Goal: Task Accomplishment & Management: Complete application form

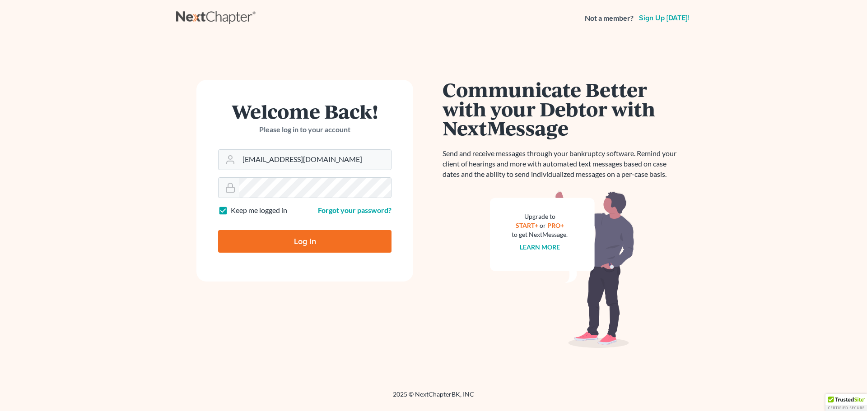
click at [318, 247] on input "Log In" at bounding box center [304, 241] width 173 height 23
type input "Thinking..."
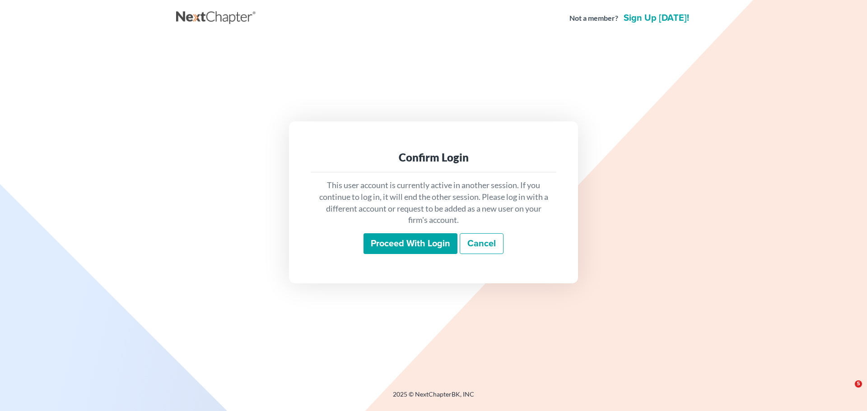
click at [403, 242] on input "Proceed with login" at bounding box center [411, 243] width 94 height 21
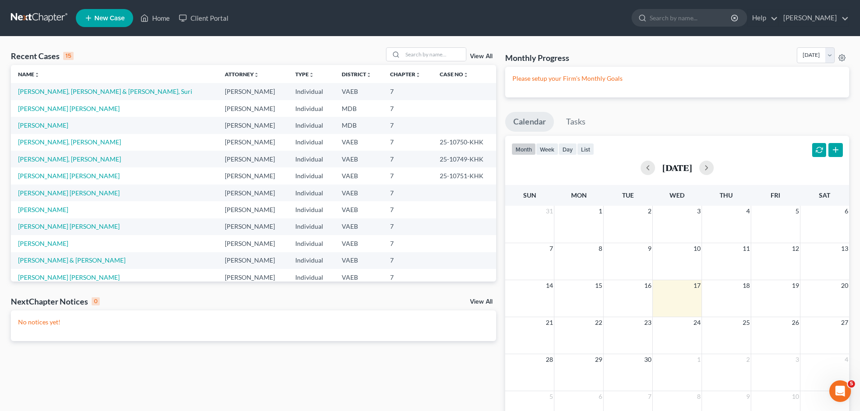
click at [107, 16] on span "New Case" at bounding box center [109, 18] width 30 height 7
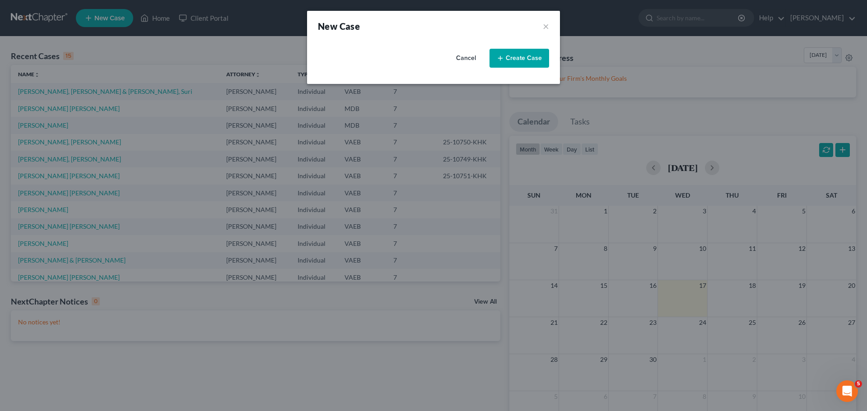
select select "83"
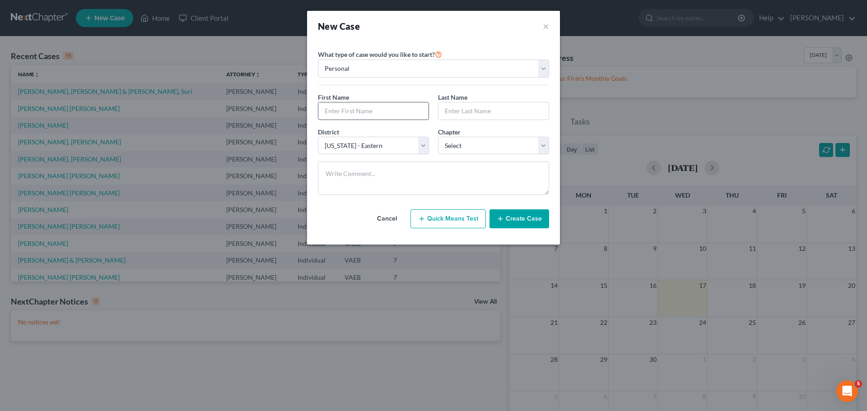
click at [364, 109] on input "text" at bounding box center [373, 111] width 110 height 17
type input "[PERSON_NAME]"
click at [499, 143] on select "Select 7 11 12 13" at bounding box center [493, 146] width 111 height 18
select select "0"
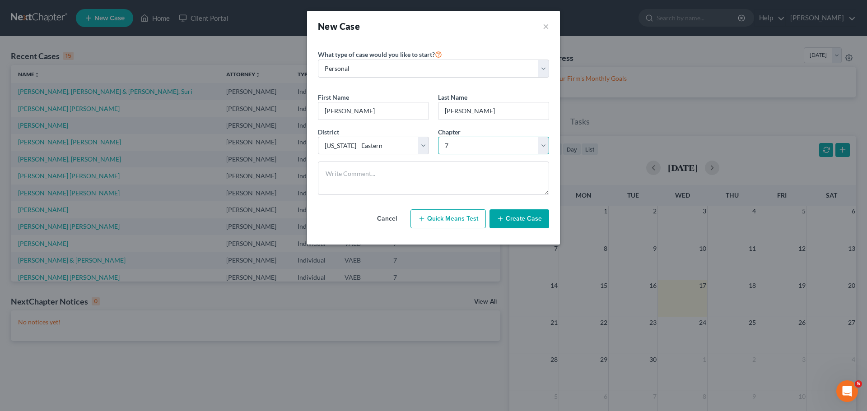
click at [438, 137] on select "Select 7 11 12 13" at bounding box center [493, 146] width 111 height 18
click at [510, 220] on button "Create Case" at bounding box center [520, 219] width 60 height 19
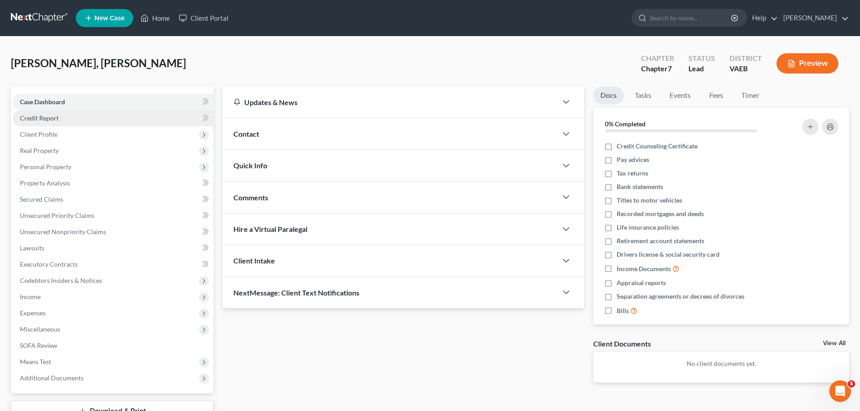
click at [71, 122] on link "Credit Report" at bounding box center [113, 118] width 201 height 16
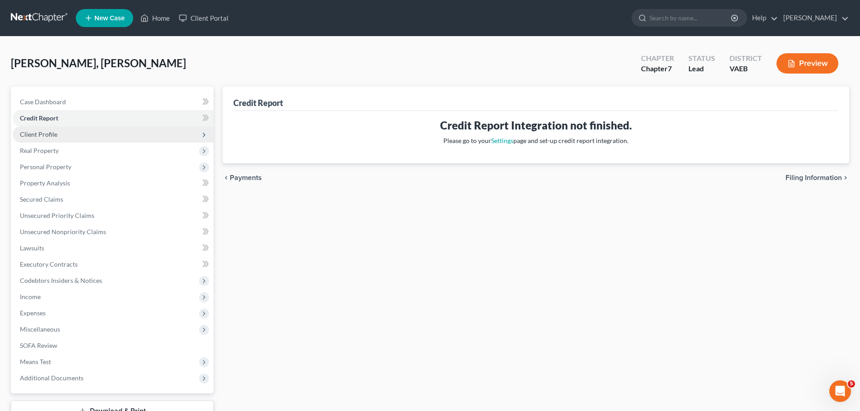
click at [65, 139] on span "Client Profile" at bounding box center [113, 134] width 201 height 16
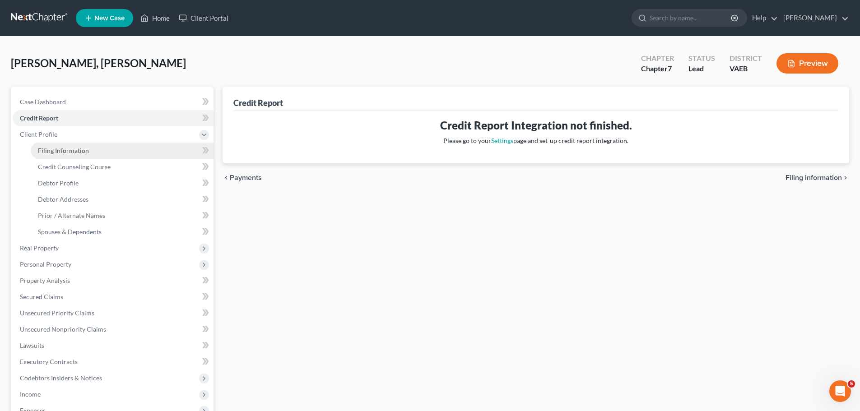
click at [68, 149] on span "Filing Information" at bounding box center [63, 151] width 51 height 8
select select "1"
select select "0"
select select "83"
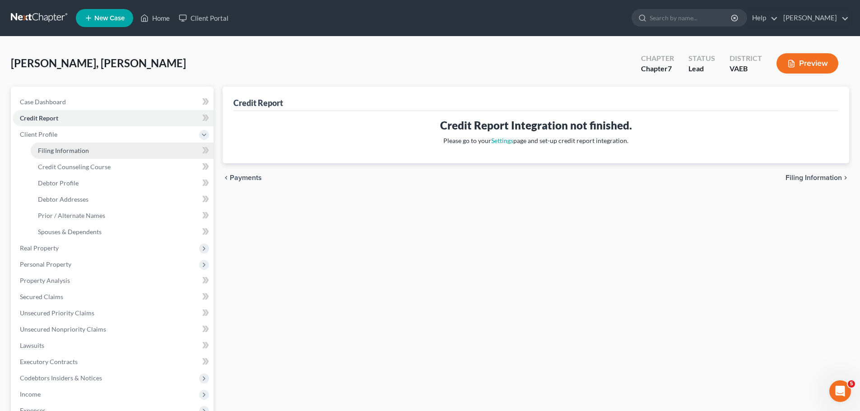
select select "48"
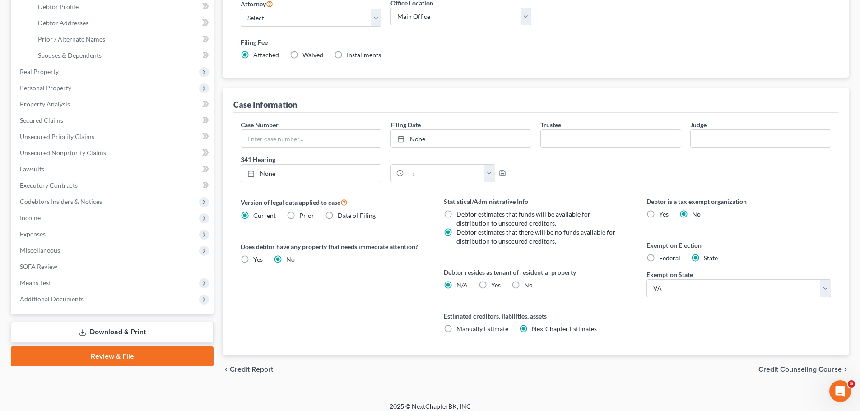
scroll to position [181, 0]
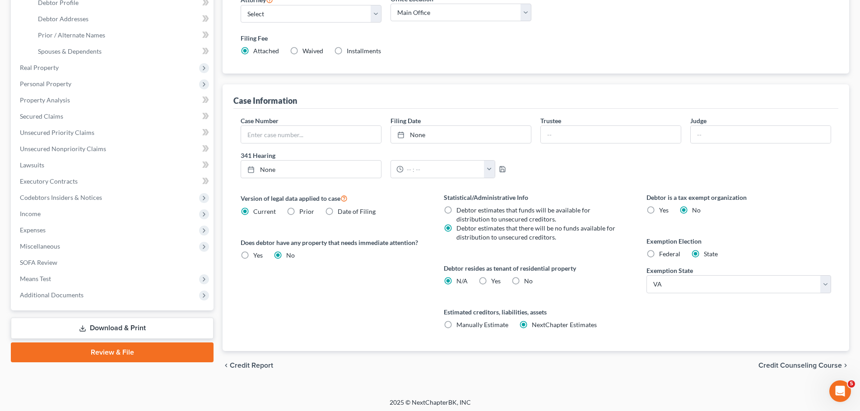
click at [491, 283] on label "Yes Yes" at bounding box center [495, 281] width 9 height 9
click at [495, 283] on input "Yes Yes" at bounding box center [498, 280] width 6 height 6
radio input "true"
radio input "false"
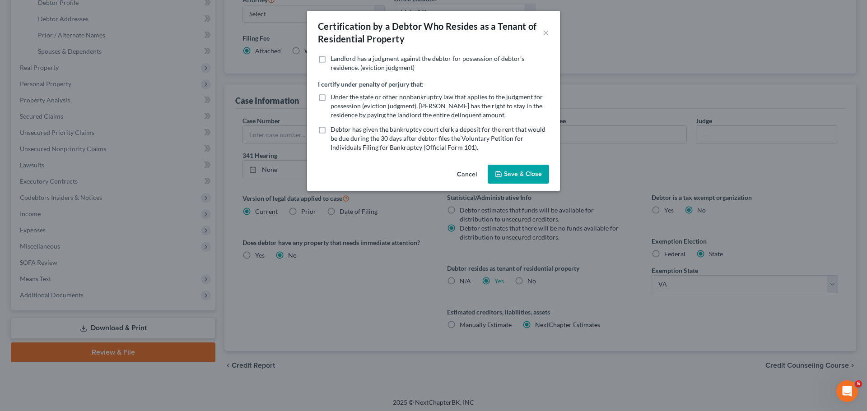
click at [513, 174] on button "Save & Close" at bounding box center [518, 174] width 61 height 19
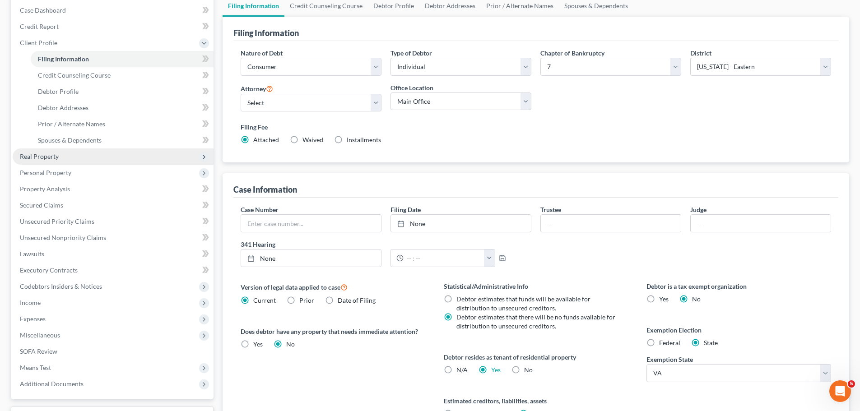
scroll to position [3, 0]
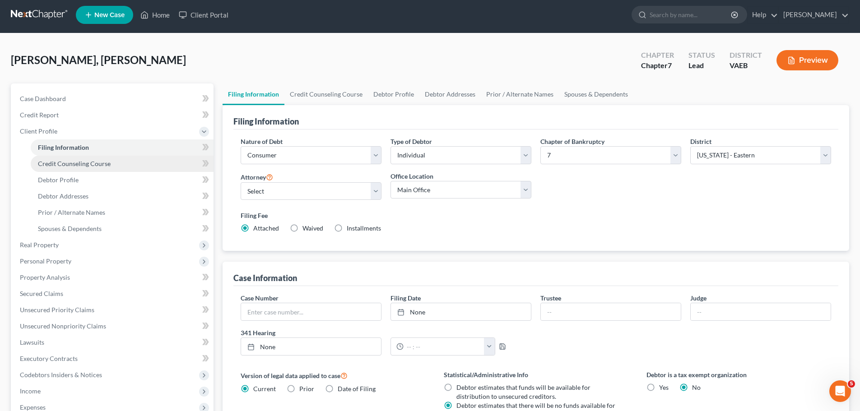
click at [90, 167] on span "Credit Counseling Course" at bounding box center [74, 164] width 73 height 8
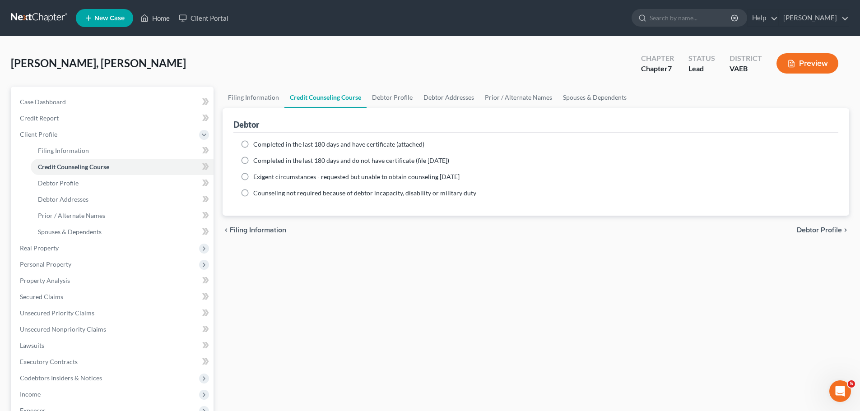
click at [253, 144] on label "Completed in the last 180 days and have certificate (attached)" at bounding box center [338, 144] width 171 height 9
click at [257, 144] on input "Completed in the last 180 days and have certificate (attached)" at bounding box center [260, 143] width 6 height 6
radio input "true"
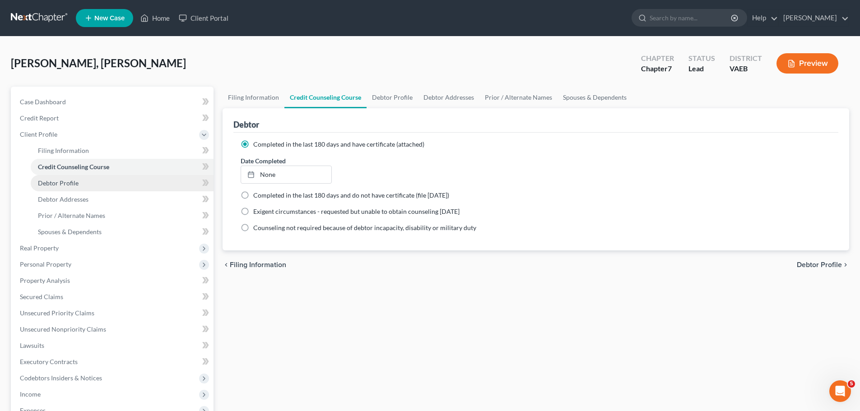
click at [70, 184] on span "Debtor Profile" at bounding box center [58, 183] width 41 height 8
select select "0"
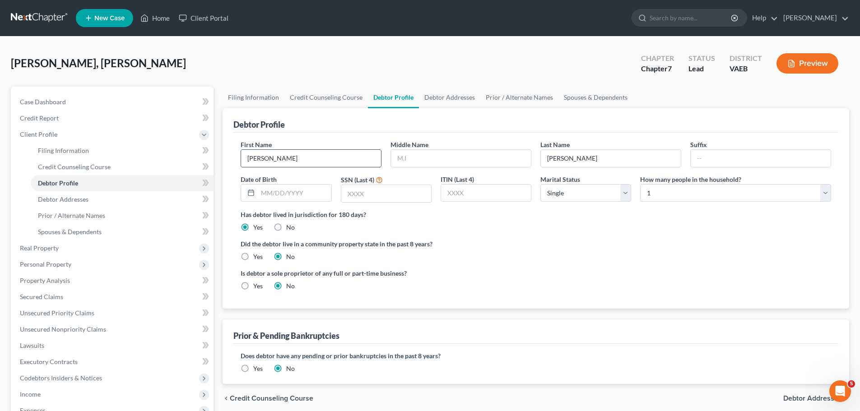
click at [287, 156] on input "[PERSON_NAME]" at bounding box center [311, 158] width 140 height 17
type input "[PERSON_NAME]"
type input "[DATE]"
type input "6785"
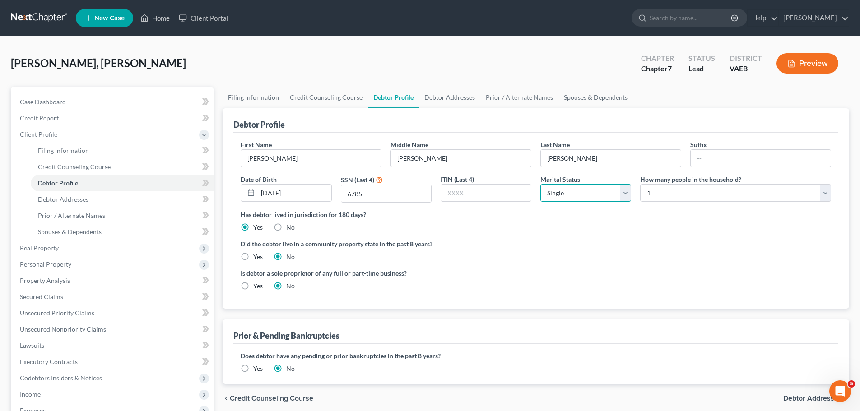
click at [605, 194] on select "Select Single Married Separated Divorced Widowed" at bounding box center [586, 193] width 91 height 18
select select "2"
click at [541, 184] on select "Select Single Married Separated Divorced Widowed" at bounding box center [586, 193] width 91 height 18
click at [732, 192] on select "Select 1 2 3 4 5 6 7 8 9 10 11 12 13 14 15 16 17 18 19 20" at bounding box center [735, 193] width 191 height 18
select select "1"
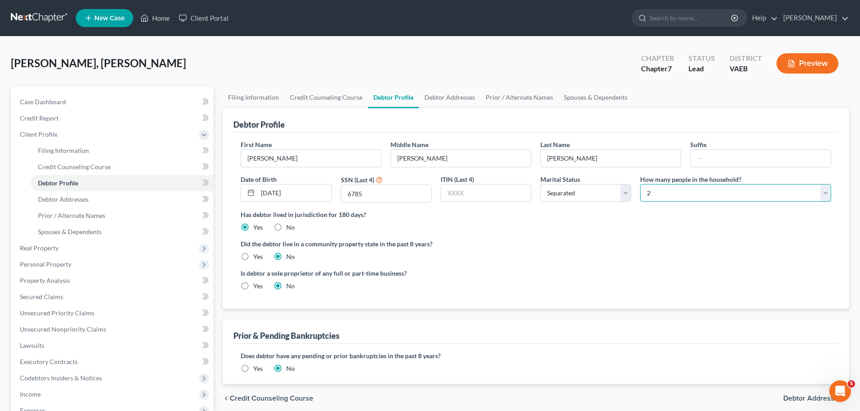
click at [640, 184] on select "Select 1 2 3 4 5 6 7 8 9 10 11 12 13 14 15 16 17 18 19 20" at bounding box center [735, 193] width 191 height 18
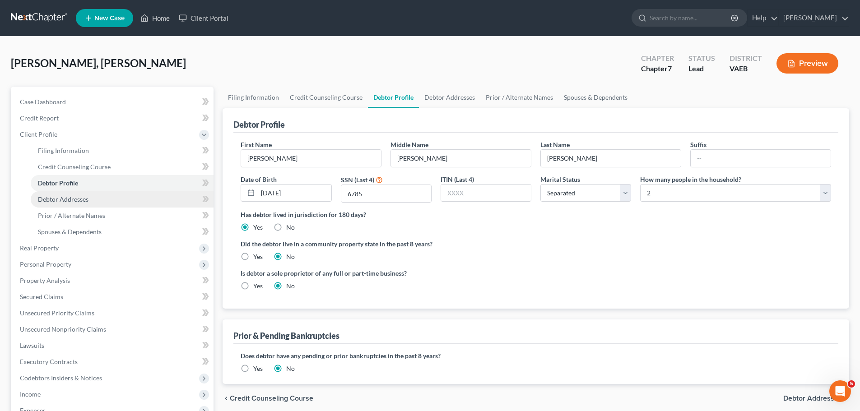
click at [73, 200] on span "Debtor Addresses" at bounding box center [63, 200] width 51 height 8
select select "0"
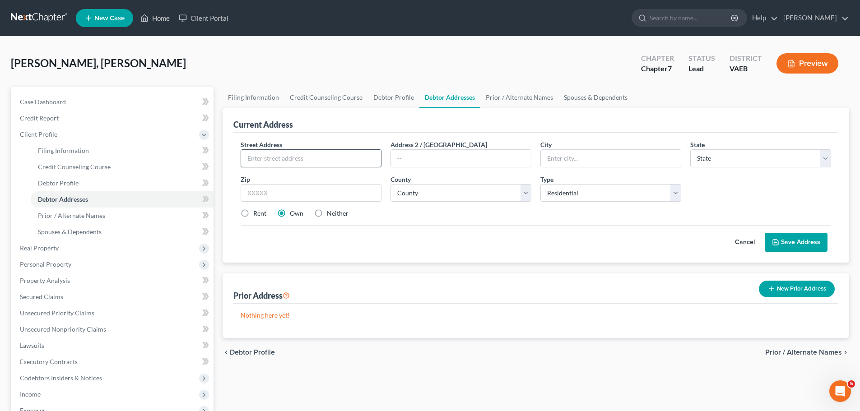
click at [282, 158] on input "text" at bounding box center [311, 158] width 140 height 17
type input "21822 [PERSON_NAME] Oak Terr"
type input "#200"
type input "Sterling"
select select "48"
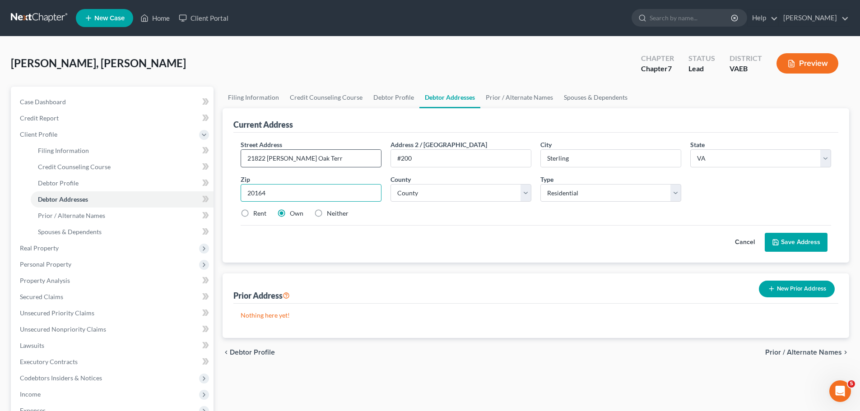
type input "20164"
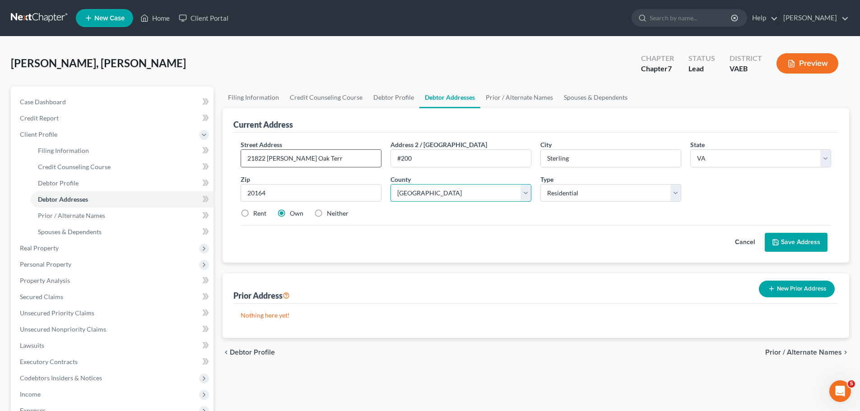
select select "71"
click at [634, 191] on select "Select Residential Mailing Rental Business" at bounding box center [611, 193] width 141 height 18
click at [633, 193] on select "Select Residential Mailing Rental Business" at bounding box center [611, 193] width 141 height 18
click at [804, 246] on button "Save Address" at bounding box center [796, 242] width 63 height 19
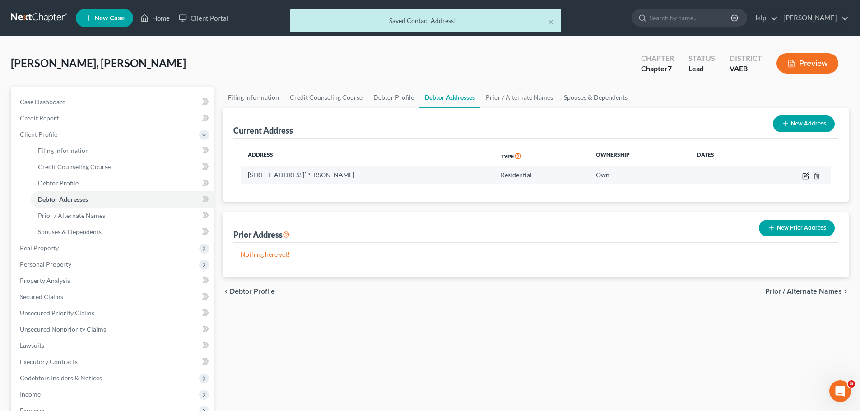
click at [805, 176] on icon "button" at bounding box center [807, 175] width 4 height 4
select select "48"
select select "71"
select select "0"
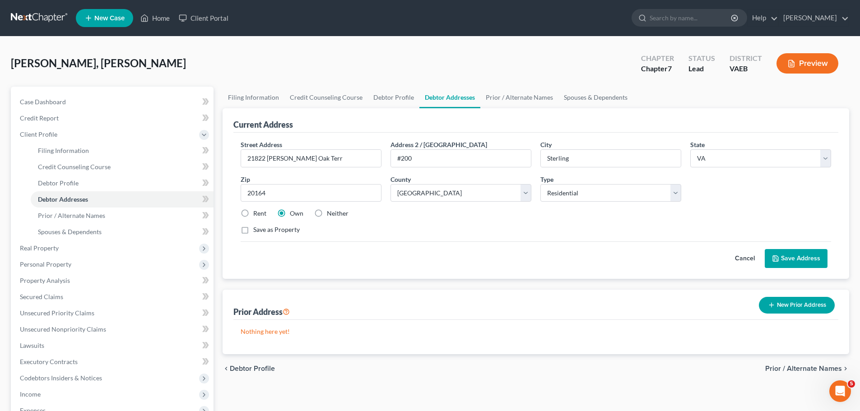
click at [253, 215] on label "Rent" at bounding box center [259, 213] width 13 height 9
click at [257, 215] on input "Rent" at bounding box center [260, 212] width 6 height 6
radio input "true"
click at [794, 261] on button "Save Address" at bounding box center [796, 258] width 63 height 19
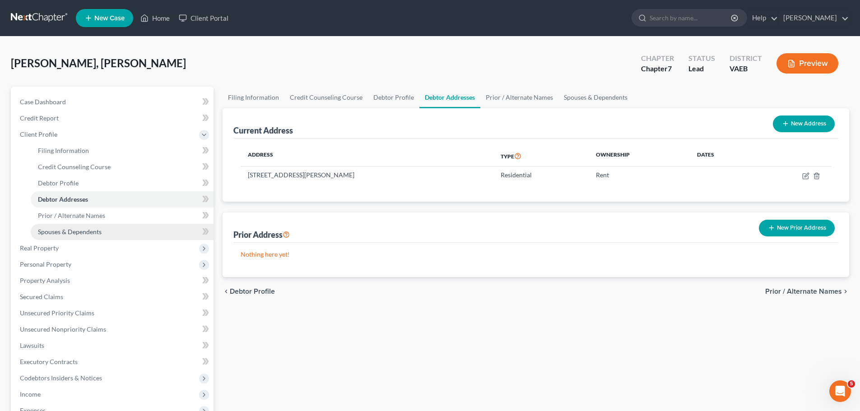
click at [63, 232] on span "Spouses & Dependents" at bounding box center [70, 232] width 64 height 8
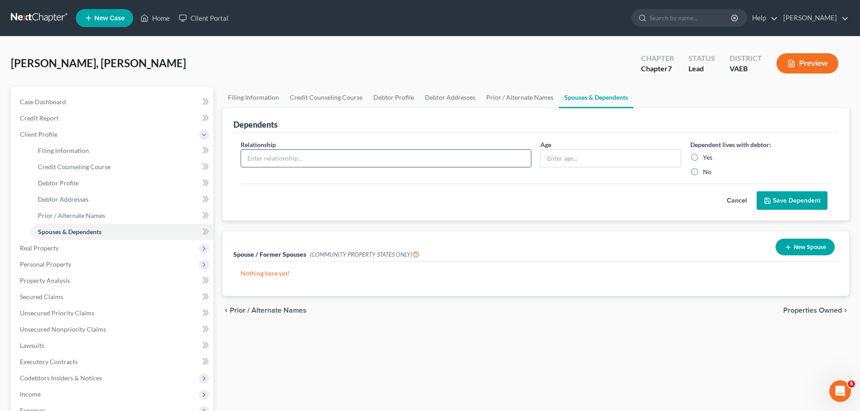
click at [393, 162] on input "text" at bounding box center [386, 158] width 290 height 17
type input "Son"
type input "17"
click at [703, 159] on label "Yes" at bounding box center [707, 157] width 9 height 9
click at [707, 159] on input "Yes" at bounding box center [710, 156] width 6 height 6
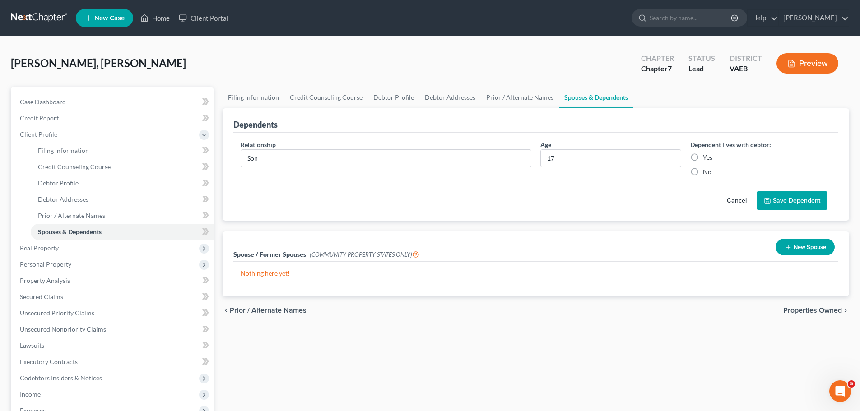
radio input "true"
click at [39, 250] on span "Real Property" at bounding box center [39, 248] width 39 height 8
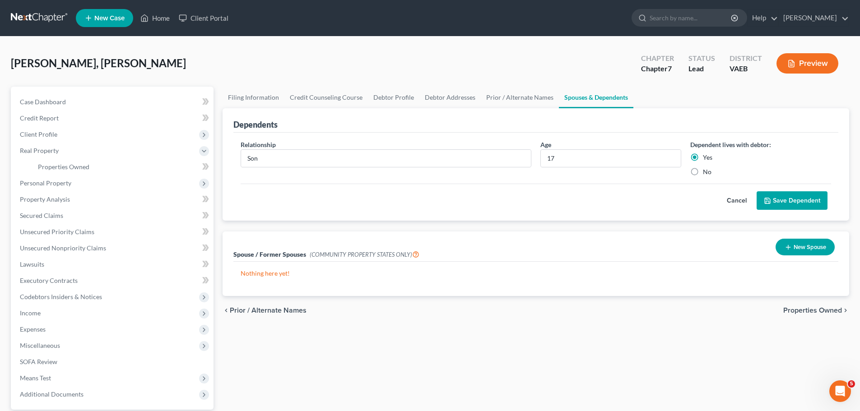
click at [794, 200] on button "Save Dependent" at bounding box center [792, 200] width 71 height 19
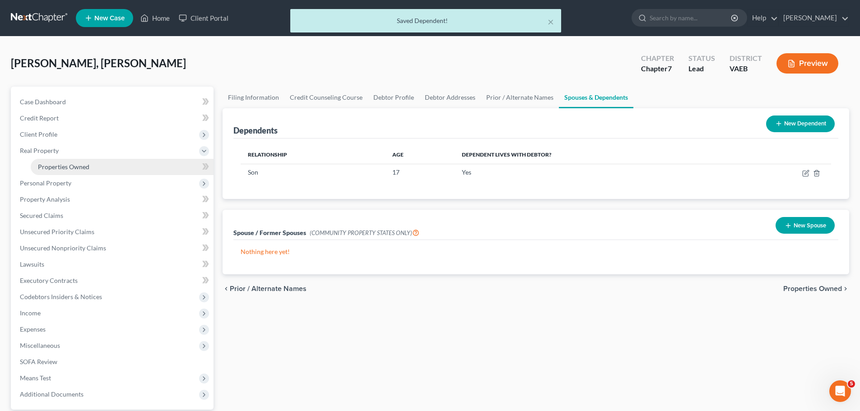
click at [56, 166] on span "Properties Owned" at bounding box center [63, 167] width 51 height 8
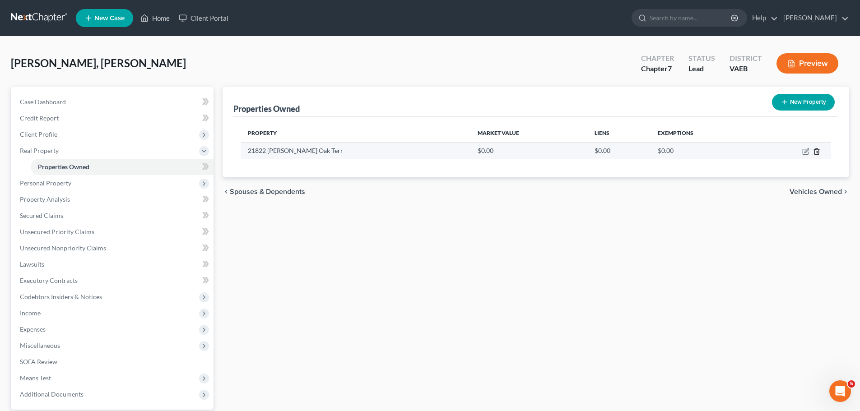
click at [817, 153] on line "button" at bounding box center [817, 152] width 0 height 2
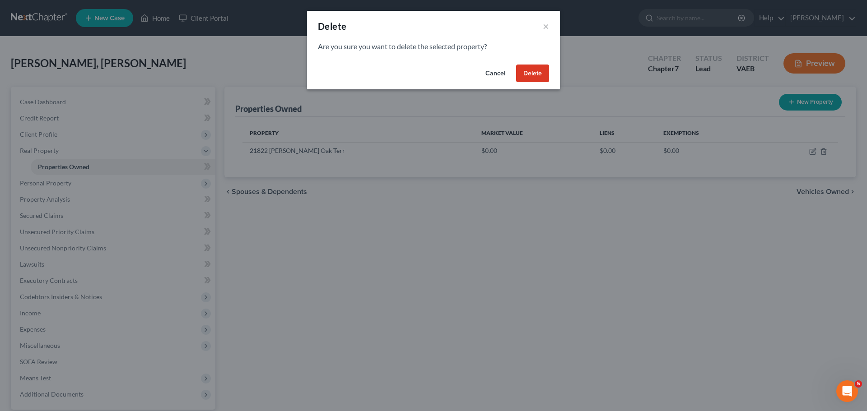
click at [522, 67] on button "Delete" at bounding box center [532, 74] width 33 height 18
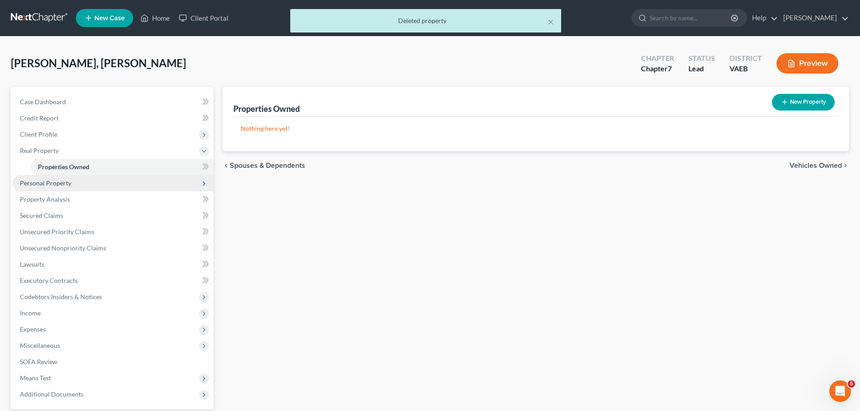
click at [38, 184] on span "Personal Property" at bounding box center [45, 183] width 51 height 8
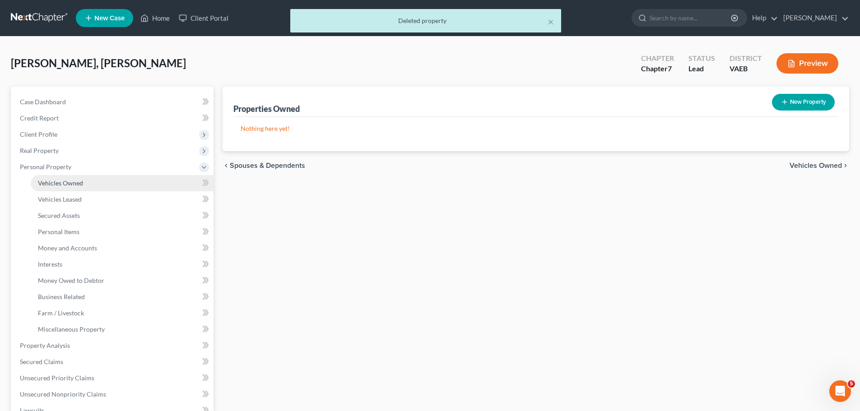
click at [56, 183] on span "Vehicles Owned" at bounding box center [60, 183] width 45 height 8
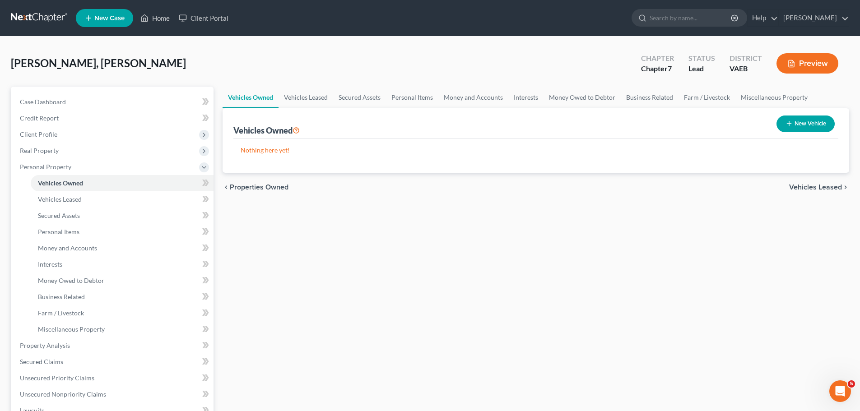
click at [812, 124] on button "New Vehicle" at bounding box center [806, 124] width 58 height 17
select select "0"
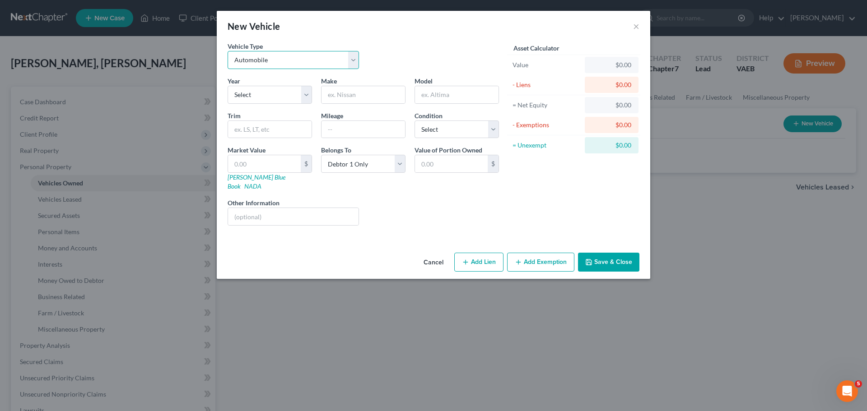
click at [294, 53] on select "Select Automobile Truck Trailer Watercraft Aircraft Motor Home Atv Other Vehicle" at bounding box center [293, 60] width 131 height 18
click at [301, 65] on select "Select Automobile Truck Trailer Watercraft Aircraft Motor Home Atv Other Vehicle" at bounding box center [293, 60] width 131 height 18
click at [284, 92] on select "Select 2026 2025 2024 2023 2022 2021 2020 2019 2018 2017 2016 2015 2014 2013 20…" at bounding box center [270, 95] width 84 height 18
select select "9"
click at [228, 86] on select "Select 2026 2025 2024 2023 2022 2021 2020 2019 2018 2017 2016 2015 2014 2013 20…" at bounding box center [270, 95] width 84 height 18
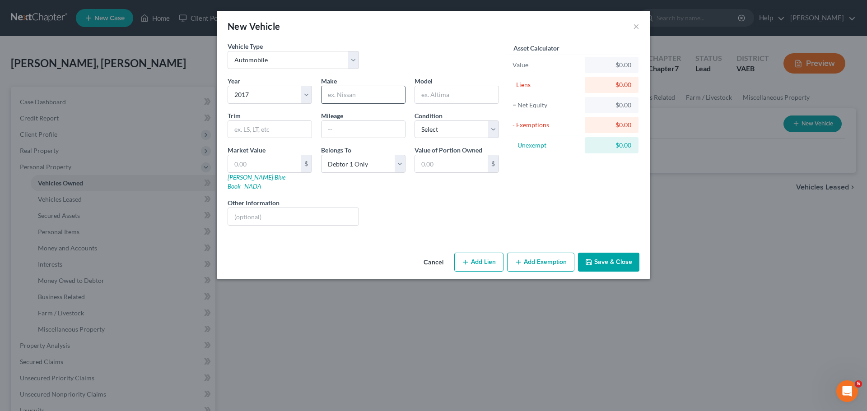
click at [363, 96] on input "text" at bounding box center [364, 94] width 84 height 17
type input "Honda"
click at [448, 95] on input "text" at bounding box center [457, 94] width 84 height 17
type input "Odyssey"
click at [445, 132] on select "Select Excellent Very Good Good Fair Poor" at bounding box center [457, 130] width 84 height 18
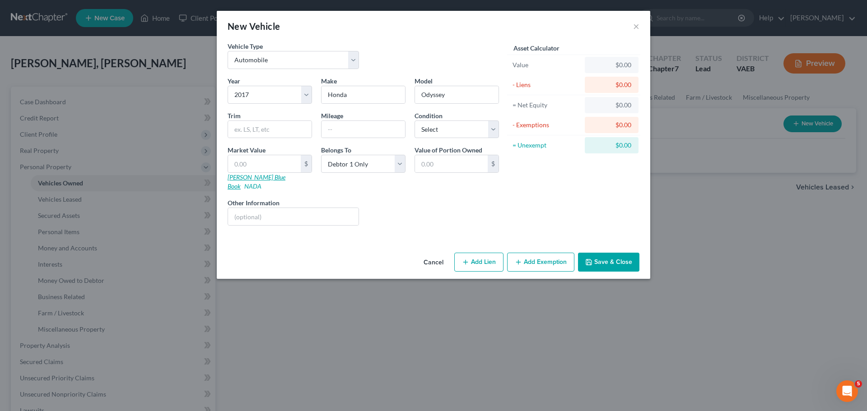
click at [242, 177] on link "[PERSON_NAME] Blue Book" at bounding box center [257, 181] width 58 height 17
click at [466, 131] on select "Select Excellent Very Good Good Fair Poor" at bounding box center [457, 130] width 84 height 18
select select "2"
click at [415, 121] on select "Select Excellent Very Good Good Fair Poor" at bounding box center [457, 130] width 84 height 18
click at [249, 166] on input "text" at bounding box center [264, 163] width 73 height 17
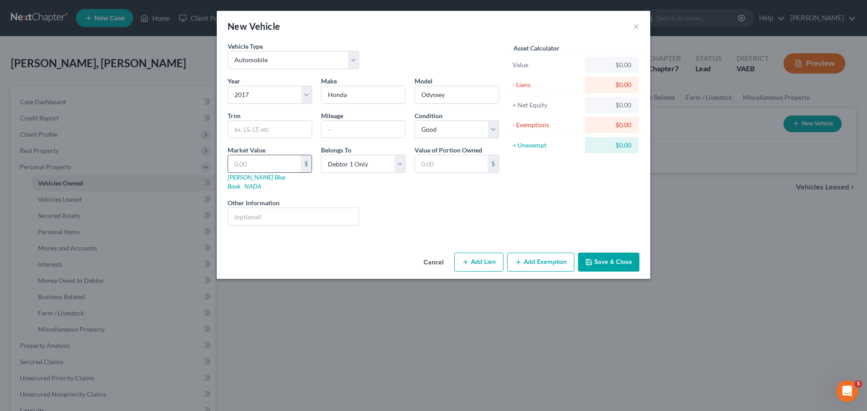
type input "8"
type input "8.00"
type input "85"
type input "85.00"
type input "850"
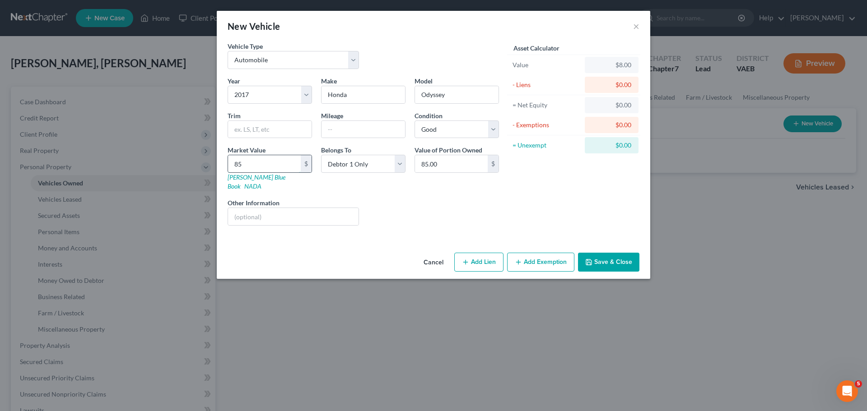
type input "850.00"
type input "8500"
type input "8,500.00"
click at [384, 127] on input "text" at bounding box center [364, 129] width 84 height 17
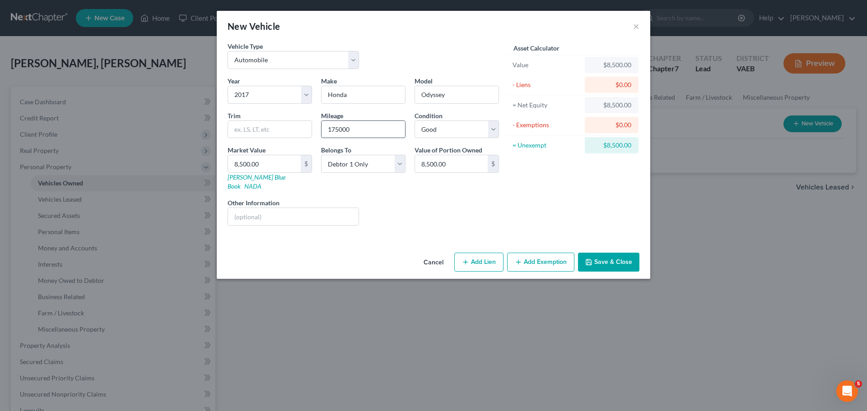
type input "175000"
click at [476, 255] on button "Add Lien" at bounding box center [478, 262] width 49 height 19
select select "0"
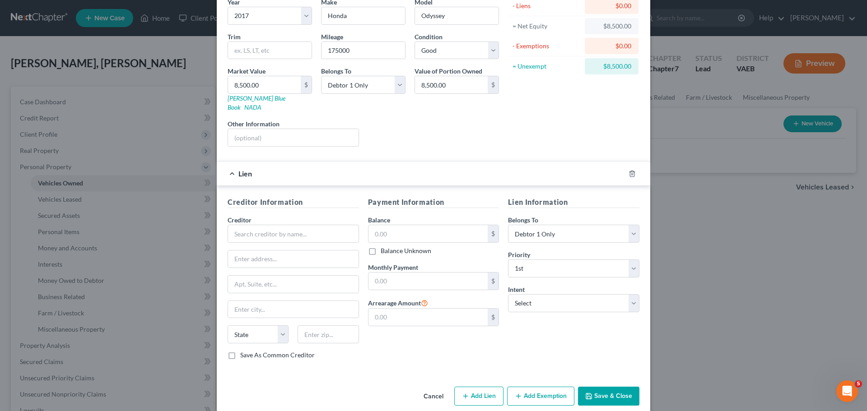
scroll to position [83, 0]
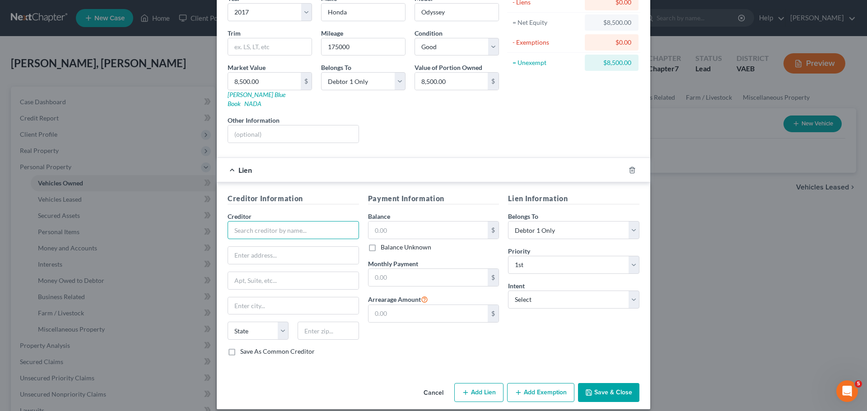
click at [266, 221] on input "text" at bounding box center [293, 230] width 131 height 18
type input "[PERSON_NAME] Federal Credit Union"
click at [299, 247] on input "721 Lakefront Commoms" at bounding box center [293, 255] width 131 height 17
type input "721 Lakefront Commons"
type input "Newport News"
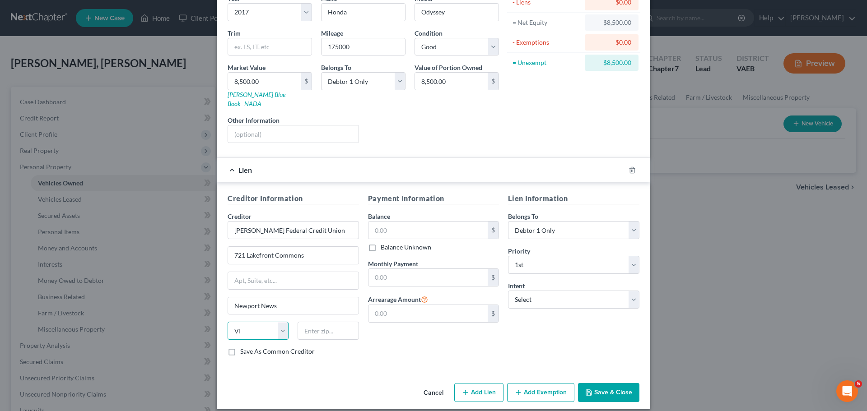
select select "48"
type input "23612"
click at [391, 222] on input "text" at bounding box center [429, 230] width 120 height 17
type input "19,772.00"
click at [419, 269] on input "text" at bounding box center [429, 277] width 120 height 17
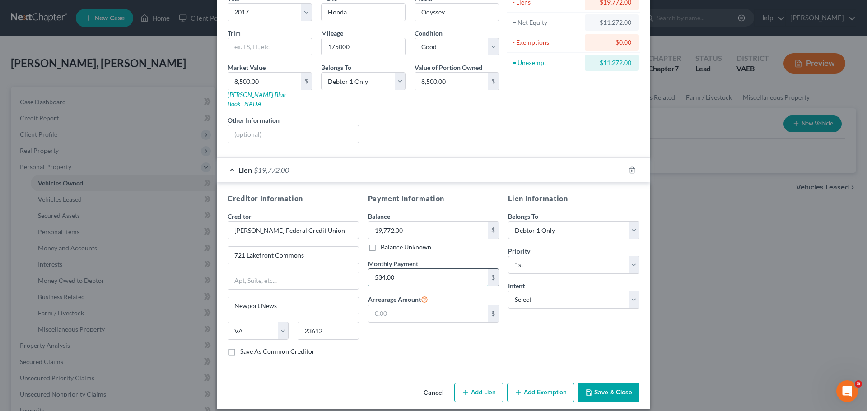
type input "534.00"
type input "19,772.00"
click at [602, 291] on select "Select Surrender Redeem Reaffirm Avoid Other" at bounding box center [573, 300] width 131 height 18
select select "0"
click at [508, 291] on select "Select Surrender Redeem Reaffirm Avoid Other" at bounding box center [573, 300] width 131 height 18
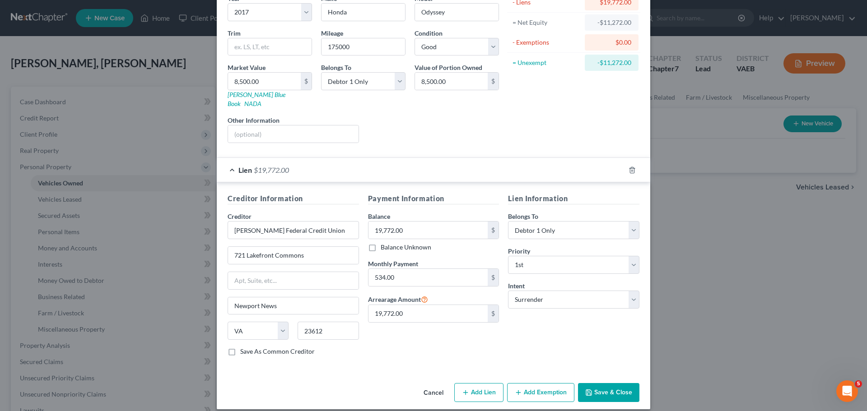
click at [613, 384] on button "Save & Close" at bounding box center [608, 392] width 61 height 19
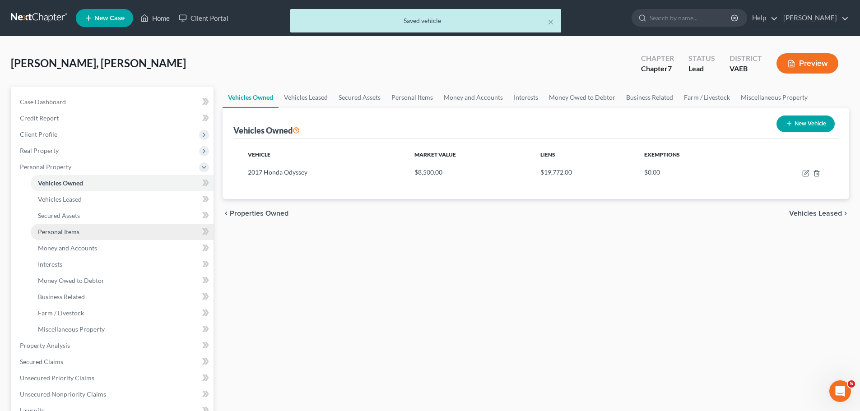
click at [60, 233] on span "Personal Items" at bounding box center [59, 232] width 42 height 8
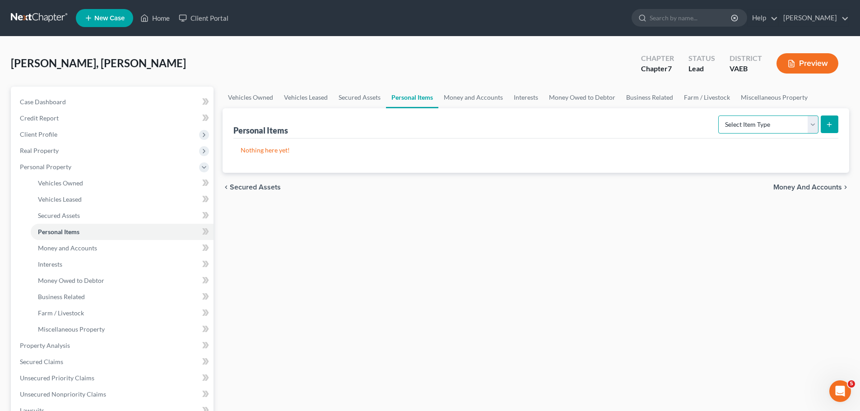
click at [787, 126] on select "Select Item Type Clothing Collectibles Of Value Electronics Firearms Household …" at bounding box center [769, 125] width 100 height 18
select select "clothing"
click at [719, 116] on select "Select Item Type Clothing Collectibles Of Value Electronics Firearms Household …" at bounding box center [769, 125] width 100 height 18
click at [830, 127] on icon "submit" at bounding box center [829, 124] width 7 height 7
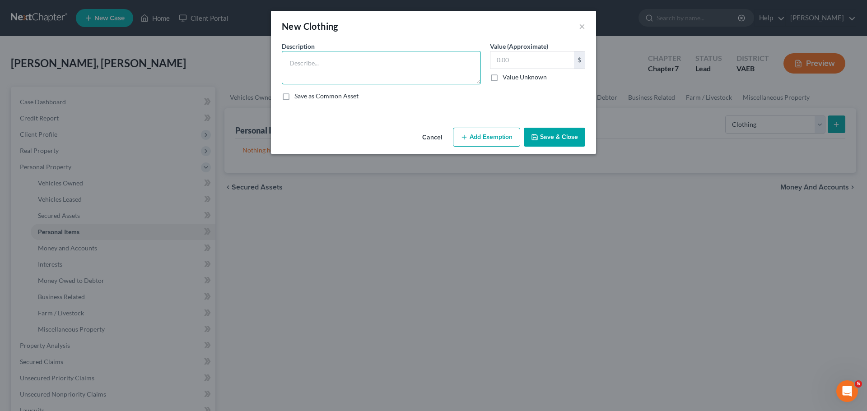
click at [303, 60] on textarea at bounding box center [381, 67] width 199 height 33
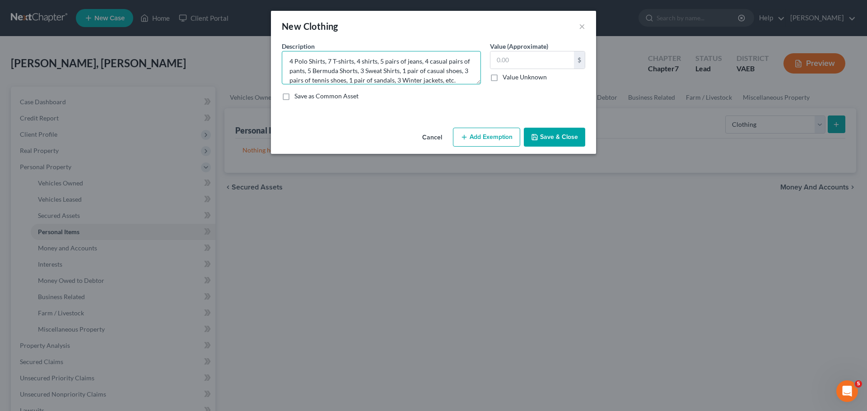
type textarea "4 Polo Shirts, 7 T-shirts, 4 shirts, 5 pairs of jeans, 4 casual pairs of pants,…"
type input "100.00"
click at [488, 136] on button "Add Exemption" at bounding box center [486, 137] width 67 height 19
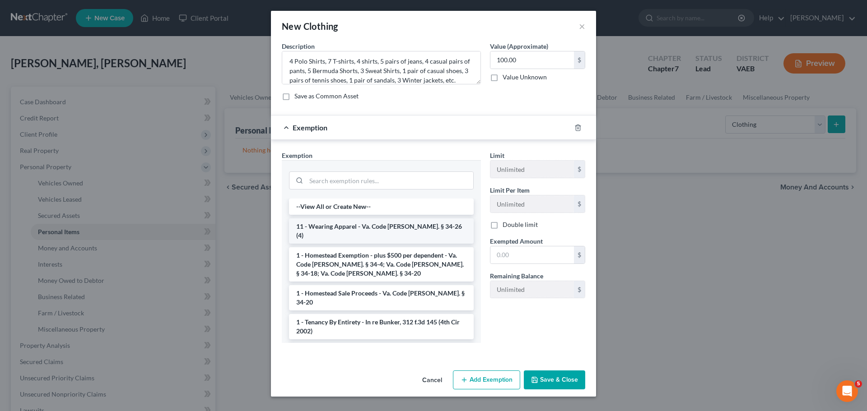
click at [355, 229] on li "11 - Wearing Apparel - Va. Code [PERSON_NAME]. § 34-26 (4)" at bounding box center [381, 231] width 185 height 25
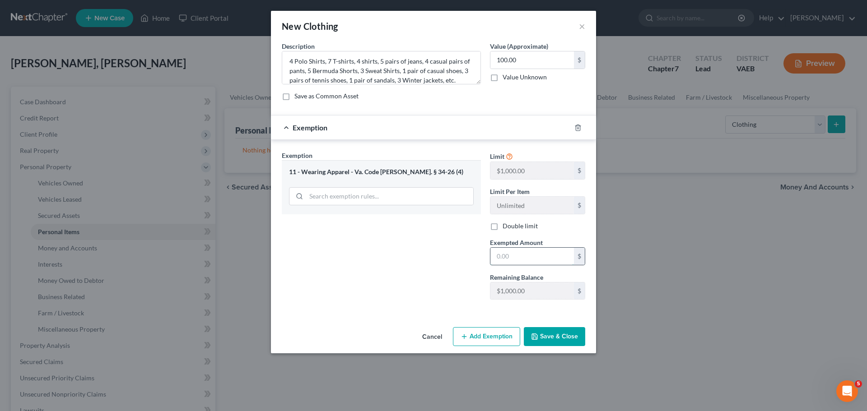
click at [504, 257] on input "text" at bounding box center [532, 256] width 84 height 17
type input "100.00"
click at [560, 342] on button "Save & Close" at bounding box center [554, 336] width 61 height 19
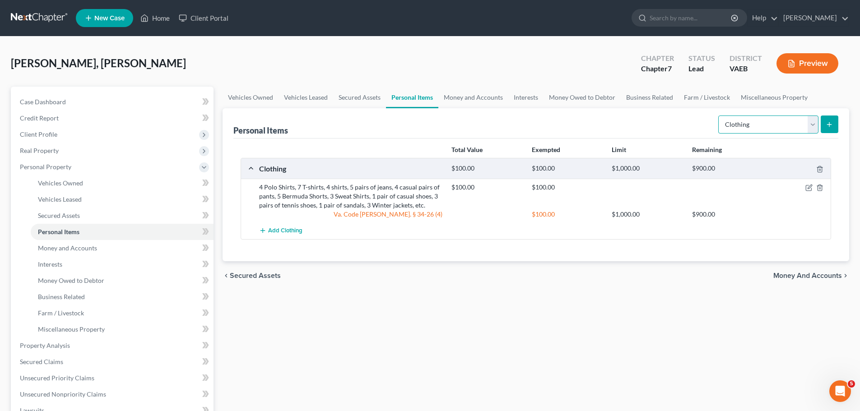
click at [803, 127] on select "Select Item Type Clothing Collectibles Of Value Electronics Firearms Household …" at bounding box center [769, 125] width 100 height 18
select select "electronics"
click at [719, 116] on select "Select Item Type Clothing Collectibles Of Value Electronics Firearms Household …" at bounding box center [769, 125] width 100 height 18
click at [832, 127] on icon "submit" at bounding box center [829, 124] width 7 height 7
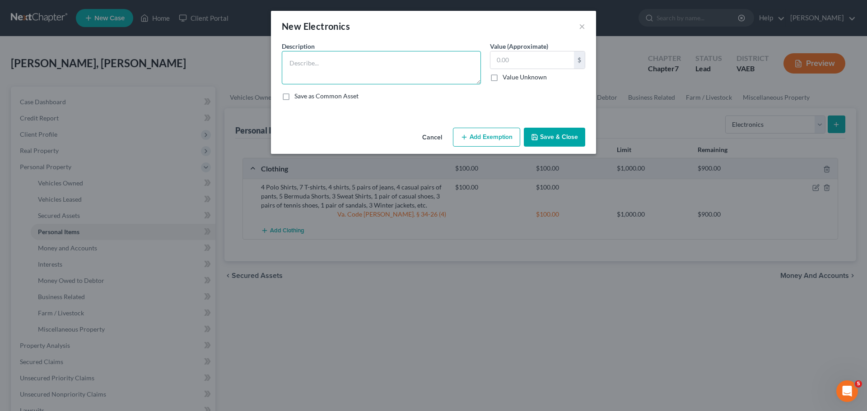
click at [322, 60] on textarea at bounding box center [381, 67] width 199 height 33
type textarea "One LG Smart TV - 50 Inches"
click at [514, 57] on input "text" at bounding box center [532, 59] width 84 height 17
type input "100.00"
click at [455, 138] on button "Add Exemption" at bounding box center [486, 137] width 67 height 19
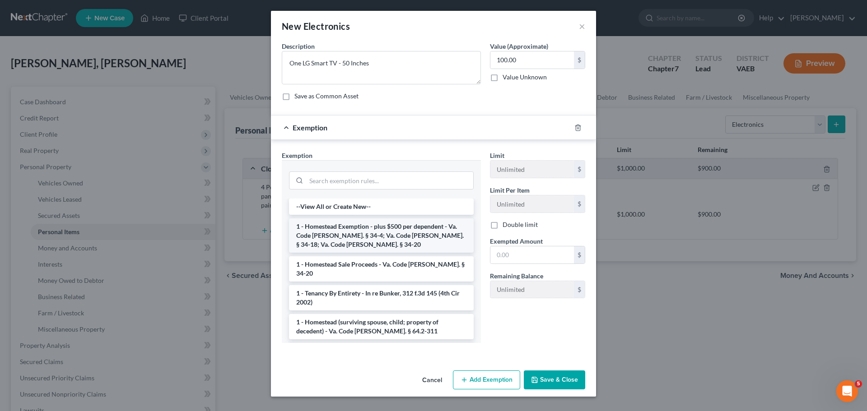
click at [399, 231] on li "1 - Homestead Exemption - plus $500 per dependent - Va. Code [PERSON_NAME]. § 3…" at bounding box center [381, 236] width 185 height 34
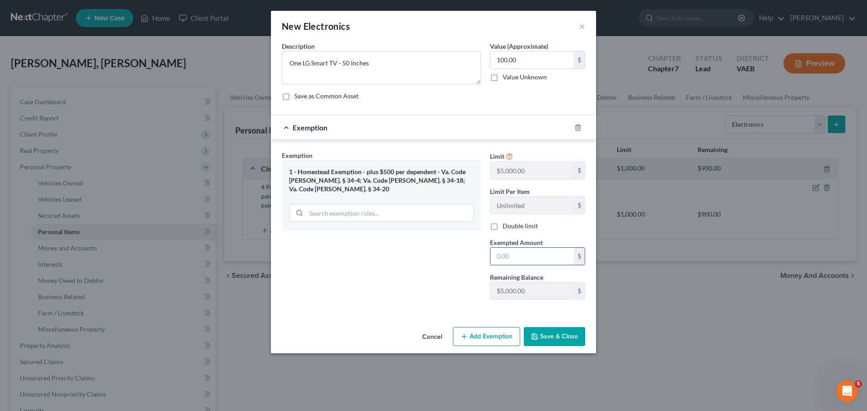
click at [525, 259] on input "text" at bounding box center [532, 256] width 84 height 17
type input "100.00"
click at [558, 334] on button "Save & Close" at bounding box center [554, 336] width 61 height 19
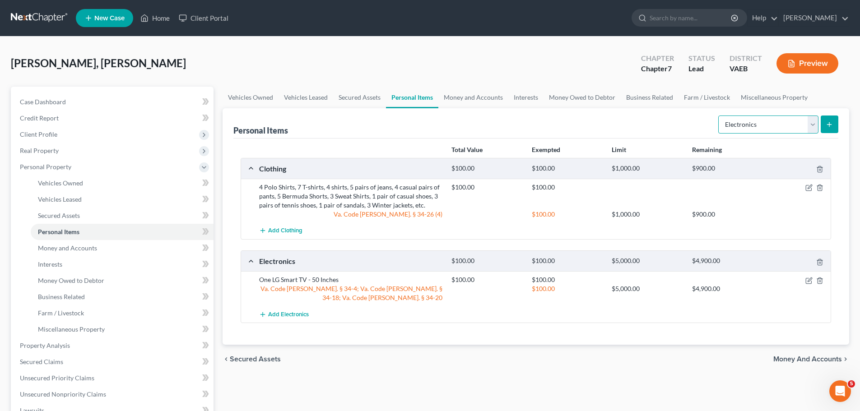
click at [738, 121] on select "Select Item Type Clothing Collectibles Of Value Electronics Firearms Household …" at bounding box center [769, 125] width 100 height 18
select select "household_goods"
click at [719, 116] on select "Select Item Type Clothing Collectibles Of Value Electronics Firearms Household …" at bounding box center [769, 125] width 100 height 18
click at [828, 126] on icon "submit" at bounding box center [829, 124] width 7 height 7
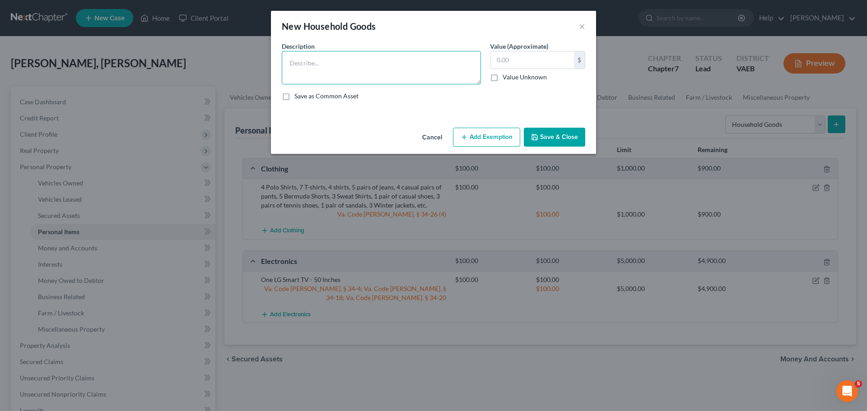
click at [357, 65] on textarea at bounding box center [381, 67] width 199 height 33
type textarea "Living Room: One Sofa and Loveseat, one TV Stand Dining: Dining Room table + 4 …"
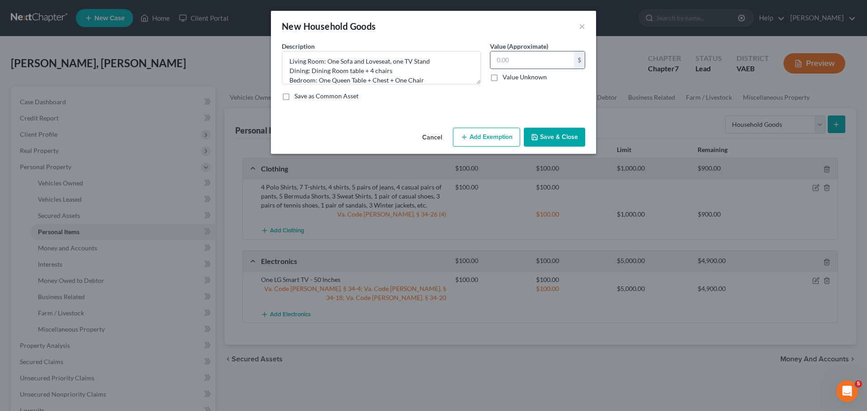
click at [524, 58] on input "text" at bounding box center [532, 59] width 84 height 17
type input "300.00"
click at [471, 136] on button "Add Exemption" at bounding box center [486, 137] width 67 height 19
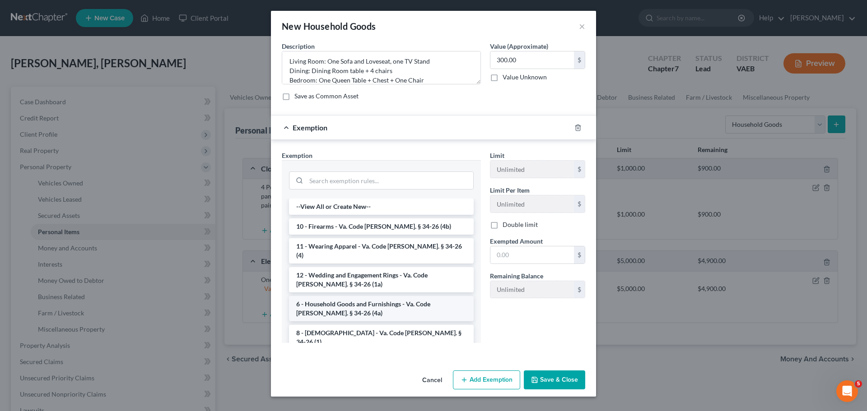
click at [396, 298] on li "6 - Household Goods and Furnishings - Va. Code [PERSON_NAME]. § 34-26 (4a)" at bounding box center [381, 308] width 185 height 25
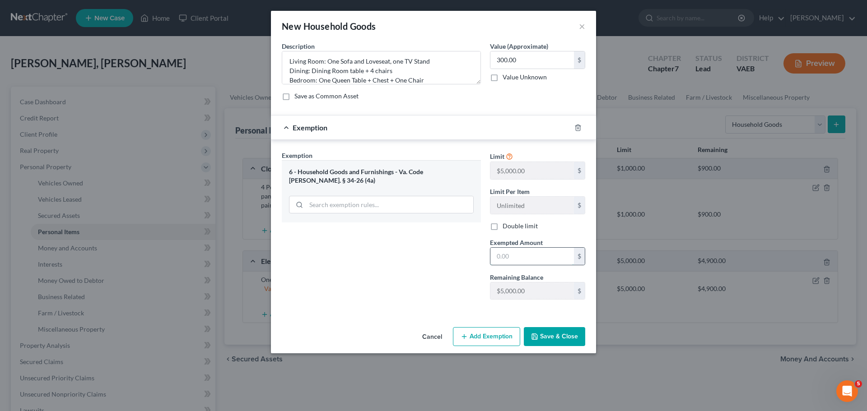
click at [519, 252] on input "text" at bounding box center [532, 256] width 84 height 17
type input "2"
type input "300.00"
click at [558, 340] on button "Save & Close" at bounding box center [554, 336] width 61 height 19
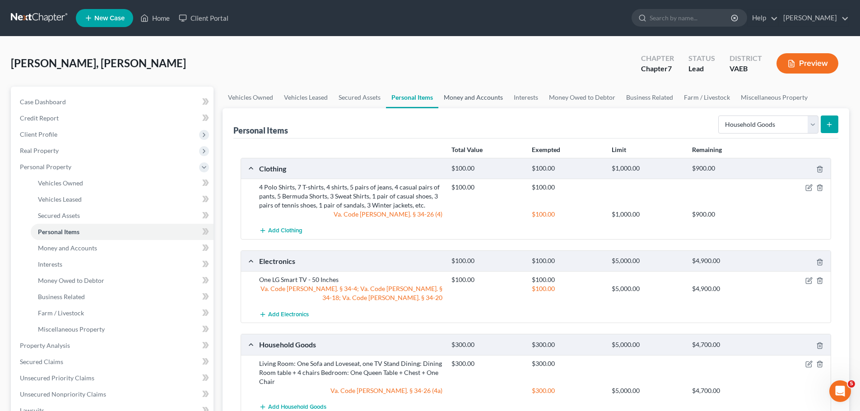
click at [466, 99] on link "Money and Accounts" at bounding box center [474, 98] width 70 height 22
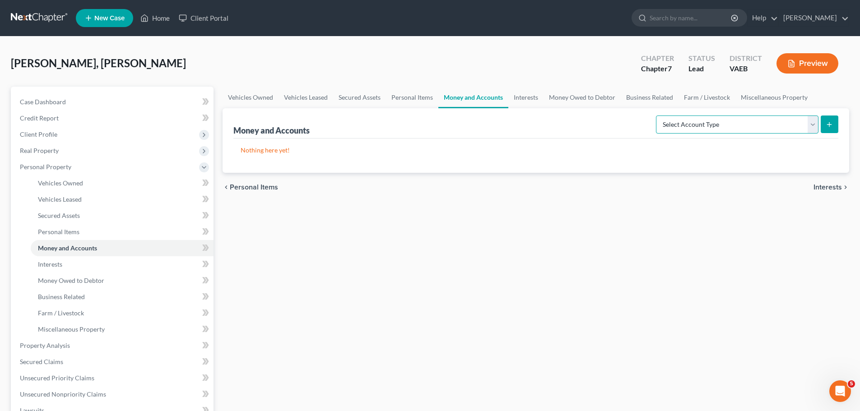
click at [784, 122] on select "Select Account Type Brokerage Cash on Hand Certificates of Deposit Checking Acc…" at bounding box center [737, 125] width 163 height 18
select select "checking"
click at [658, 116] on select "Select Account Type Brokerage Cash on Hand Certificates of Deposit Checking Acc…" at bounding box center [737, 125] width 163 height 18
click at [832, 121] on icon "submit" at bounding box center [829, 124] width 7 height 7
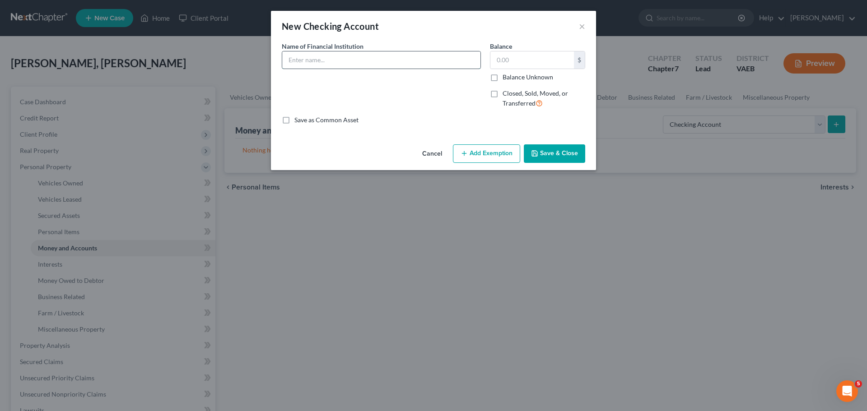
click at [366, 54] on input "text" at bounding box center [381, 59] width 198 height 17
click at [356, 60] on input "Truist Bank" at bounding box center [381, 59] width 198 height 17
type input "Truist Bank end 3551"
type input "2,800.00"
click at [487, 158] on button "Add Exemption" at bounding box center [486, 154] width 67 height 19
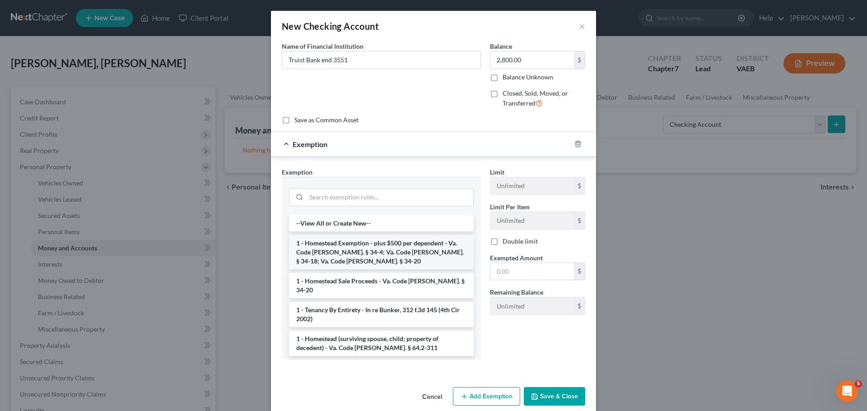
click at [340, 252] on li "1 - Homestead Exemption - plus $500 per dependent - Va. Code [PERSON_NAME]. § 3…" at bounding box center [381, 252] width 185 height 34
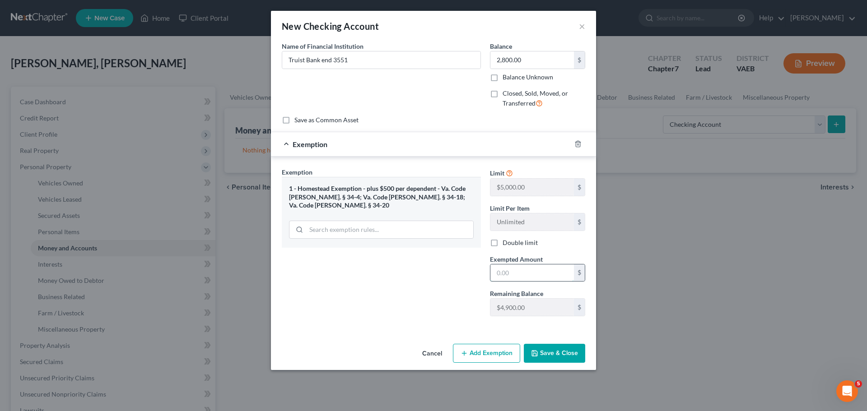
click at [508, 274] on input "text" at bounding box center [532, 273] width 84 height 17
type input "2,800.00"
type input "490.00"
click at [561, 349] on button "Save & Close" at bounding box center [554, 353] width 61 height 19
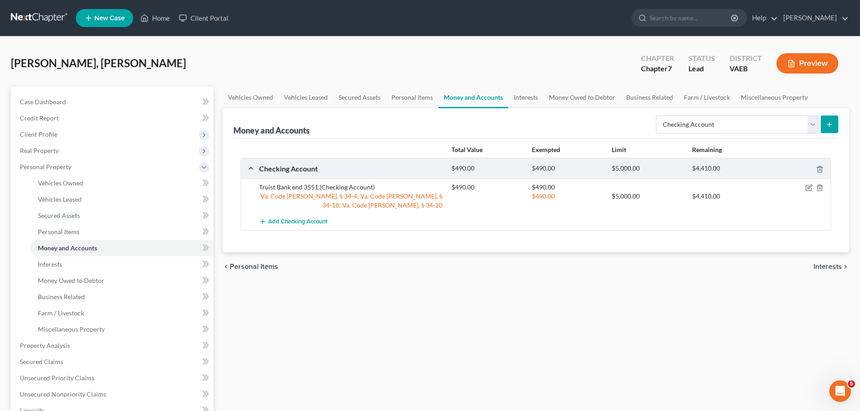
click at [833, 124] on icon "submit" at bounding box center [829, 124] width 7 height 7
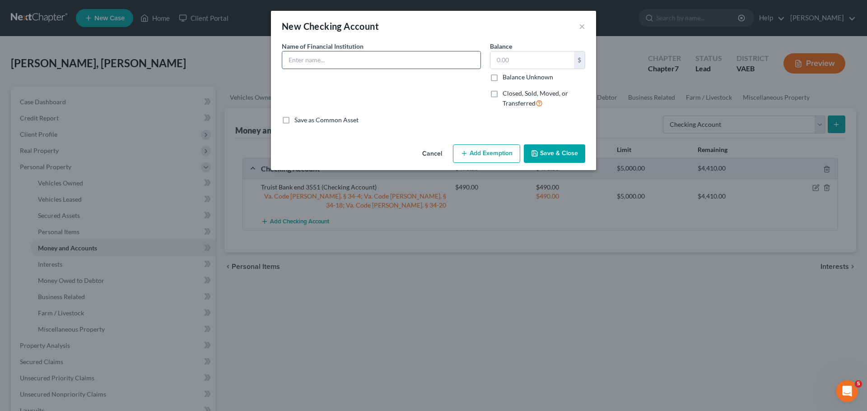
click at [326, 61] on input "text" at bounding box center [381, 59] width 198 height 17
type input "Truist Bank end 0009"
type input "99.00"
click at [475, 158] on button "Add Exemption" at bounding box center [486, 154] width 67 height 19
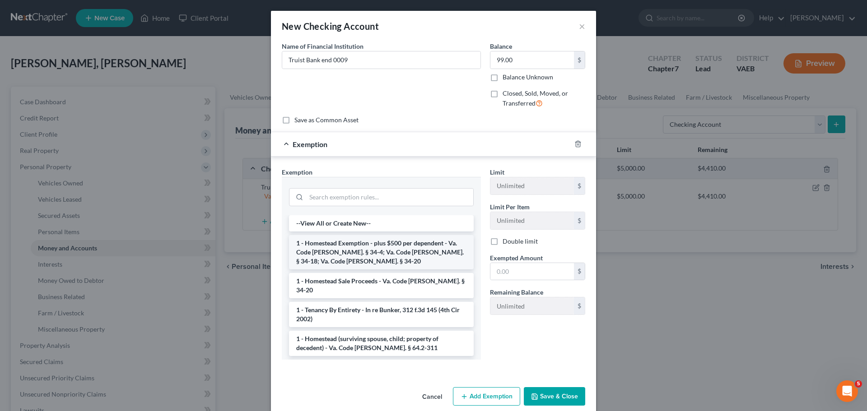
click at [348, 252] on li "1 - Homestead Exemption - plus $500 per dependent - Va. Code [PERSON_NAME]. § 3…" at bounding box center [381, 252] width 185 height 34
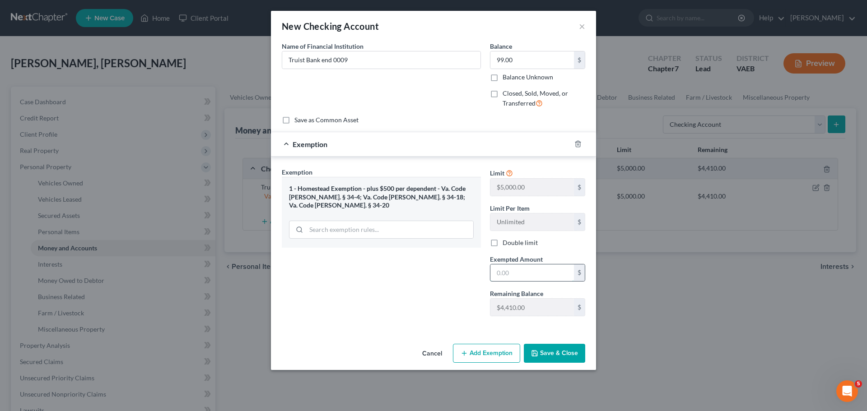
click at [514, 272] on input "text" at bounding box center [532, 273] width 84 height 17
type input "99.00"
click at [550, 352] on button "Save & Close" at bounding box center [554, 353] width 61 height 19
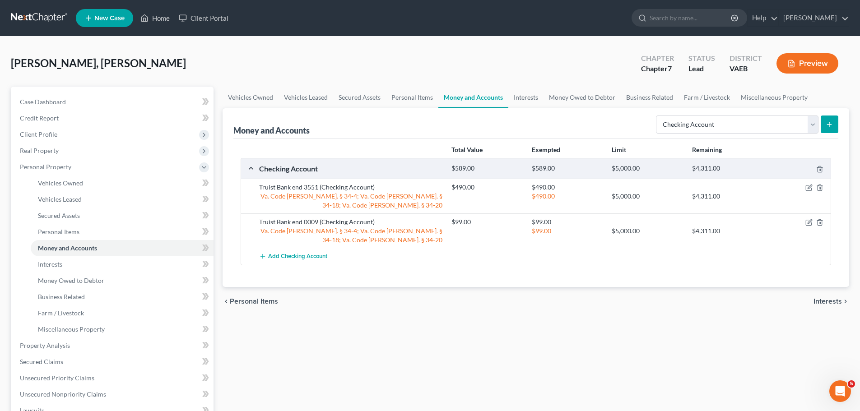
click at [837, 127] on button "submit" at bounding box center [830, 125] width 18 height 18
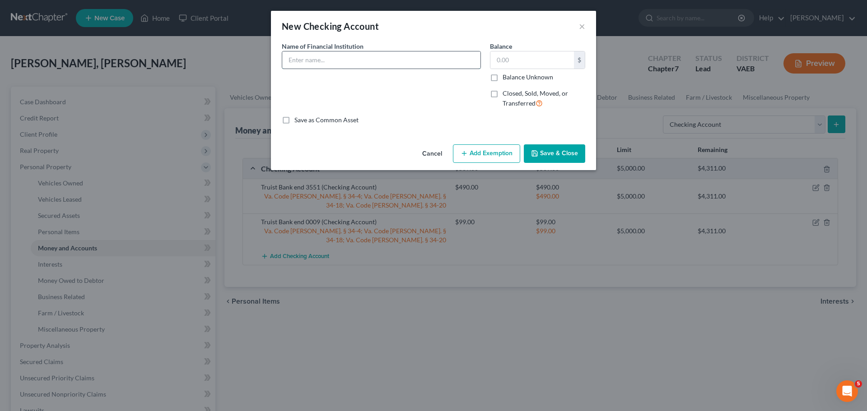
click at [330, 60] on input "text" at bounding box center [381, 59] width 198 height 17
type input "Truist Bank end7789 (Joint with son)"
type input "8.80"
click at [481, 153] on button "Add Exemption" at bounding box center [486, 154] width 67 height 19
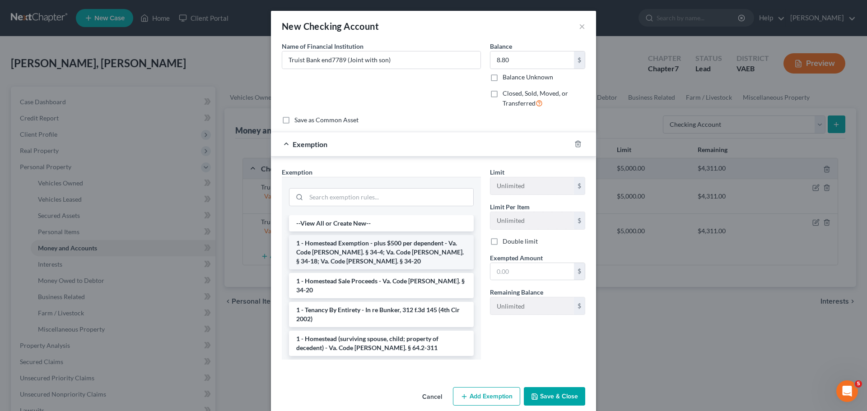
click at [390, 254] on li "1 - Homestead Exemption - plus $500 per dependent - Va. Code [PERSON_NAME]. § 3…" at bounding box center [381, 252] width 185 height 34
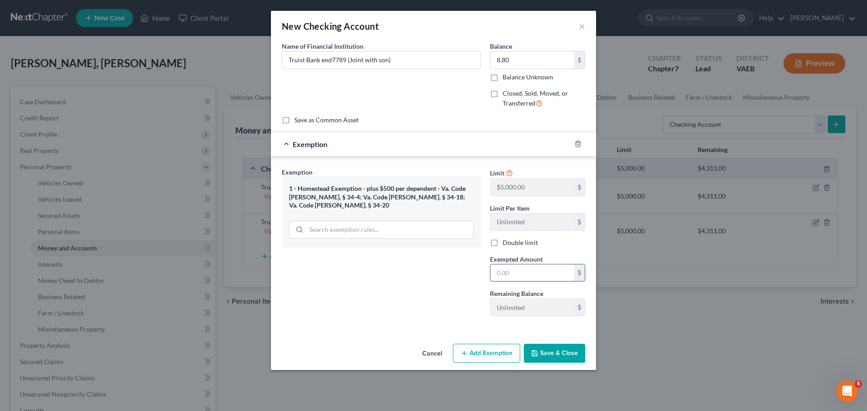
click at [509, 272] on input "text" at bounding box center [532, 273] width 84 height 17
type input "8.80"
click at [548, 351] on button "Save & Close" at bounding box center [554, 353] width 61 height 19
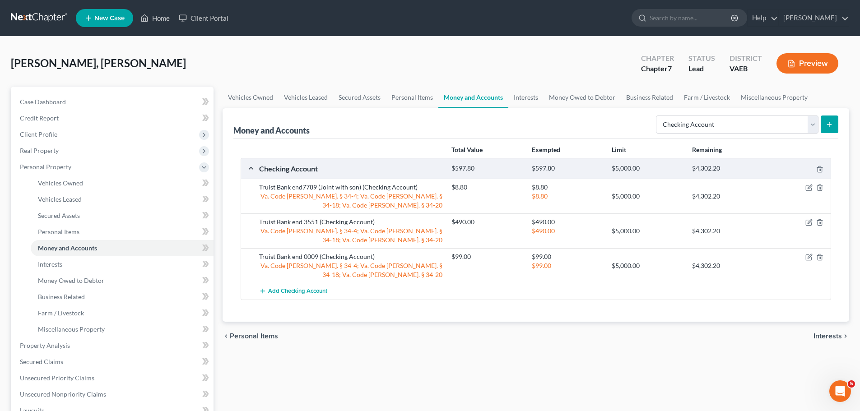
click at [831, 123] on icon "submit" at bounding box center [829, 124] width 7 height 7
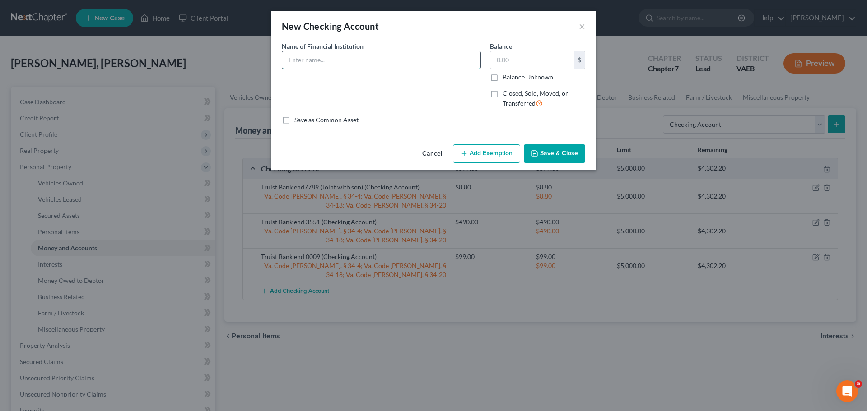
click at [345, 62] on input "text" at bounding box center [381, 59] width 198 height 17
type input "Truist Bank end 6523"
type input "0"
type input "1.00"
click at [476, 155] on button "Add Exemption" at bounding box center [486, 154] width 67 height 19
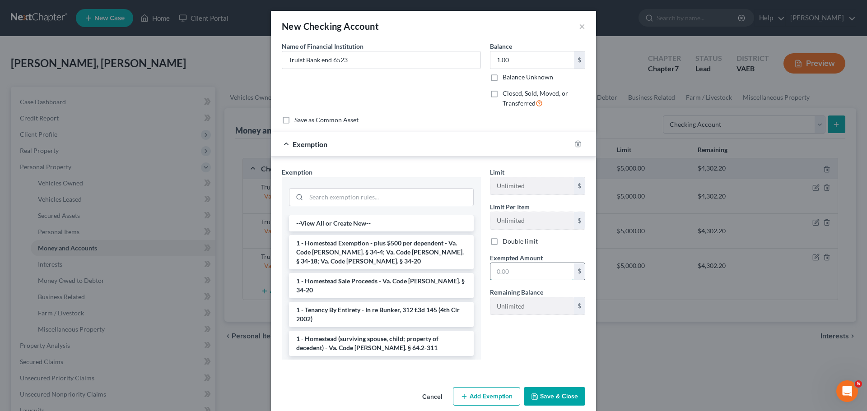
click at [514, 272] on input "text" at bounding box center [532, 271] width 84 height 17
click at [428, 393] on button "Cancel" at bounding box center [432, 397] width 34 height 18
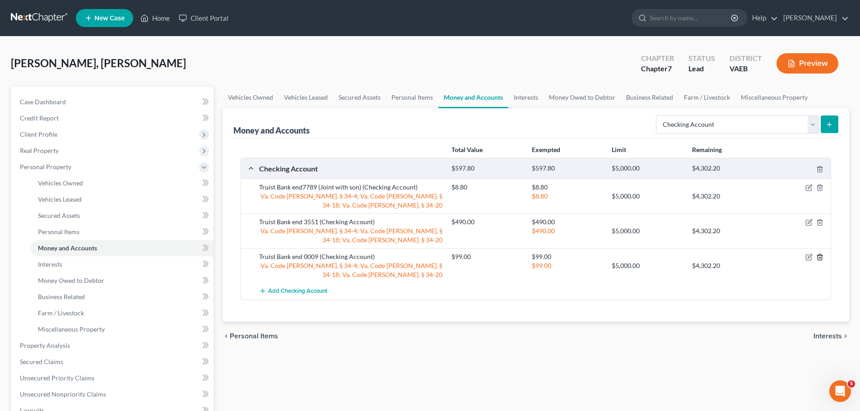
click at [822, 257] on icon "button" at bounding box center [820, 257] width 7 height 7
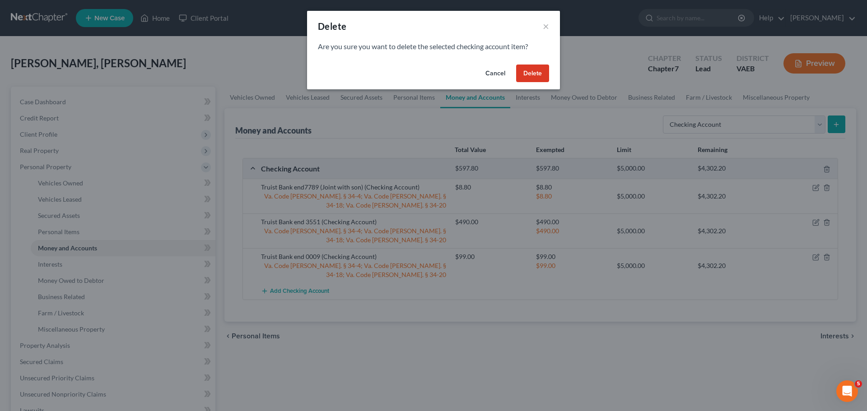
click at [531, 72] on button "Delete" at bounding box center [532, 74] width 33 height 18
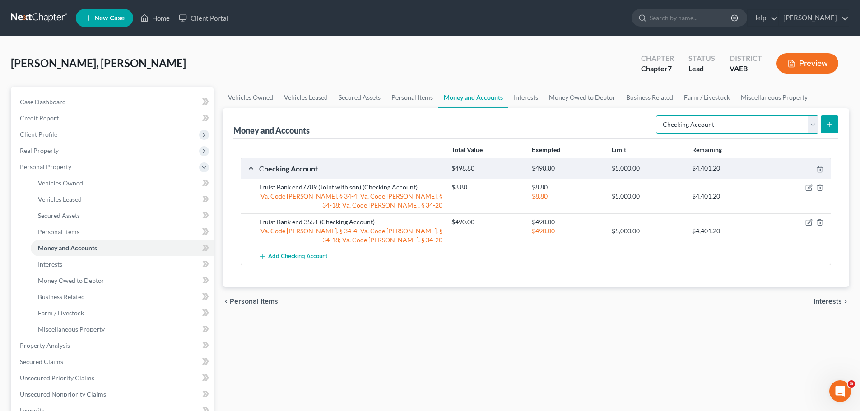
click at [813, 127] on select "Select Account Type Brokerage Cash on Hand Certificates of Deposit Checking Acc…" at bounding box center [737, 125] width 163 height 18
select select "savings"
click at [658, 116] on select "Select Account Type Brokerage Cash on Hand Certificates of Deposit Checking Acc…" at bounding box center [737, 125] width 163 height 18
click at [830, 121] on icon "submit" at bounding box center [829, 124] width 7 height 7
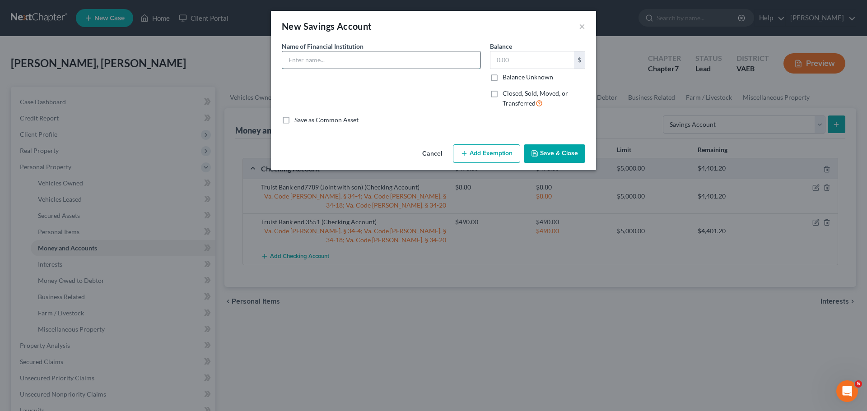
click at [322, 61] on input "text" at bounding box center [381, 59] width 198 height 17
type input "Truist Bank end 0009"
type input "99.00"
click at [481, 155] on button "Add Exemption" at bounding box center [486, 154] width 67 height 19
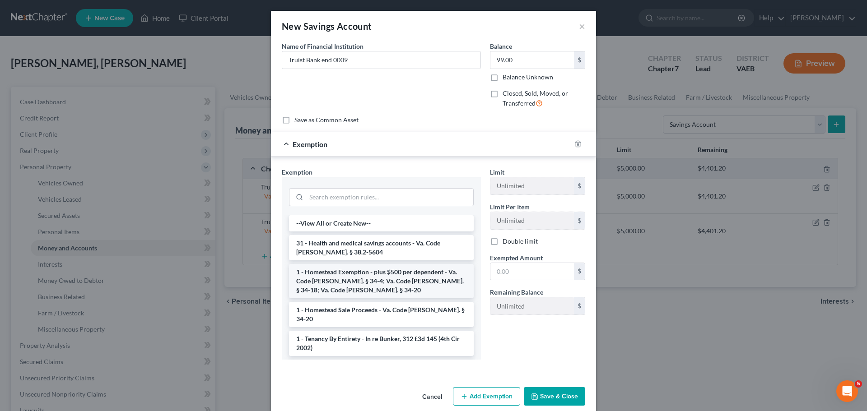
click at [388, 283] on li "1 - Homestead Exemption - plus $500 per dependent - Va. Code [PERSON_NAME]. § 3…" at bounding box center [381, 281] width 185 height 34
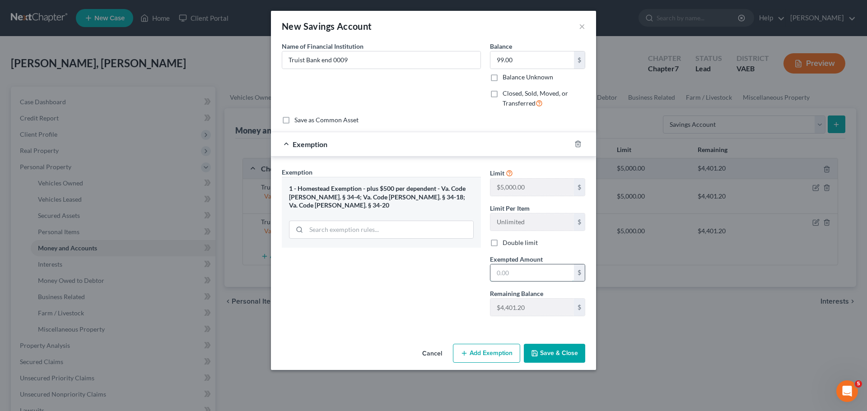
click at [500, 275] on input "text" at bounding box center [532, 273] width 84 height 17
type input "0"
type input "99.00"
click at [551, 348] on button "Save & Close" at bounding box center [554, 353] width 61 height 19
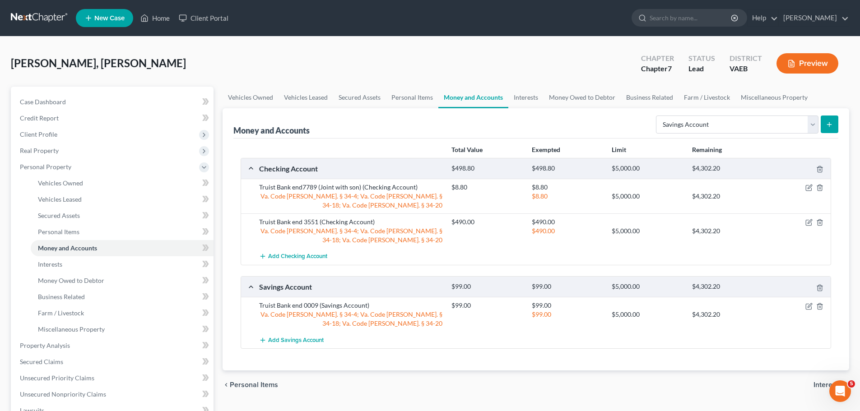
click at [830, 118] on button "submit" at bounding box center [830, 125] width 18 height 18
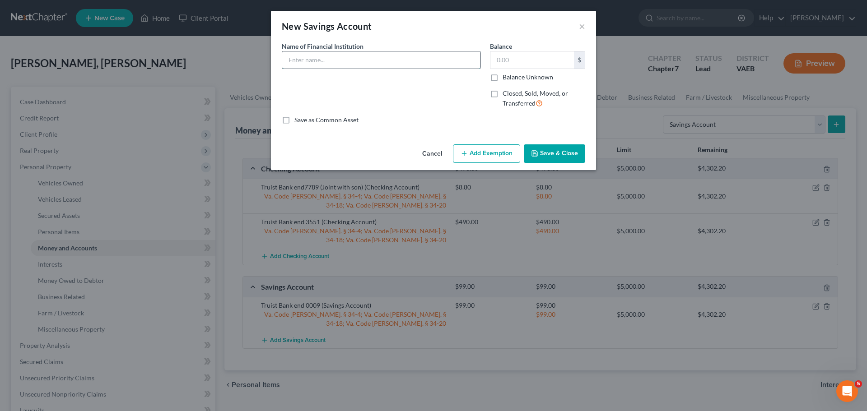
click at [303, 61] on input "text" at bounding box center [381, 59] width 198 height 17
click at [401, 64] on input "Truist Bank end 6523" at bounding box center [381, 59] width 198 height 17
type input "Truist Bank end 6523 (Joint with son)"
type input "1.00"
click at [454, 154] on button "Add Exemption" at bounding box center [486, 154] width 67 height 19
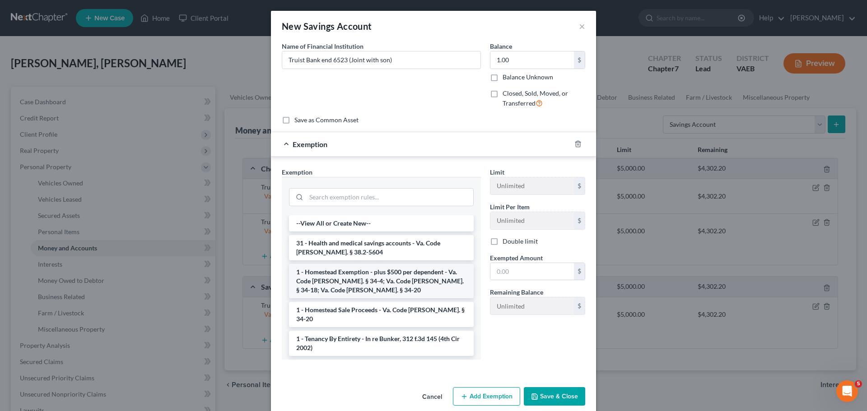
click at [356, 271] on li "1 - Homestead Exemption - plus $500 per dependent - Va. Code [PERSON_NAME]. § 3…" at bounding box center [381, 281] width 185 height 34
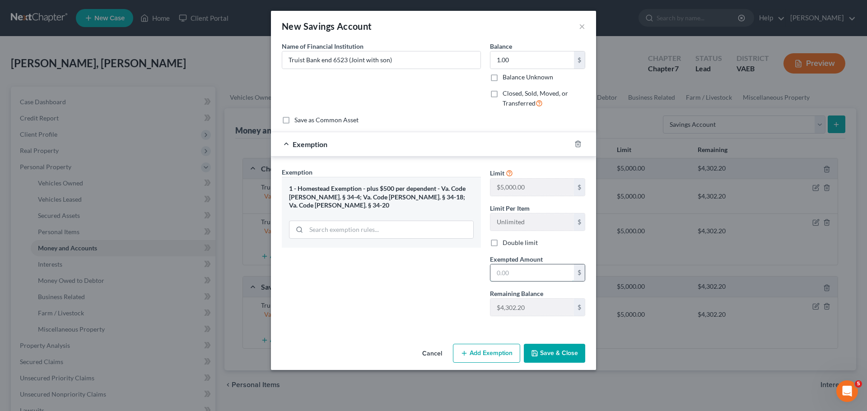
click at [511, 271] on input "text" at bounding box center [532, 273] width 84 height 17
type input "1.00"
click at [558, 359] on button "Save & Close" at bounding box center [554, 353] width 61 height 19
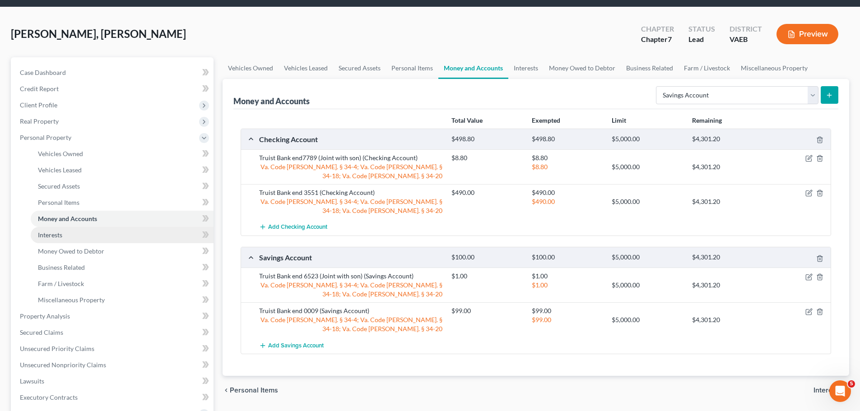
scroll to position [45, 0]
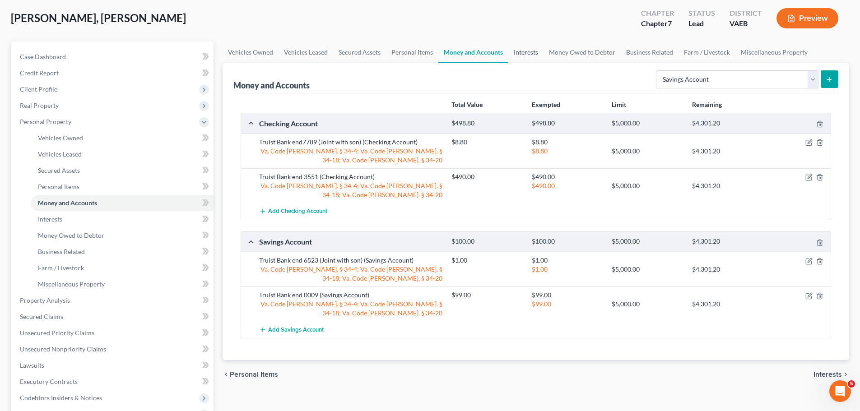
click at [520, 54] on link "Interests" at bounding box center [526, 53] width 35 height 22
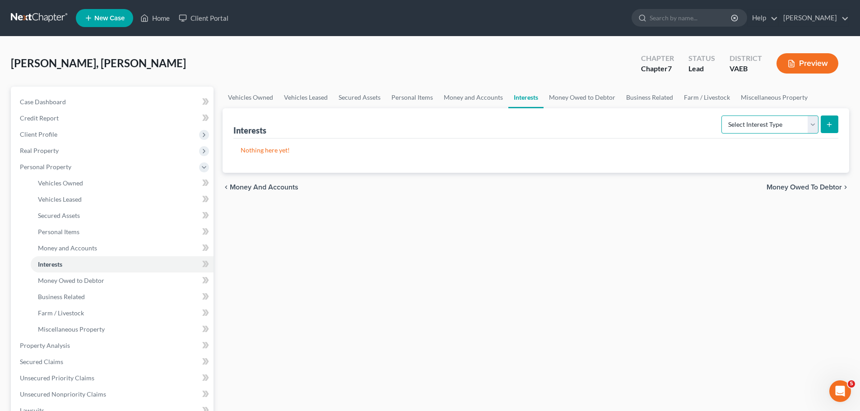
click at [752, 121] on select "Select Interest Type 401K Annuity Bond Education IRA Government Bond Government…" at bounding box center [770, 125] width 97 height 18
click at [597, 102] on link "Money Owed to Debtor" at bounding box center [582, 98] width 77 height 22
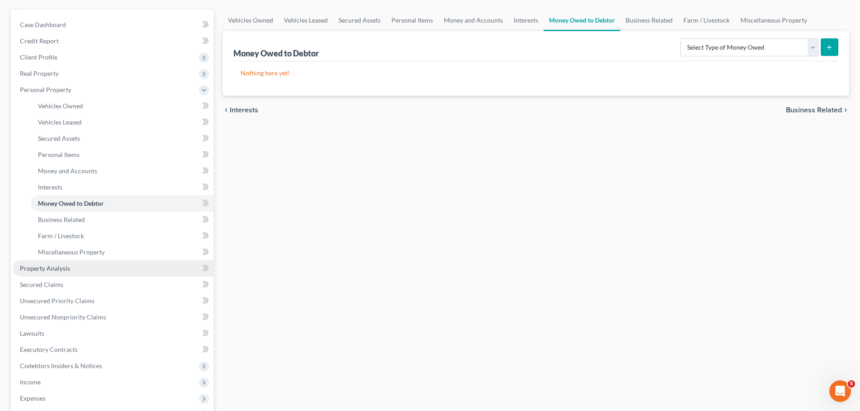
scroll to position [90, 0]
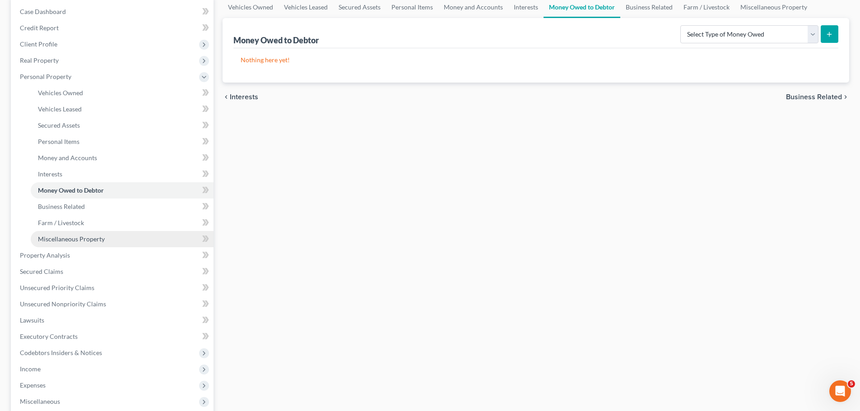
click at [69, 242] on span "Miscellaneous Property" at bounding box center [71, 239] width 67 height 8
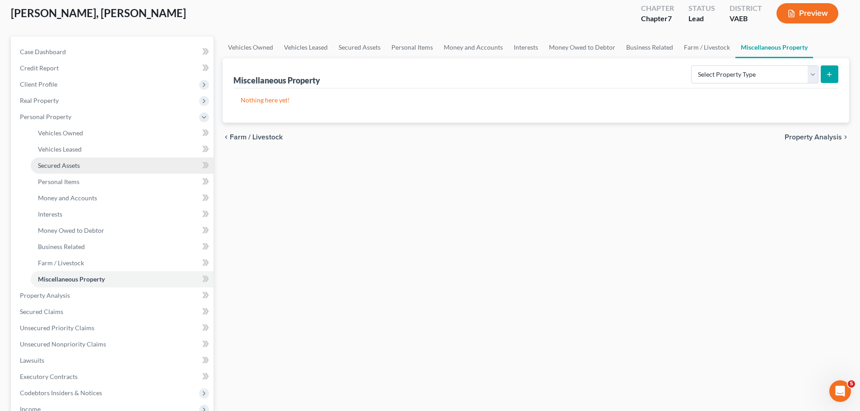
scroll to position [135, 0]
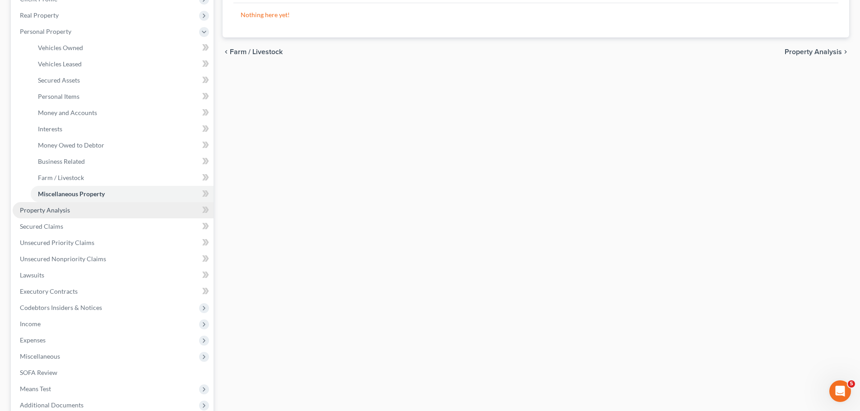
click at [47, 213] on span "Property Analysis" at bounding box center [45, 210] width 50 height 8
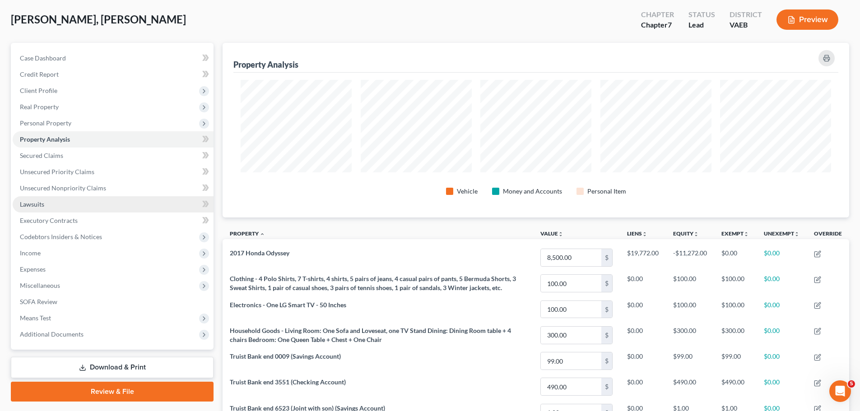
scroll to position [37, 0]
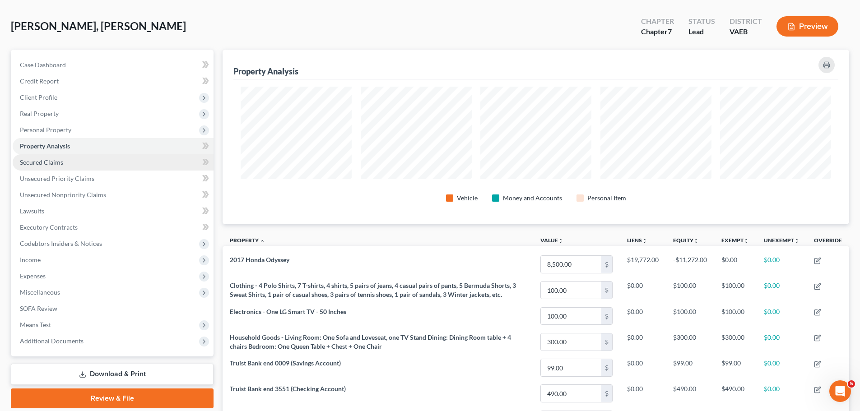
click at [39, 163] on span "Secured Claims" at bounding box center [41, 163] width 43 height 8
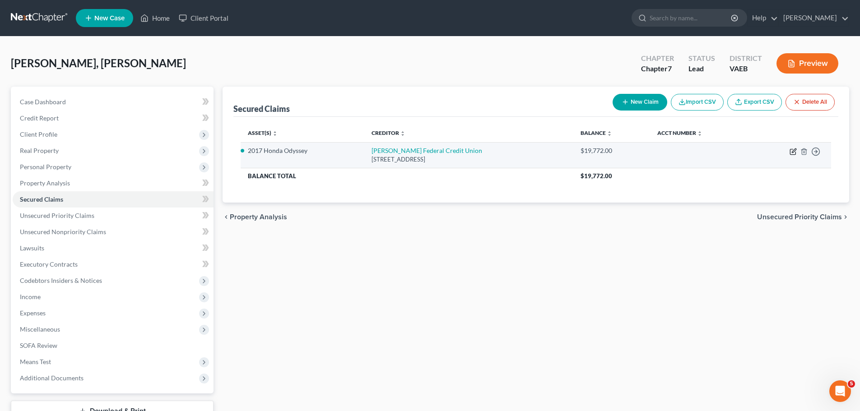
click at [793, 152] on icon "button" at bounding box center [794, 151] width 4 height 4
select select "48"
select select "0"
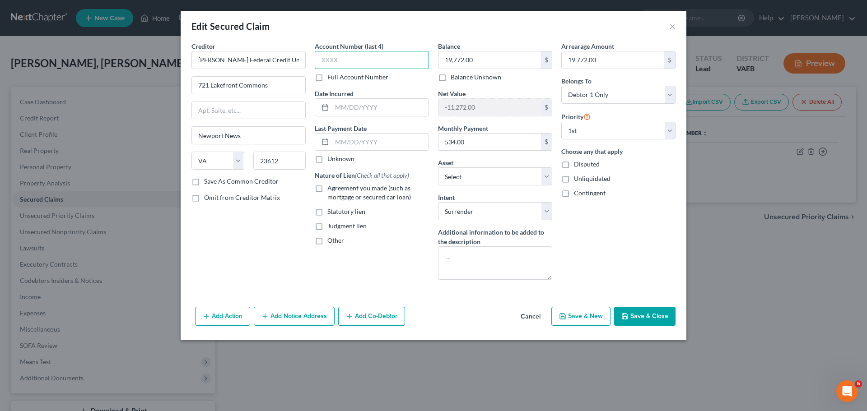
click at [337, 61] on input "text" at bounding box center [372, 60] width 114 height 18
type input "0001"
type input "12/2022"
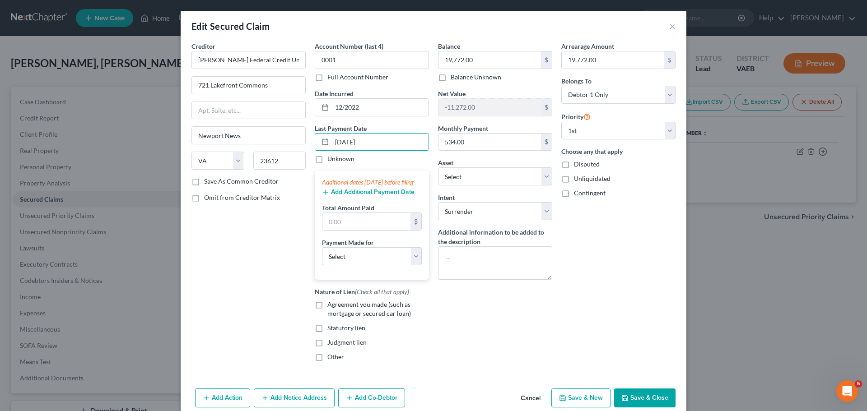
type input "[DATE]"
click at [376, 196] on button "Add Additional Payment Date" at bounding box center [368, 192] width 93 height 7
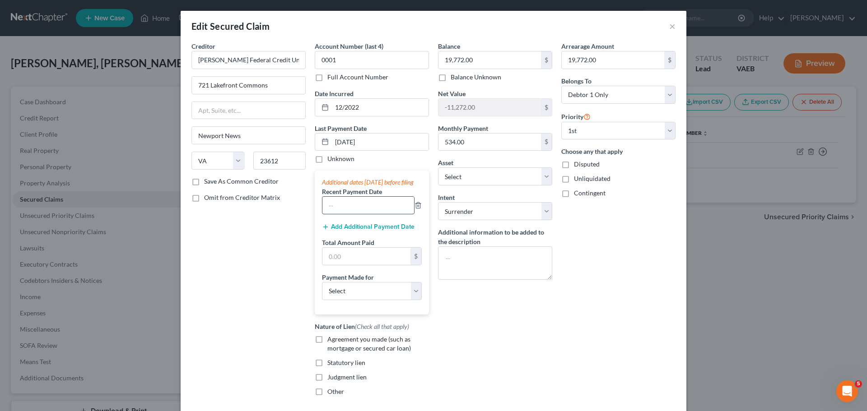
click at [366, 213] on input "text" at bounding box center [368, 205] width 92 height 17
type input "[DATE]"
click at [355, 231] on button "Add Additional Payment Date" at bounding box center [368, 227] width 93 height 7
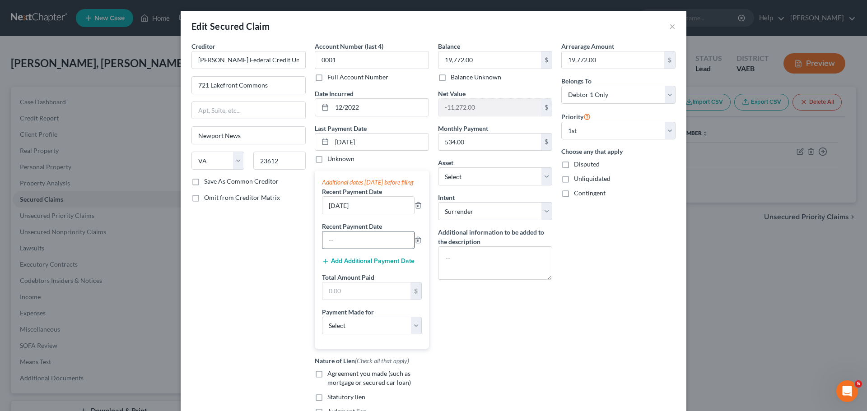
click at [351, 249] on input "text" at bounding box center [368, 240] width 92 height 17
type input "[DATE]"
click at [366, 265] on button "Add Additional Payment Date" at bounding box center [368, 261] width 93 height 7
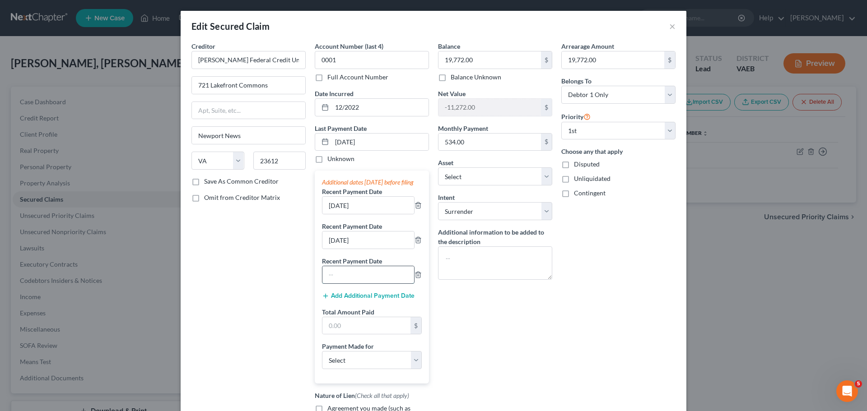
click at [350, 281] on input "text" at bounding box center [368, 274] width 92 height 17
type input "[DATE]"
click at [334, 331] on input "text" at bounding box center [366, 325] width 88 height 17
click at [336, 284] on input "[DATE]" at bounding box center [368, 274] width 92 height 17
click at [416, 279] on icon "button" at bounding box center [418, 274] width 7 height 7
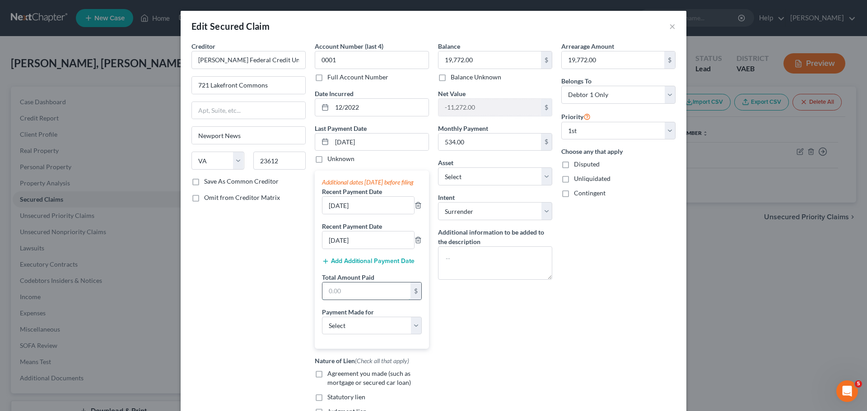
click at [357, 300] on input "text" at bounding box center [366, 291] width 88 height 17
type input "1,602.00"
click at [361, 335] on select "Select Car Credit Card Loan Repayment Mortgage Other Suppliers Or Vendors" at bounding box center [372, 326] width 100 height 18
select select "0"
click at [322, 326] on select "Select Car Credit Card Loan Repayment Mortgage Other Suppliers Or Vendors" at bounding box center [372, 326] width 100 height 18
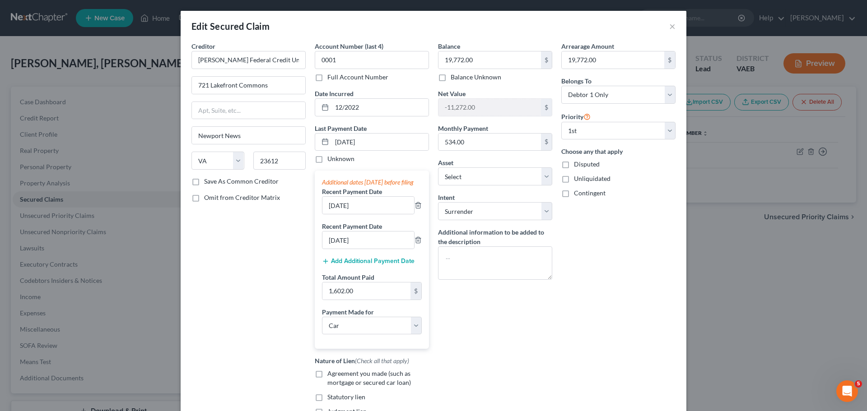
click at [494, 339] on div "Balance 19,772.00 $ Balance Unknown Balance Undetermined 19,772.00 $ Balance Un…" at bounding box center [495, 240] width 123 height 397
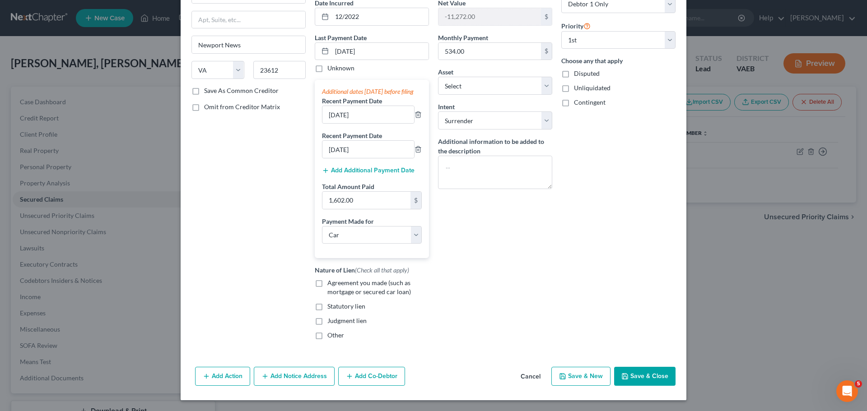
scroll to position [100, 0]
click at [327, 282] on label "Agreement you made (such as mortgage or secured car loan)" at bounding box center [378, 288] width 102 height 18
click at [331, 282] on input "Agreement you made (such as mortgage or secured car loan)" at bounding box center [334, 282] width 6 height 6
checkbox input "true"
click at [643, 375] on button "Save & Close" at bounding box center [644, 376] width 61 height 19
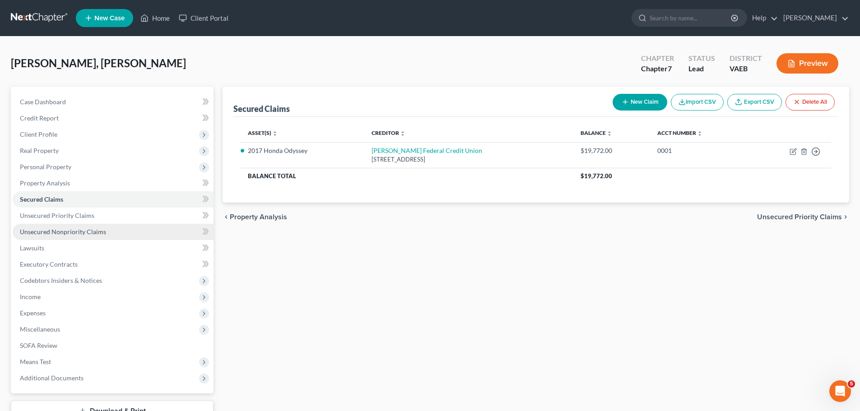
click at [53, 234] on span "Unsecured Nonpriority Claims" at bounding box center [63, 232] width 86 height 8
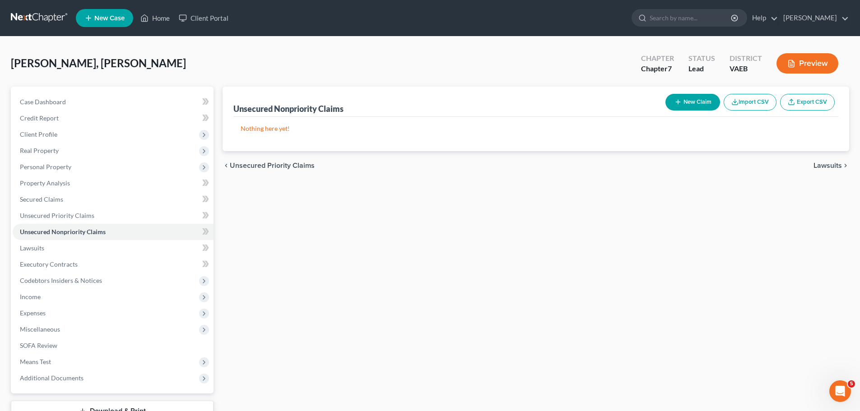
click at [689, 105] on button "New Claim" at bounding box center [693, 102] width 55 height 17
select select "0"
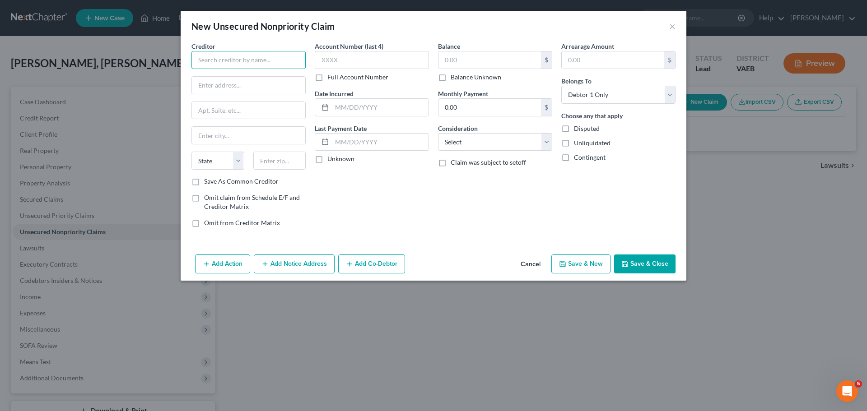
click at [233, 62] on input "text" at bounding box center [248, 60] width 114 height 18
type input "Westlake Financial Services"
type input "PO Box 76809"
type input "[GEOGRAPHIC_DATA]"
select select "4"
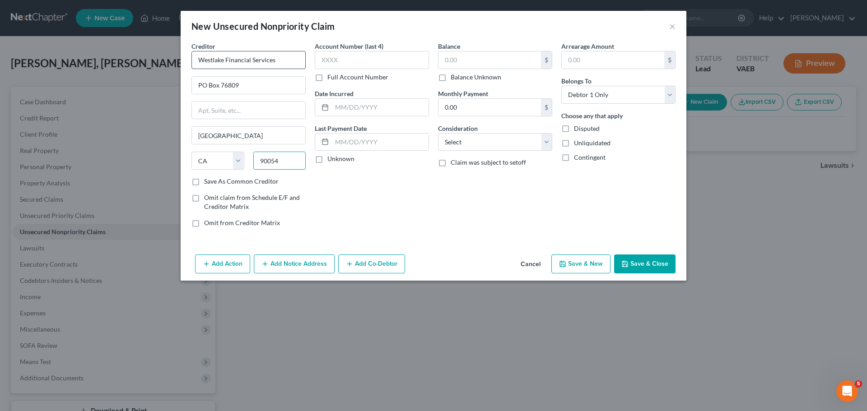
type input "90054"
click at [340, 58] on input "text" at bounding box center [372, 60] width 114 height 18
type input "5392"
click at [344, 108] on input "text" at bounding box center [380, 107] width 97 height 17
type input "07/2021"
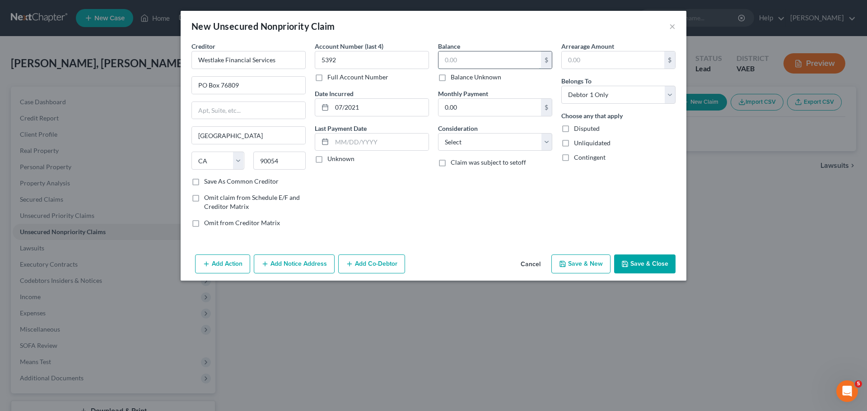
click at [470, 65] on input "text" at bounding box center [490, 59] width 103 height 17
type input "12,901.00"
click at [478, 142] on select "Select Cable / Satellite Services Collection Agency Credit Card Debt Debt Couns…" at bounding box center [495, 142] width 114 height 18
select select "4"
click at [438, 133] on select "Select Cable / Satellite Services Collection Agency Credit Card Debt Debt Couns…" at bounding box center [495, 142] width 114 height 18
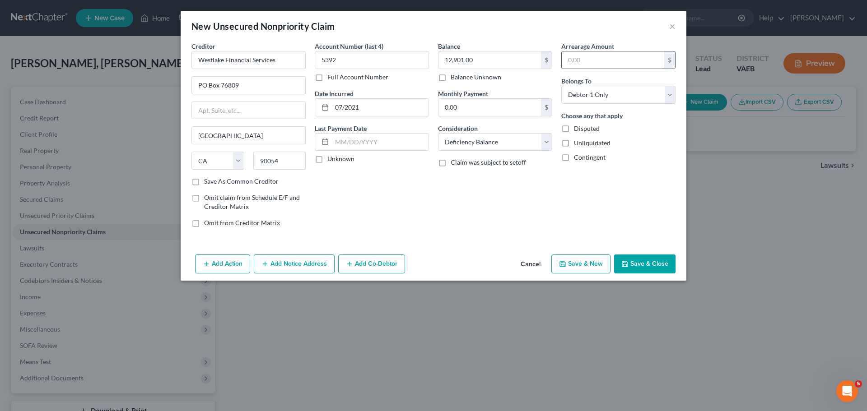
click at [579, 62] on input "text" at bounding box center [613, 59] width 103 height 17
type input "12,901.00"
click at [505, 143] on select "Select Cable / Satellite Services Collection Agency Credit Card Debt Debt Couns…" at bounding box center [495, 142] width 114 height 18
select select "8"
click at [438, 133] on select "Select Cable / Satellite Services Collection Agency Credit Card Debt Debt Couns…" at bounding box center [495, 142] width 114 height 18
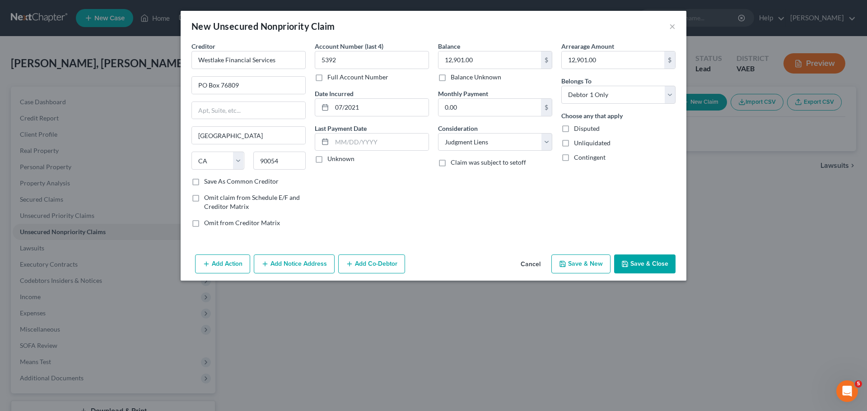
click at [278, 264] on button "Add Notice Address" at bounding box center [294, 264] width 81 height 19
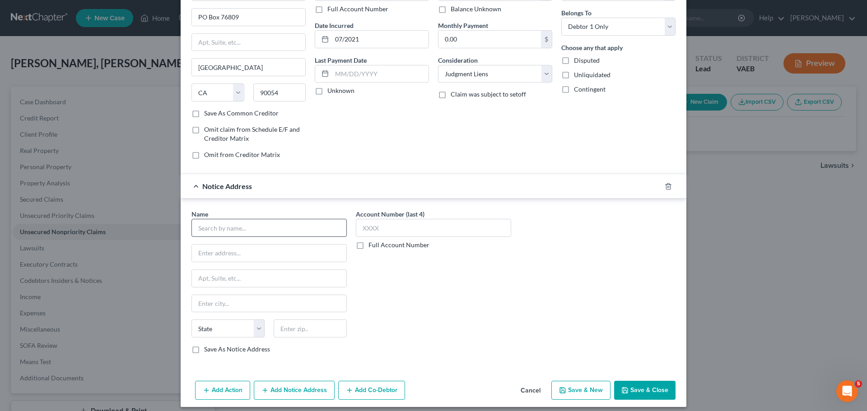
scroll to position [75, 0]
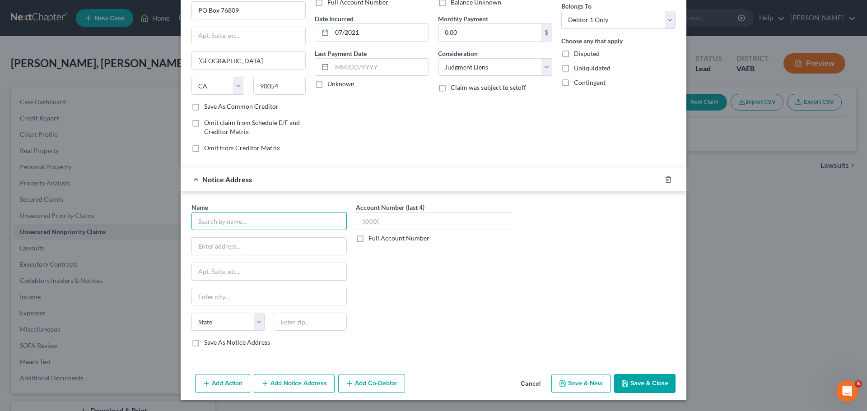
click at [218, 222] on input "text" at bounding box center [268, 221] width 155 height 18
type input "K"
type input "[PERSON_NAME], Esquire"
drag, startPoint x: 236, startPoint y: 248, endPoint x: 231, endPoint y: 242, distance: 8.1
click at [236, 248] on input "text" at bounding box center [269, 246] width 154 height 17
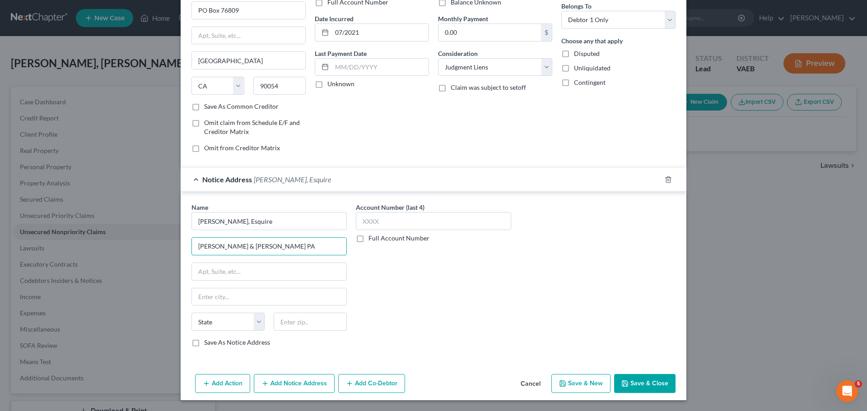
type input "[PERSON_NAME] & [PERSON_NAME] PA"
type input "[STREET_ADDRESS]"
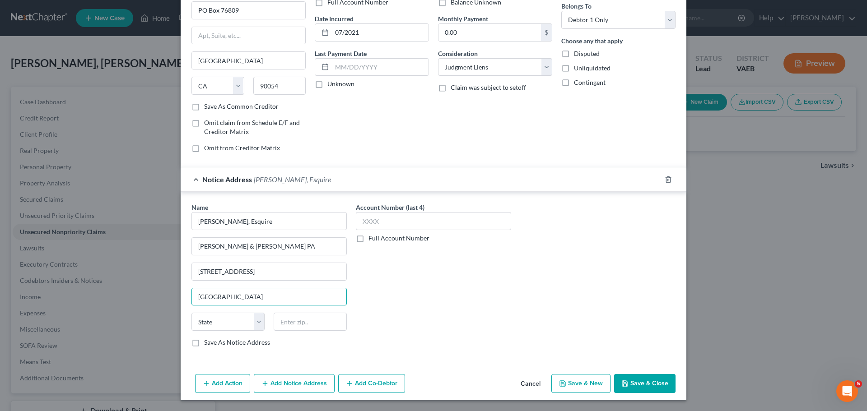
type input "[GEOGRAPHIC_DATA]"
select select "21"
type input "20850"
click at [383, 219] on input "text" at bounding box center [433, 221] width 155 height 18
type input "5392"
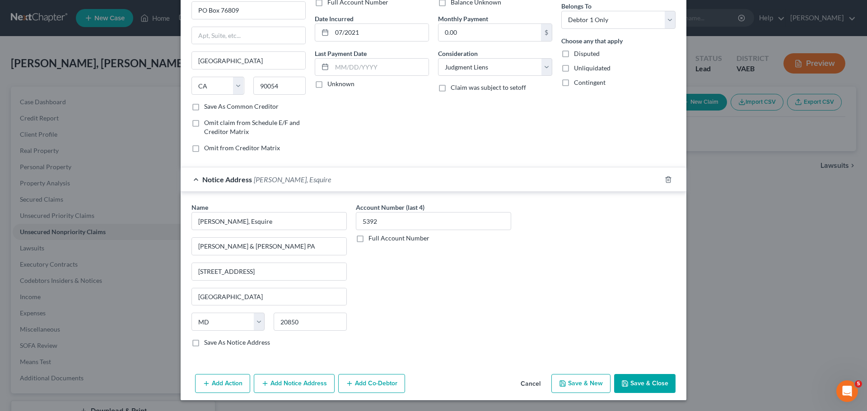
click at [636, 384] on button "Save & Close" at bounding box center [644, 383] width 61 height 19
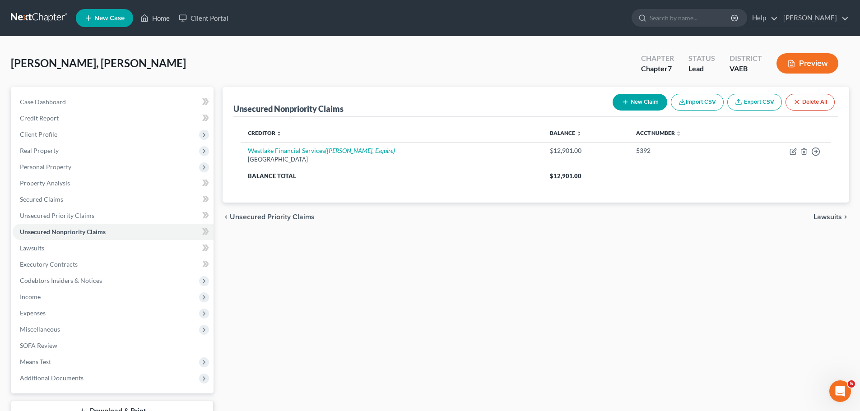
click at [632, 105] on button "New Claim" at bounding box center [640, 102] width 55 height 17
select select "0"
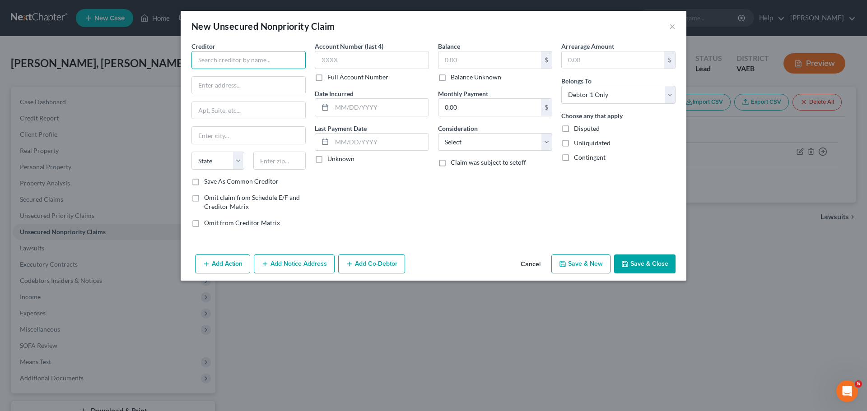
click at [246, 62] on input "text" at bounding box center [248, 60] width 114 height 18
type input "Truist Bank"
type input "[STREET_ADDRESS][PERSON_NAME]"
type input "Suite 3"
type input "Charlotte"
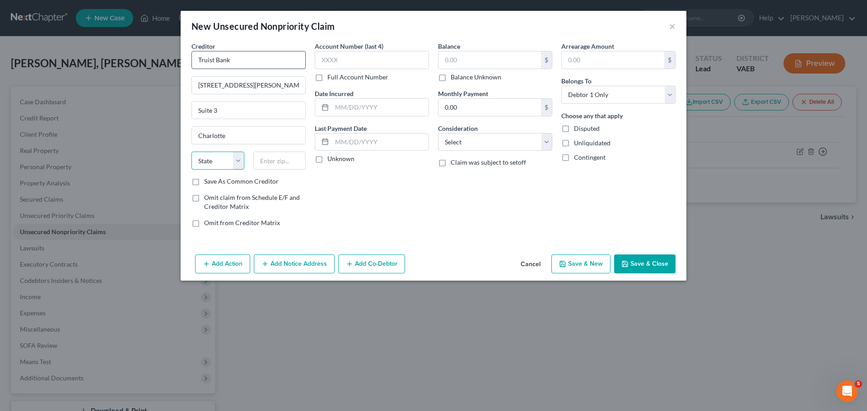
select select "28"
type input "28202"
click at [331, 58] on input "text" at bounding box center [372, 60] width 114 height 18
type input "7894"
click at [375, 105] on input "text" at bounding box center [380, 107] width 97 height 17
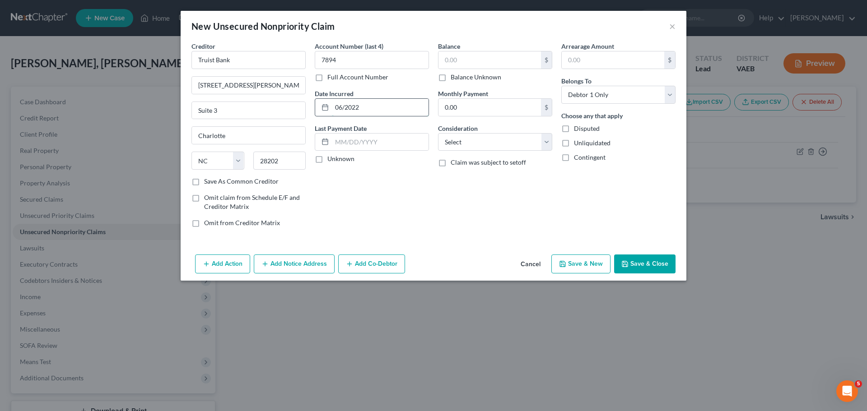
type input "06/2022"
click at [460, 58] on input "text" at bounding box center [490, 59] width 103 height 17
type input "2,241.00"
click at [580, 55] on input "text" at bounding box center [613, 59] width 103 height 17
type input "2,241.00"
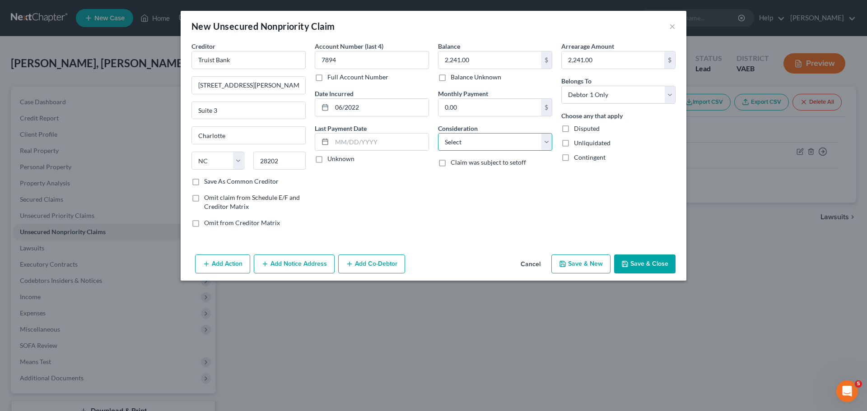
click at [515, 140] on select "Select Cable / Satellite Services Collection Agency Credit Card Debt Debt Couns…" at bounding box center [495, 142] width 114 height 18
select select "2"
click at [438, 133] on select "Select Cable / Satellite Services Collection Agency Credit Card Debt Debt Couns…" at bounding box center [495, 142] width 114 height 18
click at [573, 263] on button "Save & New" at bounding box center [580, 264] width 59 height 19
select select "0"
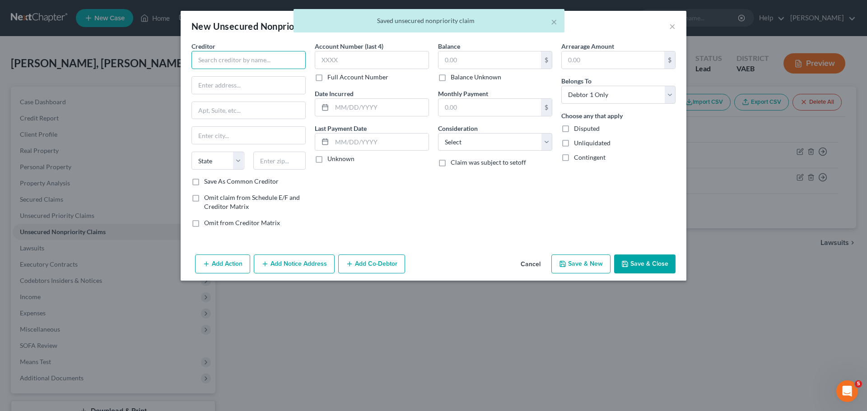
click at [227, 56] on input "text" at bounding box center [248, 60] width 114 height 18
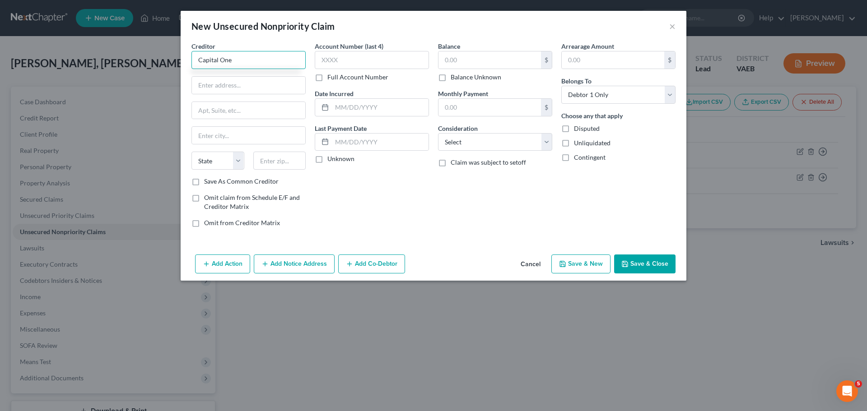
type input "Capital One"
type input "PO Box 30285"
type input "[GEOGRAPHIC_DATA]"
select select "46"
type input "84130"
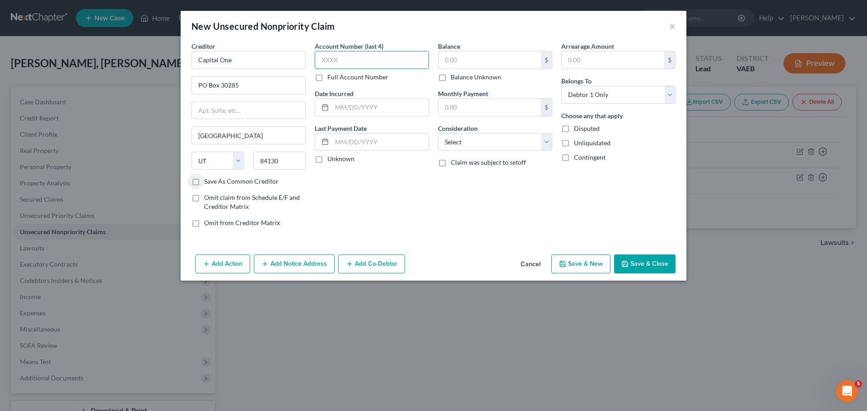
click at [354, 56] on input "text" at bounding box center [372, 60] width 114 height 18
type input "8418"
click at [393, 107] on input "text" at bounding box center [380, 107] width 97 height 17
type input "01/2024"
click at [462, 60] on input "text" at bounding box center [490, 59] width 103 height 17
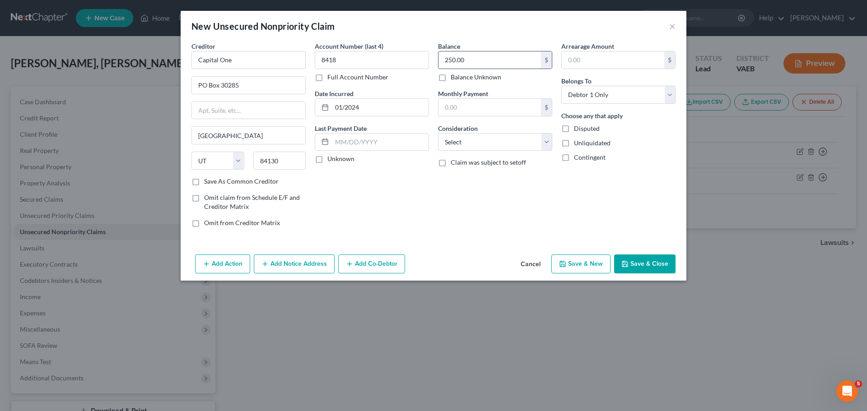
type input "250.00"
click at [582, 61] on input "text" at bounding box center [613, 59] width 103 height 17
type input "250.00"
click at [527, 149] on select "Select Cable / Satellite Services Collection Agency Credit Card Debt Debt Couns…" at bounding box center [495, 142] width 114 height 18
select select "2"
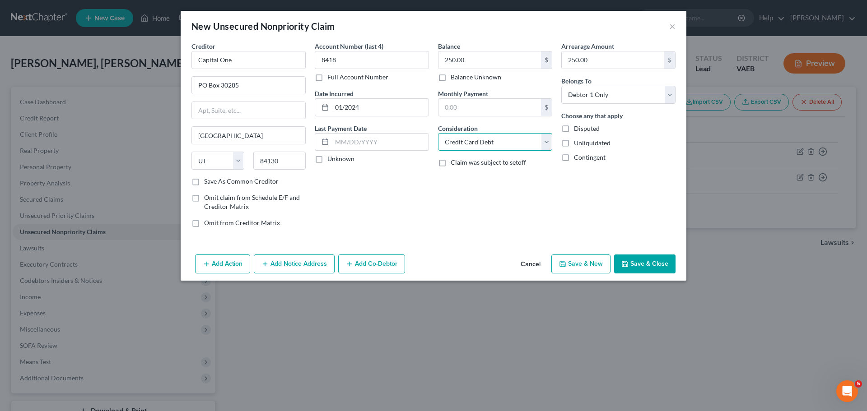
click at [438, 133] on select "Select Cable / Satellite Services Collection Agency Credit Card Debt Debt Couns…" at bounding box center [495, 142] width 114 height 18
click at [644, 264] on button "Save & Close" at bounding box center [644, 264] width 61 height 19
type input "0.00"
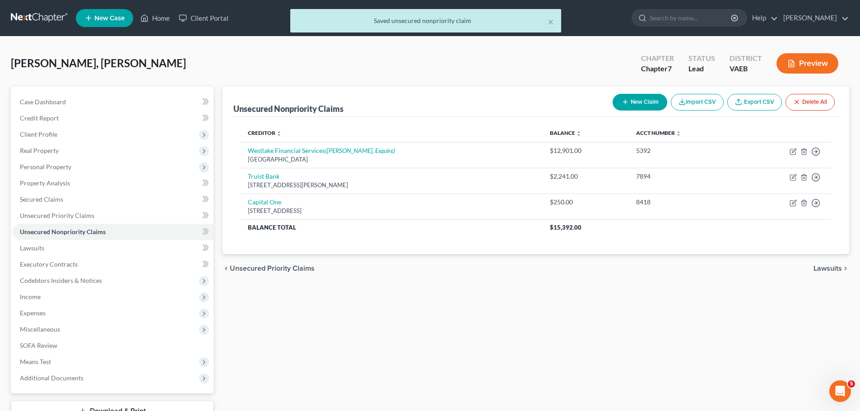
click at [631, 101] on button "New Claim" at bounding box center [640, 102] width 55 height 17
select select "0"
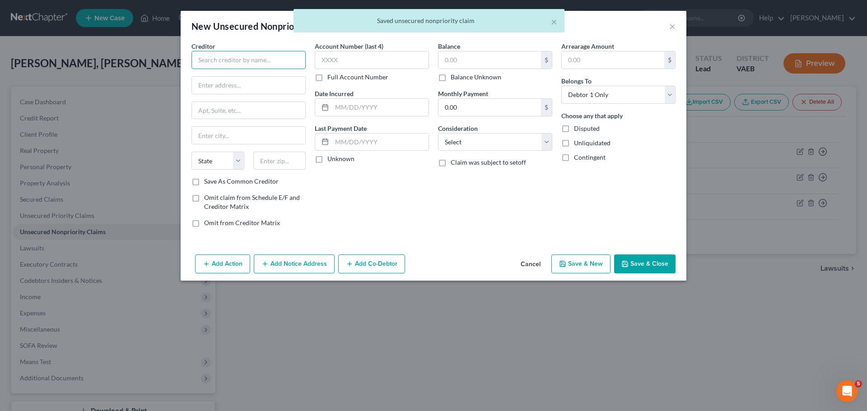
click at [233, 63] on input "text" at bounding box center [248, 60] width 114 height 18
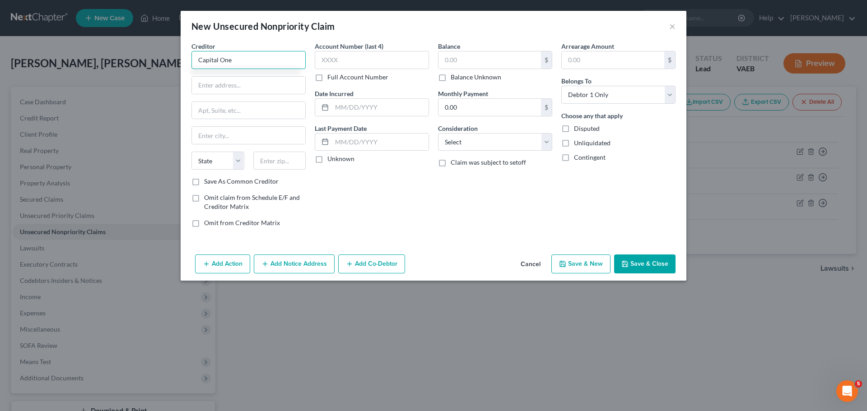
type input "Capital One"
type input "PO Box 30285"
type input "[GEOGRAPHIC_DATA]"
select select "46"
type input "84130"
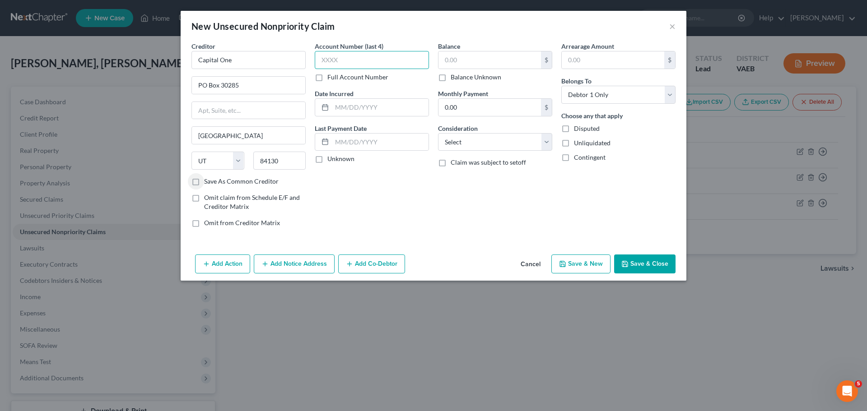
click at [336, 61] on input "text" at bounding box center [372, 60] width 114 height 18
type input "6764"
click at [452, 57] on input "text" at bounding box center [490, 59] width 103 height 17
type input "150.00"
click at [586, 59] on input "text" at bounding box center [613, 59] width 103 height 17
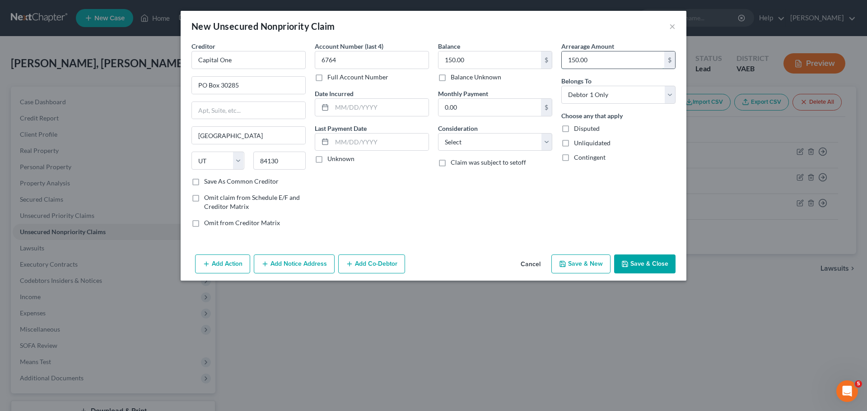
type input "150.00"
click at [514, 141] on select "Select Cable / Satellite Services Collection Agency Credit Card Debt Debt Couns…" at bounding box center [495, 142] width 114 height 18
select select "2"
click at [438, 133] on select "Select Cable / Satellite Services Collection Agency Credit Card Debt Debt Couns…" at bounding box center [495, 142] width 114 height 18
click at [338, 105] on input "text" at bounding box center [380, 107] width 97 height 17
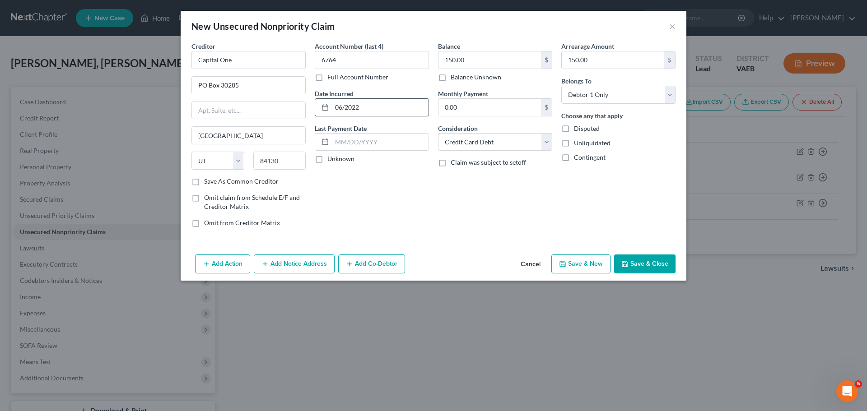
type input "06/2022"
click at [575, 261] on button "Save & New" at bounding box center [580, 264] width 59 height 19
select select "0"
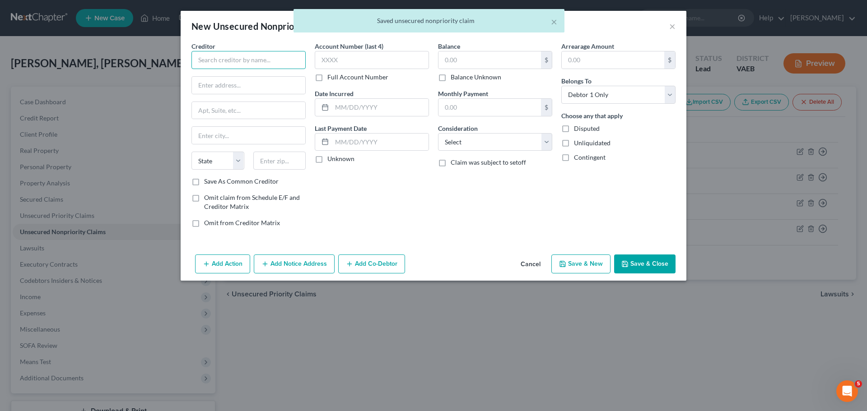
click at [266, 60] on input "text" at bounding box center [248, 60] width 114 height 18
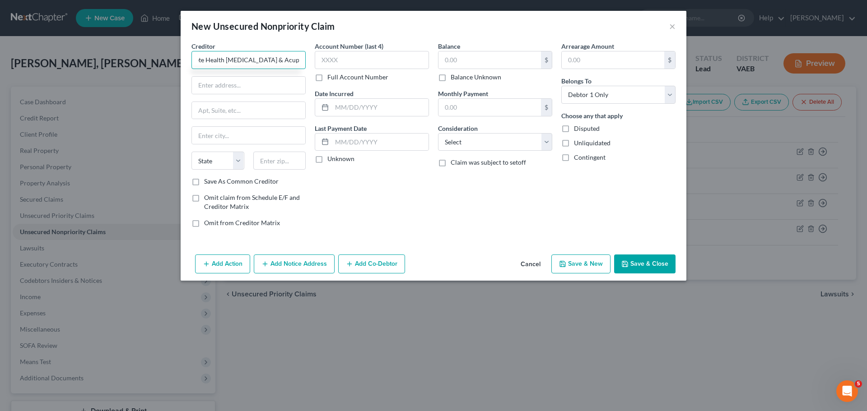
scroll to position [0, 25]
type input "Complete Health [MEDICAL_DATA] & Acupuncture"
type input "[STREET_ADDRESS]"
type input "#106"
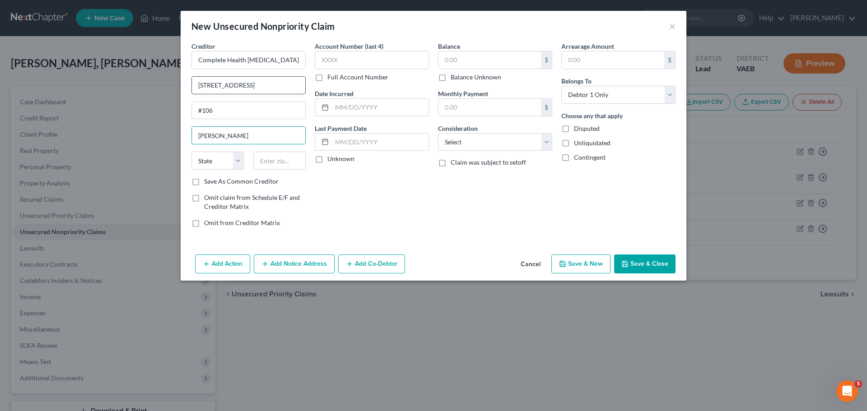
type input "[PERSON_NAME]"
select select "48"
type input "20170"
click at [350, 60] on input "text" at bounding box center [372, 60] width 114 height 18
type input "4882"
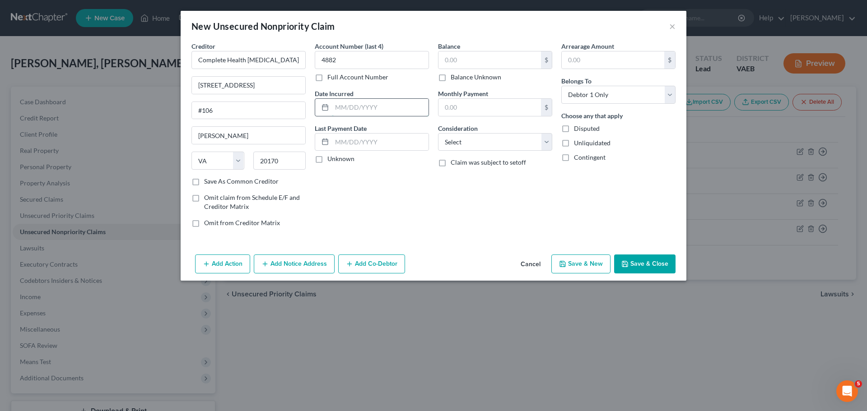
click at [362, 108] on input "text" at bounding box center [380, 107] width 97 height 17
type input "[DATE]"
click at [471, 59] on input "text" at bounding box center [490, 59] width 103 height 17
type input "1,427.00"
click at [499, 141] on select "Select Cable / Satellite Services Collection Agency Credit Card Debt Debt Couns…" at bounding box center [495, 142] width 114 height 18
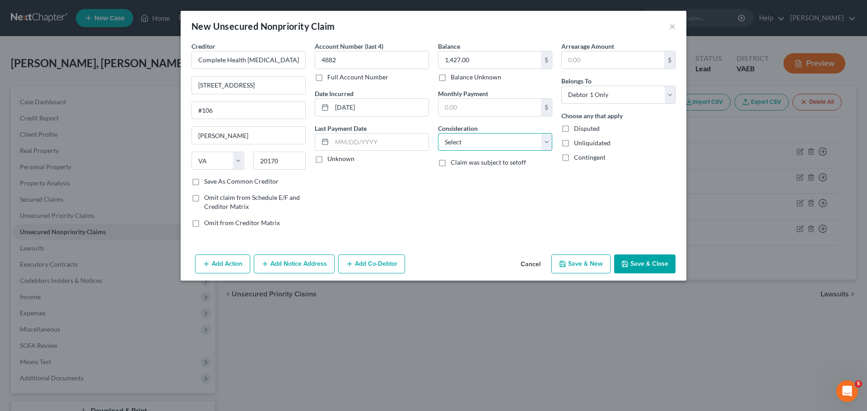
select select "9"
click at [438, 133] on select "Select Cable / Satellite Services Collection Agency Credit Card Debt Debt Couns…" at bounding box center [495, 142] width 114 height 18
click at [598, 58] on input "text" at bounding box center [613, 59] width 103 height 17
type input "1,427.00"
click at [652, 265] on button "Save & Close" at bounding box center [644, 264] width 61 height 19
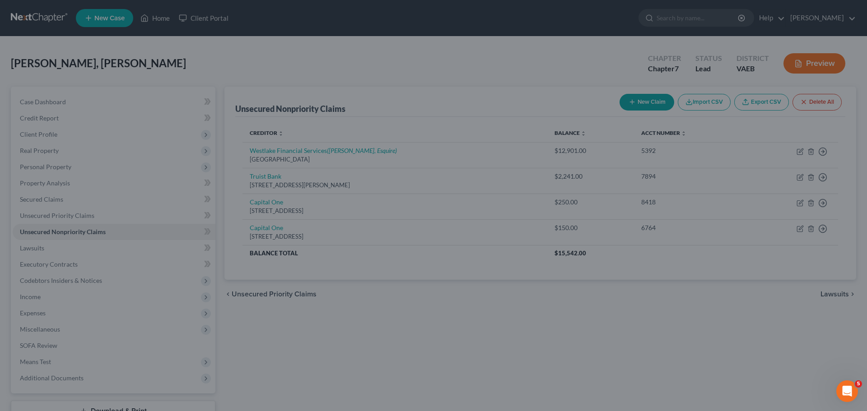
type input "0.00"
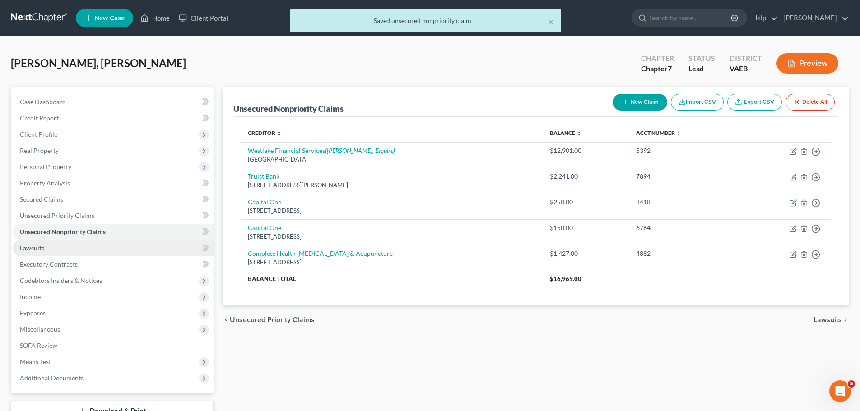
click at [28, 252] on span "Lawsuits" at bounding box center [32, 248] width 24 height 8
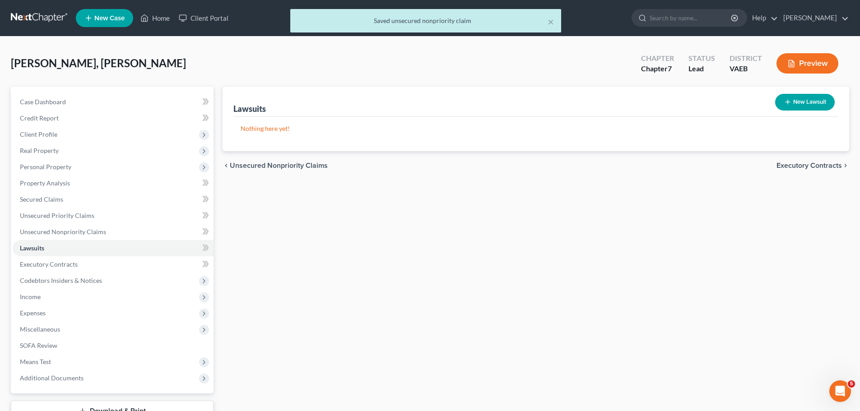
click at [799, 103] on button "New Lawsuit" at bounding box center [805, 102] width 60 height 17
select select "0"
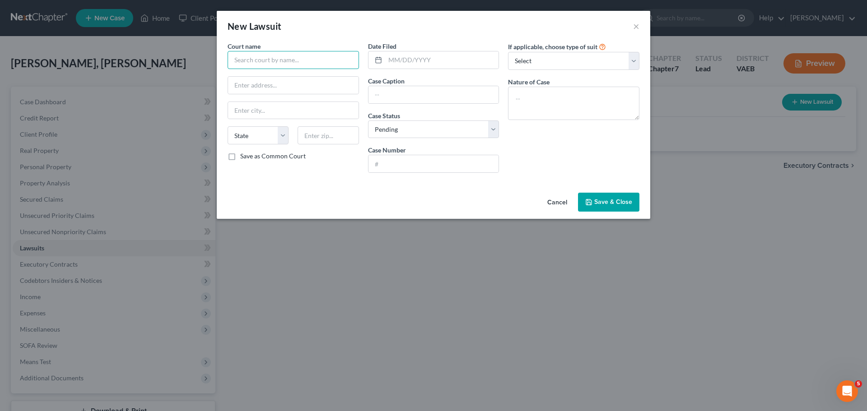
click at [257, 61] on input "text" at bounding box center [293, 60] width 131 height 18
type input "Loudoun County General District Court"
type input "[STREET_ADDRESS][DEMOGRAPHIC_DATA]"
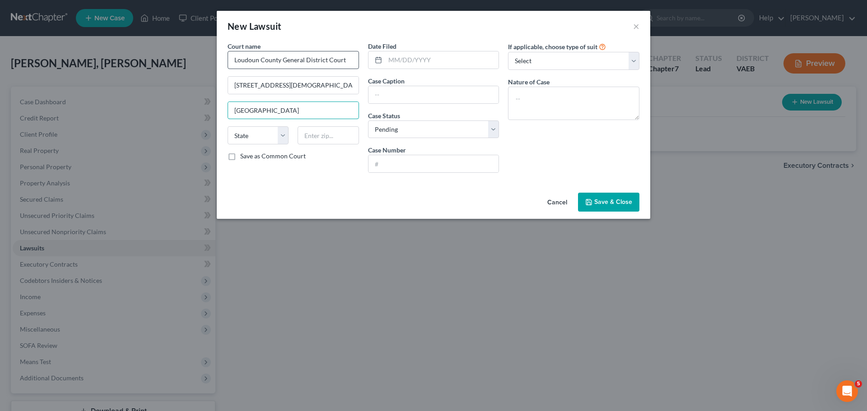
type input "[GEOGRAPHIC_DATA]"
select select "48"
type input "20176"
click at [402, 62] on input "text" at bounding box center [442, 59] width 114 height 17
type input "[DATE]"
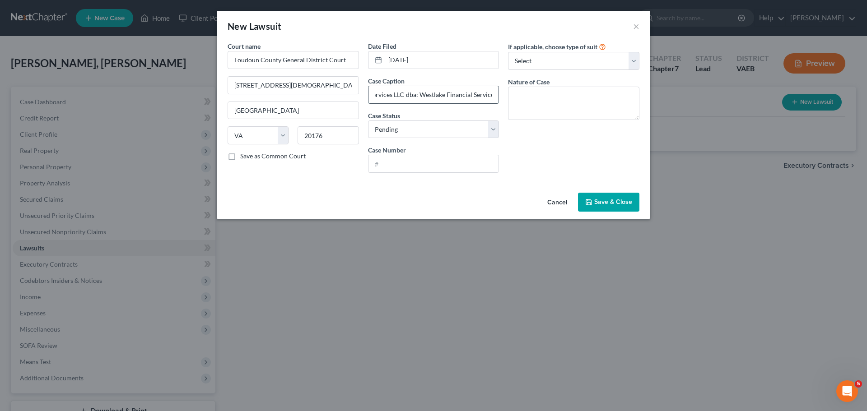
scroll to position [0, 35]
type input "Westlake Services LLC-dba: Westlake Financial Services"
click at [451, 127] on select "Select Pending On Appeal Concluded" at bounding box center [433, 130] width 131 height 18
select select "2"
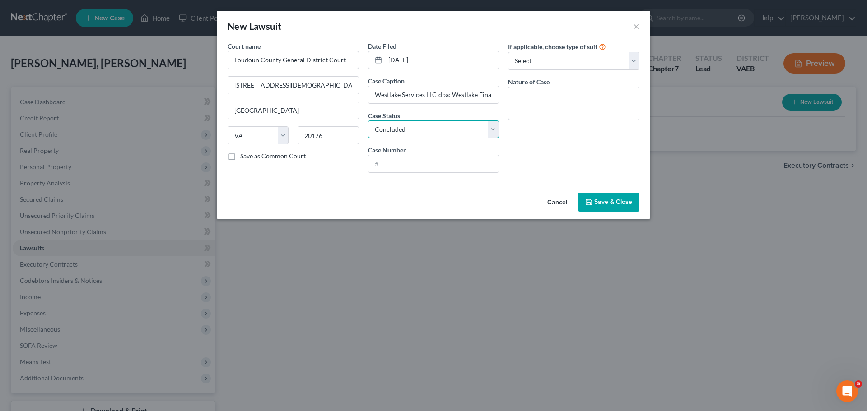
click at [368, 121] on select "Select Pending On Appeal Concluded" at bounding box center [433, 130] width 131 height 18
click at [413, 165] on input "text" at bounding box center [434, 163] width 131 height 17
type input "GV25001506-00"
click at [561, 62] on select "Select Repossession Garnishment Foreclosure Attached, Seized, Or Levied Other" at bounding box center [573, 61] width 131 height 18
select select "4"
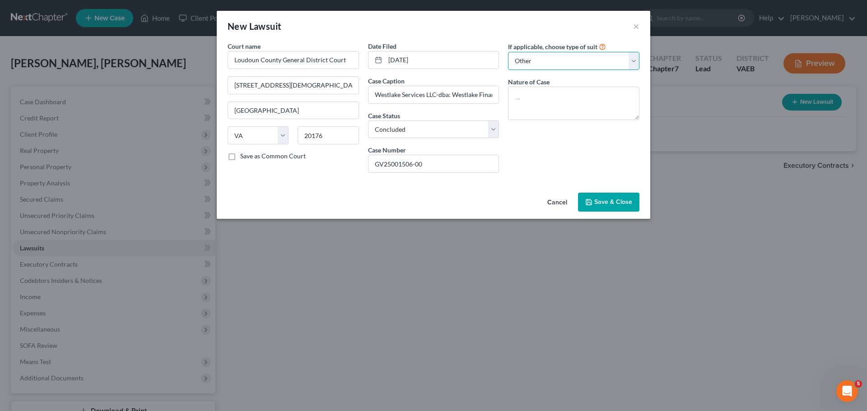
click at [508, 52] on select "Select Repossession Garnishment Foreclosure Attached, Seized, Or Levied Other" at bounding box center [573, 61] width 131 height 18
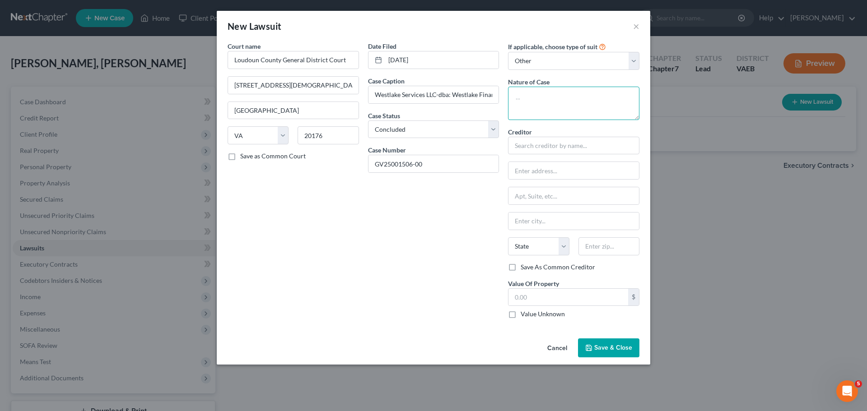
click at [535, 97] on textarea at bounding box center [573, 103] width 131 height 33
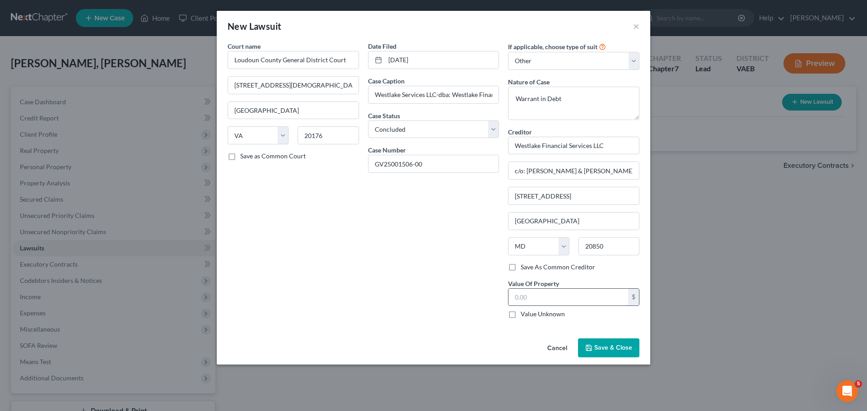
click at [532, 301] on input "text" at bounding box center [569, 297] width 120 height 17
click at [607, 349] on span "Save & Close" at bounding box center [613, 348] width 38 height 8
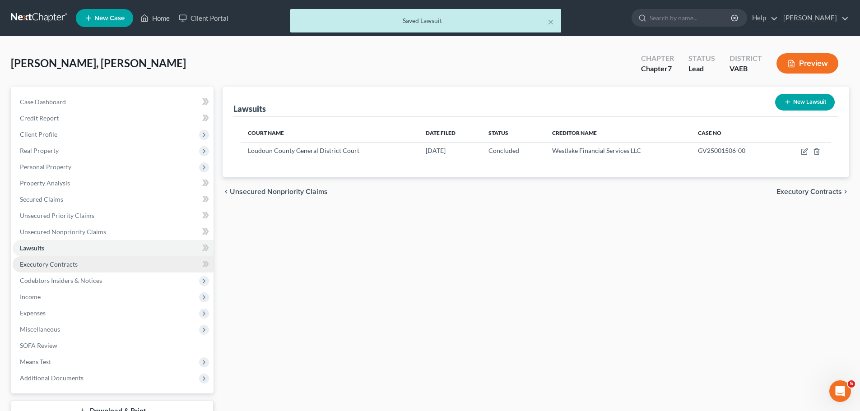
click at [41, 264] on span "Executory Contracts" at bounding box center [49, 265] width 58 height 8
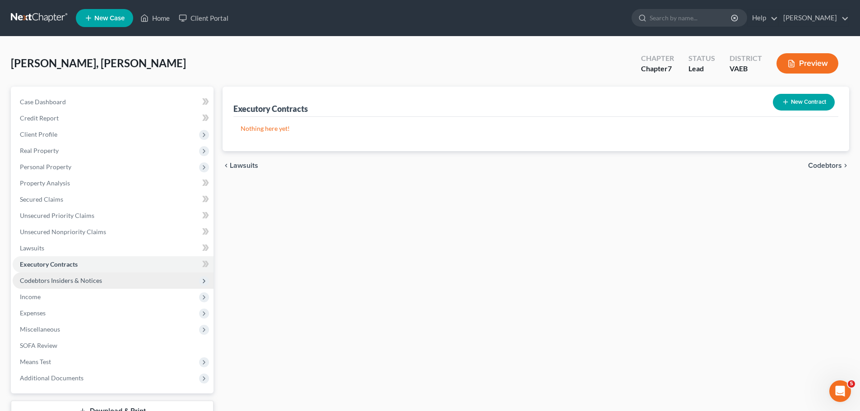
click at [70, 281] on span "Codebtors Insiders & Notices" at bounding box center [61, 281] width 82 height 8
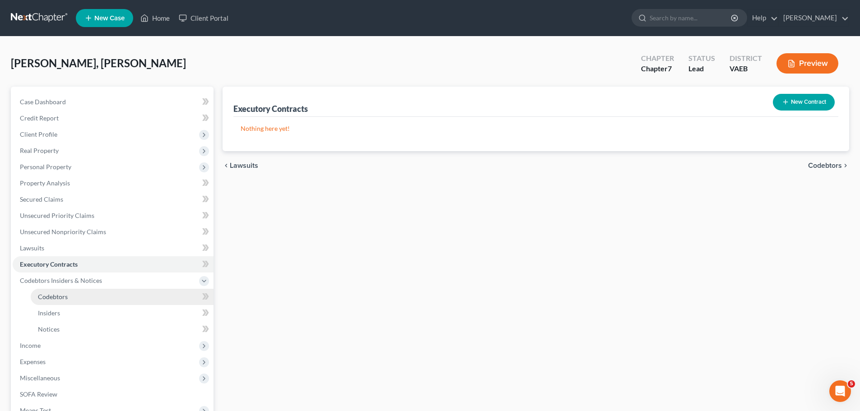
click at [60, 294] on span "Codebtors" at bounding box center [53, 297] width 30 height 8
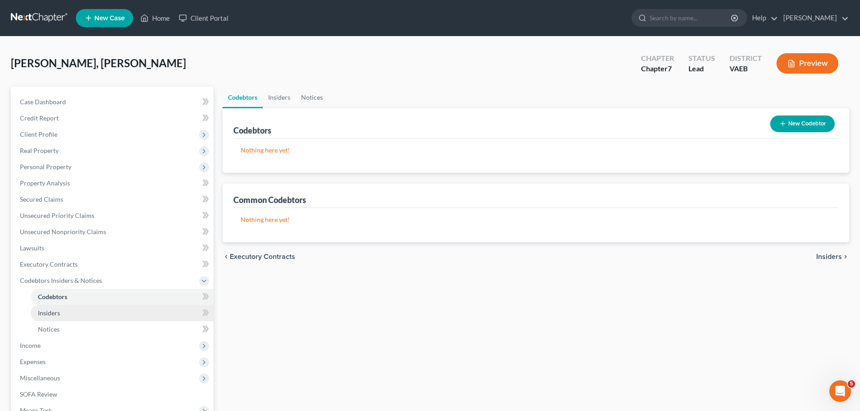
click at [53, 314] on span "Insiders" at bounding box center [49, 313] width 22 height 8
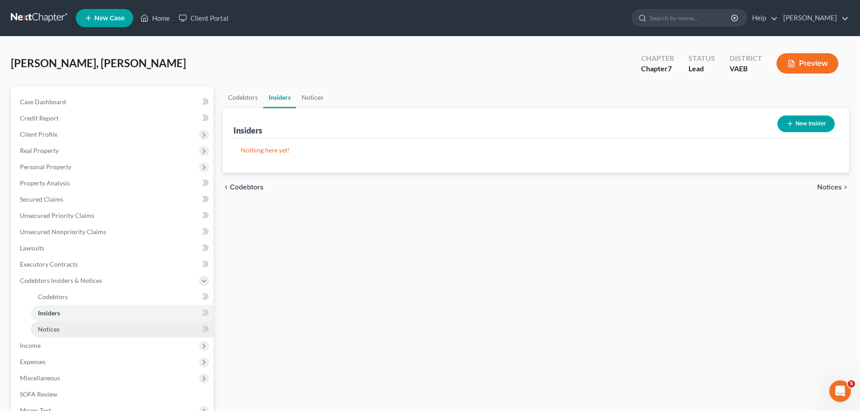
click at [53, 326] on span "Notices" at bounding box center [49, 330] width 22 height 8
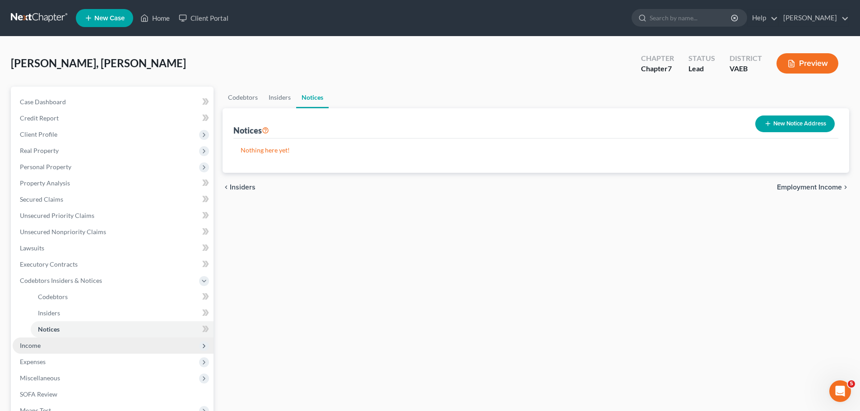
click at [28, 346] on span "Income" at bounding box center [30, 346] width 21 height 8
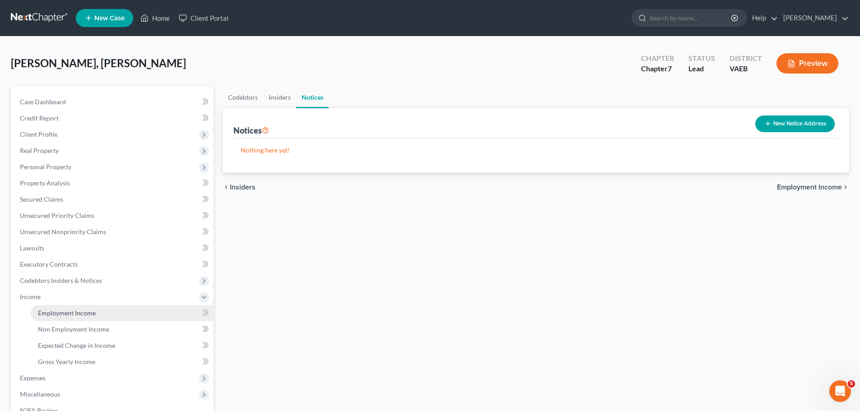
click at [61, 313] on span "Employment Income" at bounding box center [67, 313] width 58 height 8
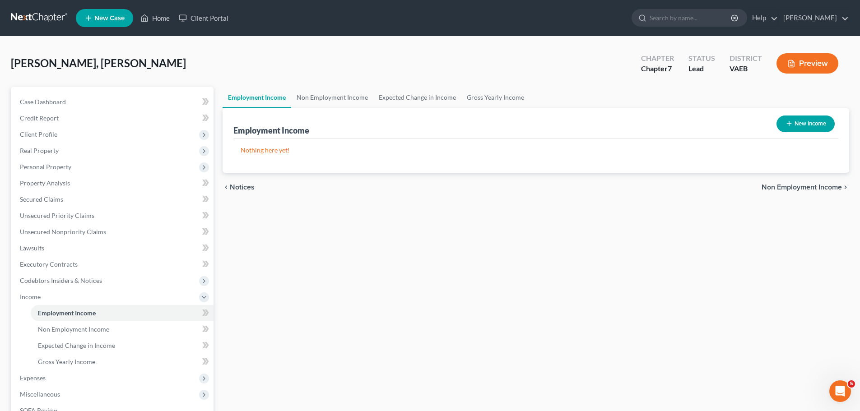
click at [799, 125] on button "New Income" at bounding box center [806, 124] width 58 height 17
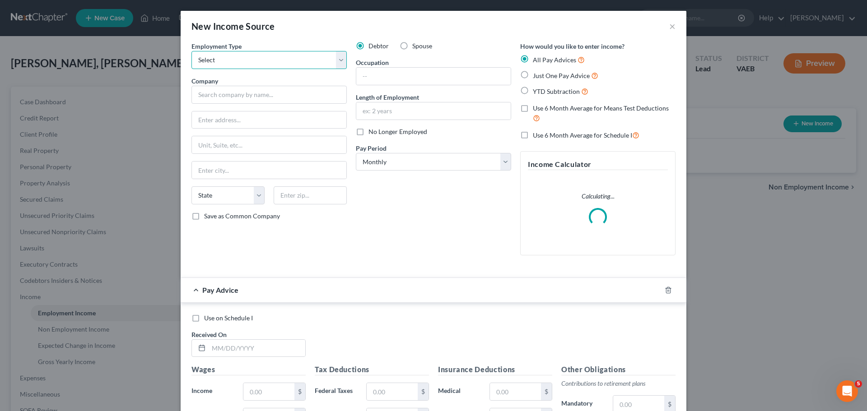
click at [303, 60] on select "Select Full or [DEMOGRAPHIC_DATA] Employment Self Employment" at bounding box center [268, 60] width 155 height 18
click at [191, 51] on select "Select Full or [DEMOGRAPHIC_DATA] Employment Self Employment" at bounding box center [268, 60] width 155 height 18
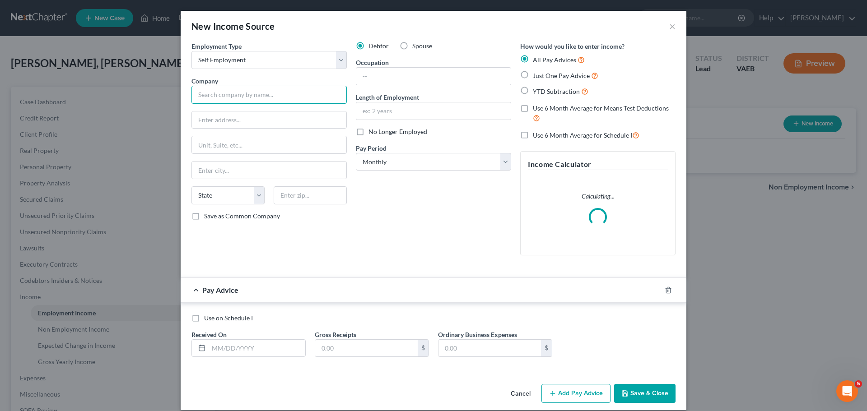
click at [235, 96] on input "text" at bounding box center [268, 95] width 155 height 18
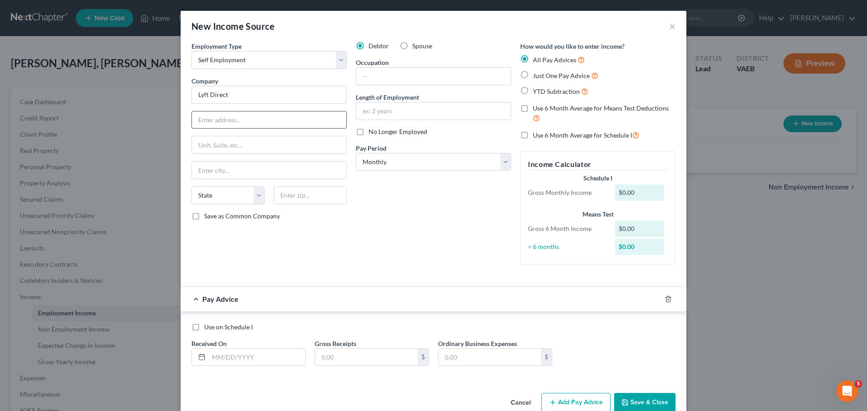
click at [251, 120] on input "text" at bounding box center [269, 120] width 154 height 17
click at [372, 73] on input "text" at bounding box center [433, 76] width 154 height 17
click at [395, 114] on input "text" at bounding box center [433, 111] width 154 height 17
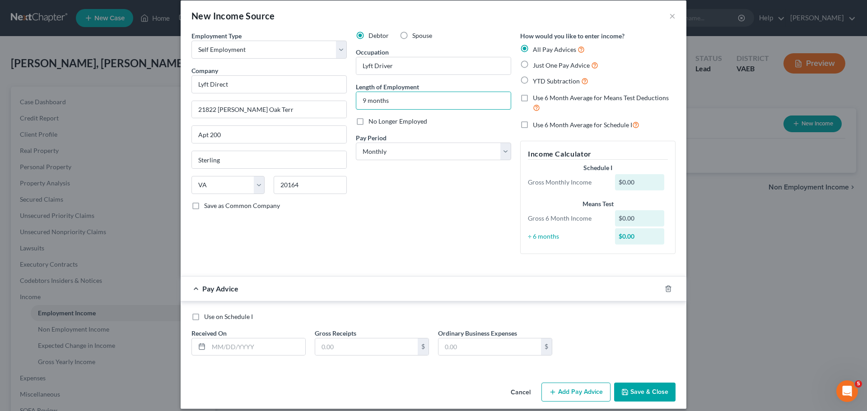
scroll to position [19, 0]
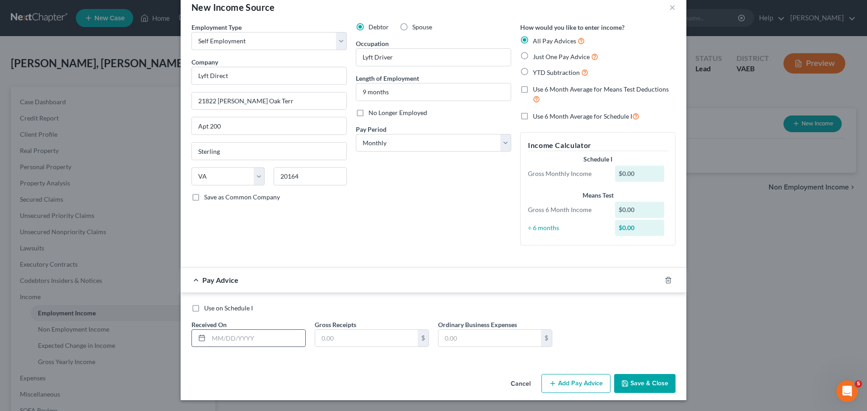
click at [215, 340] on input "text" at bounding box center [257, 338] width 97 height 17
click at [237, 75] on input "Lyft Direct" at bounding box center [268, 76] width 155 height 18
click at [213, 336] on input "text" at bounding box center [257, 338] width 97 height 17
click at [567, 386] on button "Add Pay Advice" at bounding box center [576, 383] width 69 height 19
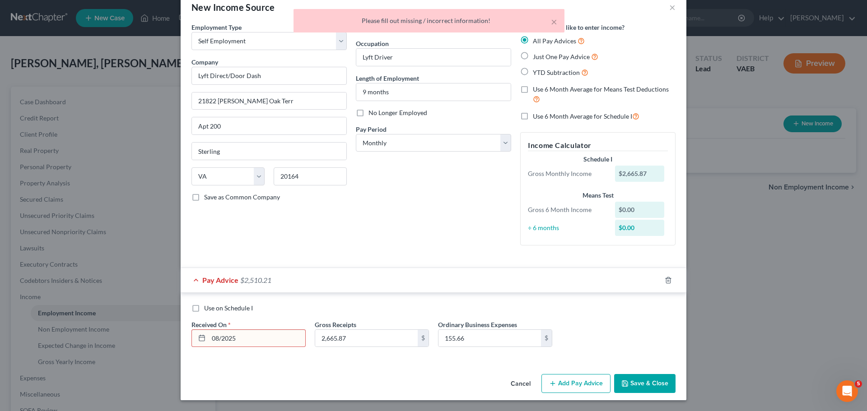
click at [258, 341] on input "08/2025" at bounding box center [257, 338] width 97 height 17
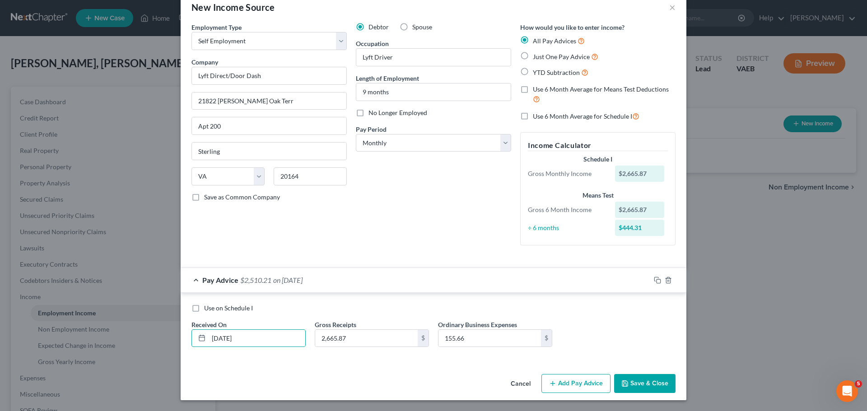
click at [584, 390] on button "Add Pay Advice" at bounding box center [576, 383] width 69 height 19
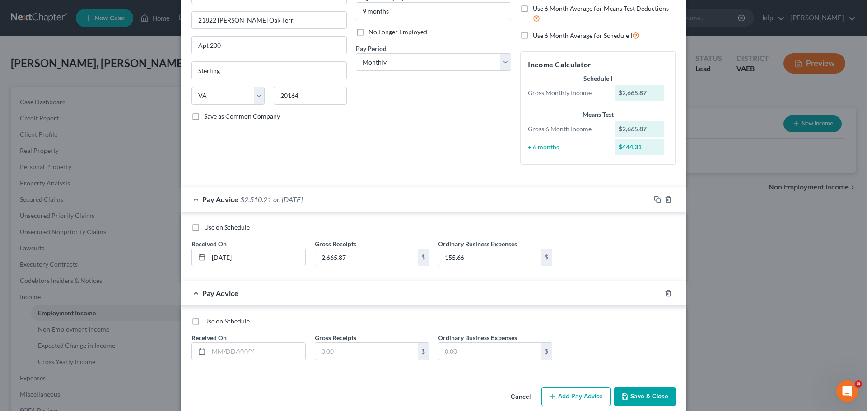
scroll to position [113, 0]
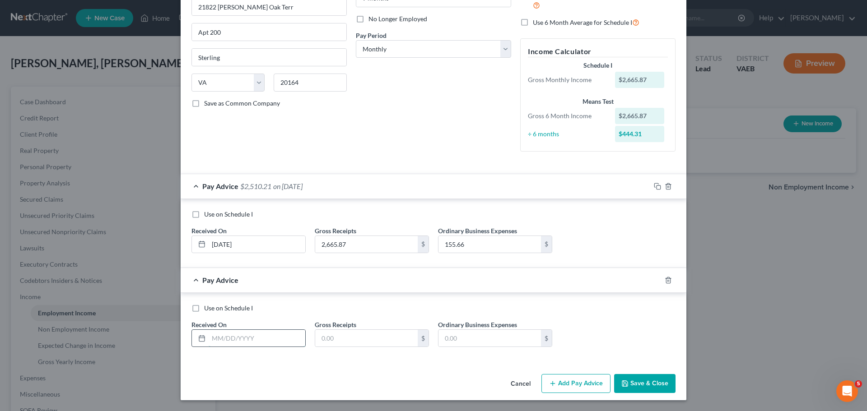
click at [210, 340] on input "text" at bounding box center [257, 338] width 97 height 17
click at [569, 382] on button "Add Pay Advice" at bounding box center [576, 383] width 69 height 19
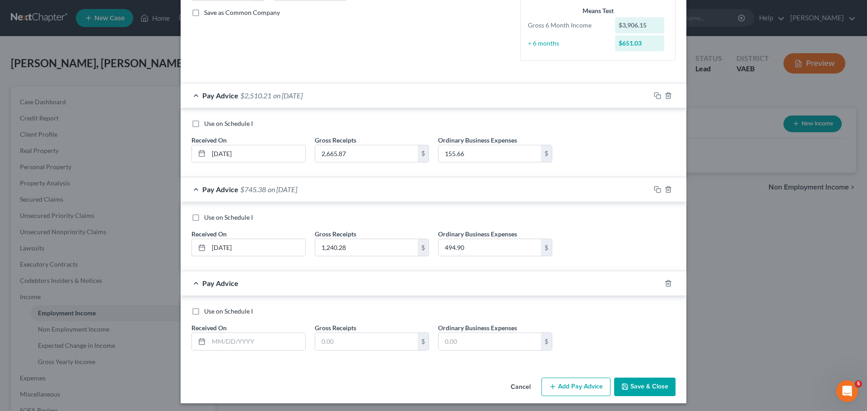
scroll to position [207, 0]
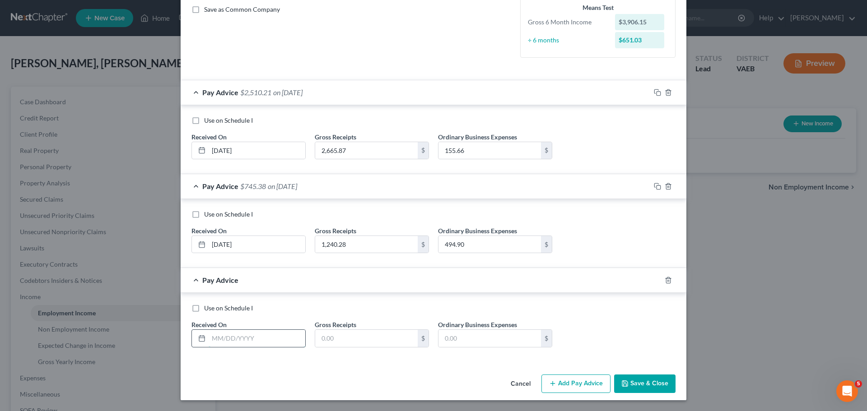
click at [216, 337] on input "text" at bounding box center [257, 338] width 97 height 17
click at [563, 383] on button "Add Pay Advice" at bounding box center [576, 384] width 69 height 19
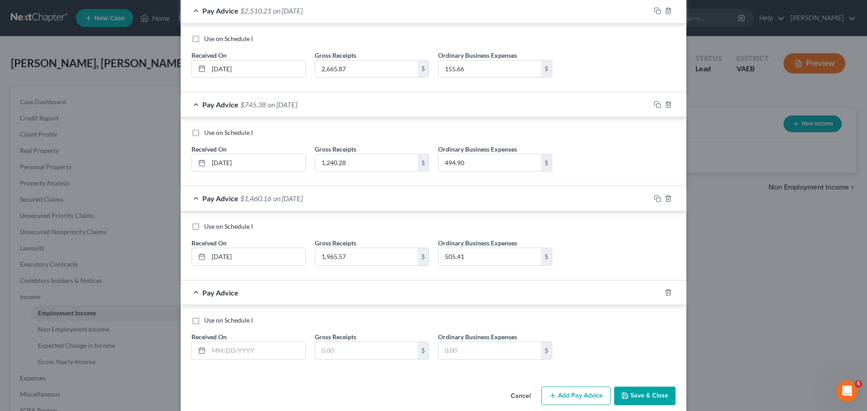
scroll to position [301, 0]
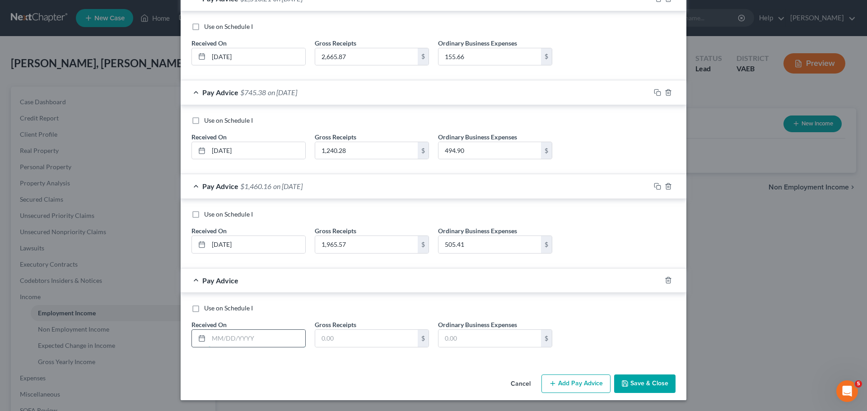
click at [225, 341] on input "text" at bounding box center [257, 338] width 97 height 17
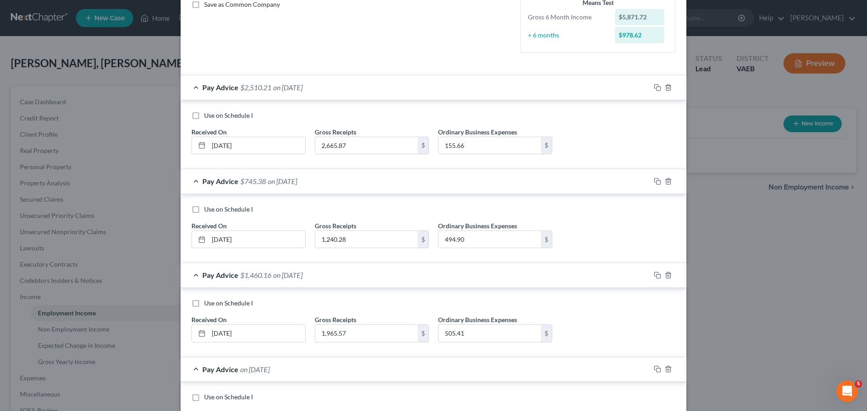
scroll to position [210, 0]
drag, startPoint x: 270, startPoint y: 145, endPoint x: 182, endPoint y: 149, distance: 88.1
click at [182, 149] on div "Use on Schedule I Received On * 08/31/2025506.83 Gross Receipts $ Ordinary Busi…" at bounding box center [434, 137] width 506 height 70
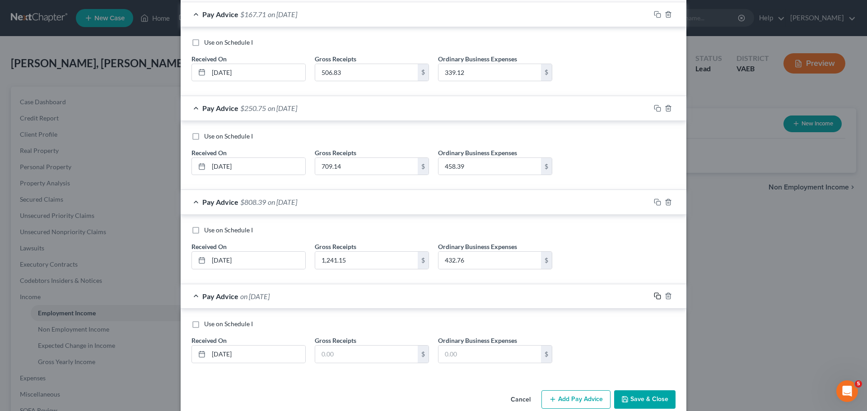
scroll to position [301, 0]
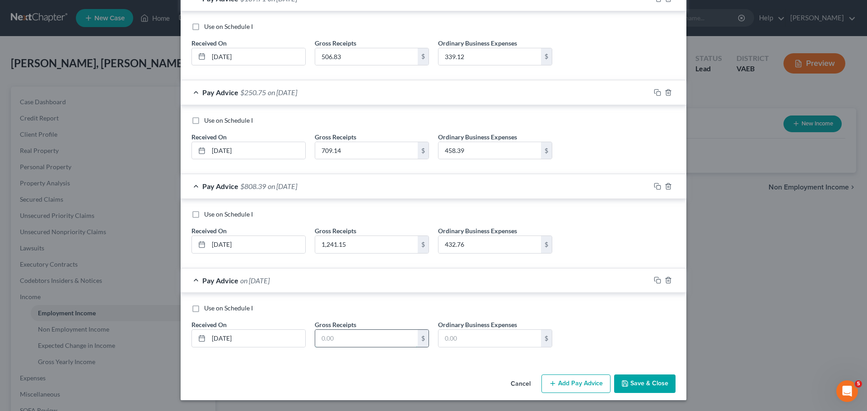
click at [347, 341] on input "text" at bounding box center [366, 338] width 103 height 17
click at [559, 386] on button "Add Pay Advice" at bounding box center [576, 384] width 69 height 19
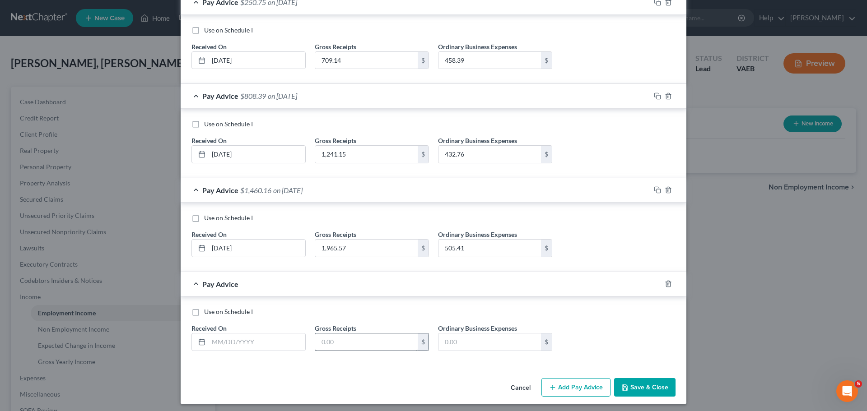
scroll to position [395, 0]
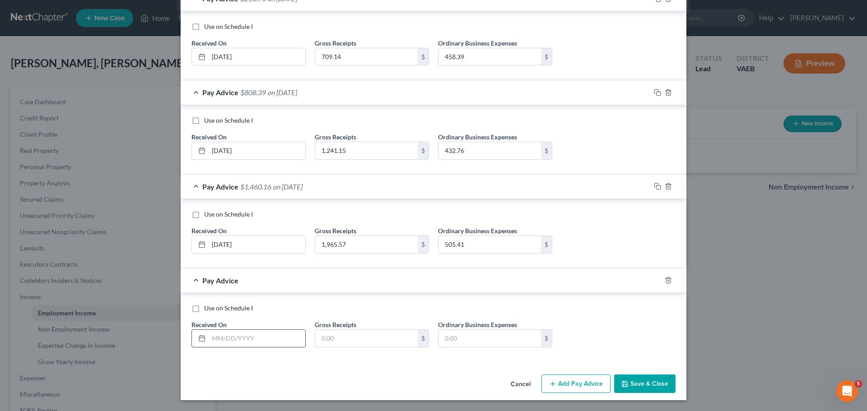
click at [240, 338] on input "text" at bounding box center [257, 338] width 97 height 17
click at [586, 385] on button "Add Pay Advice" at bounding box center [576, 384] width 69 height 19
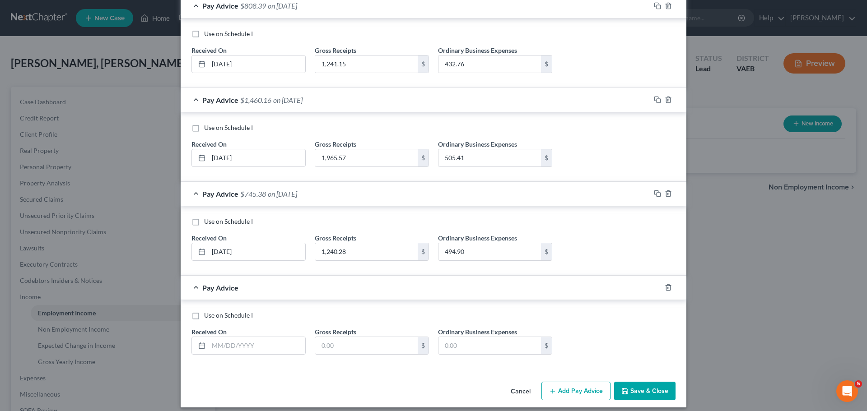
scroll to position [485, 0]
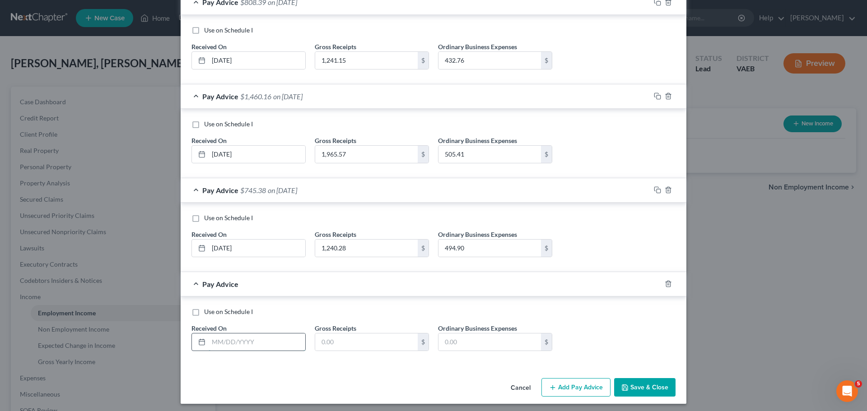
click at [287, 339] on input "text" at bounding box center [257, 342] width 97 height 17
click at [657, 384] on button "Save & Close" at bounding box center [644, 387] width 61 height 19
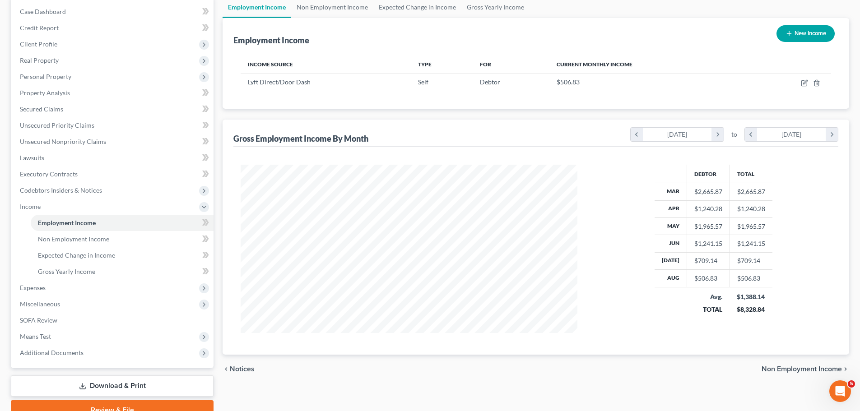
scroll to position [134, 0]
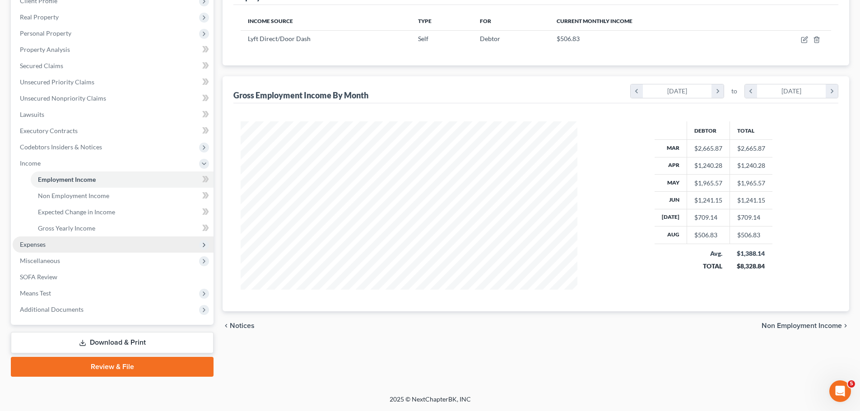
click at [37, 247] on span "Expenses" at bounding box center [33, 245] width 26 height 8
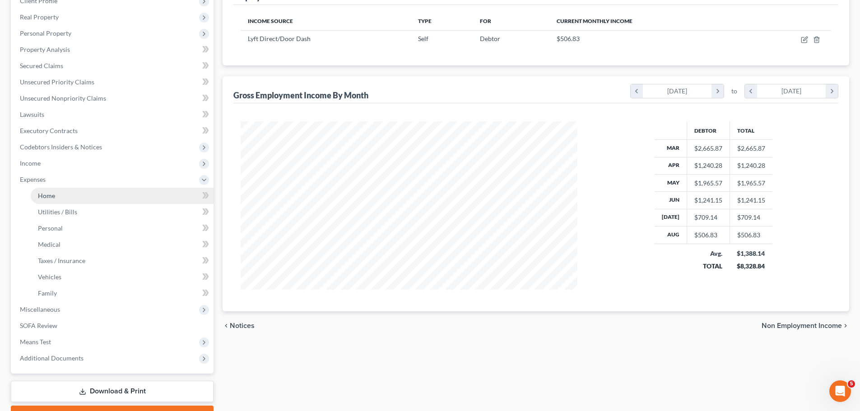
click at [51, 197] on span "Home" at bounding box center [46, 196] width 17 height 8
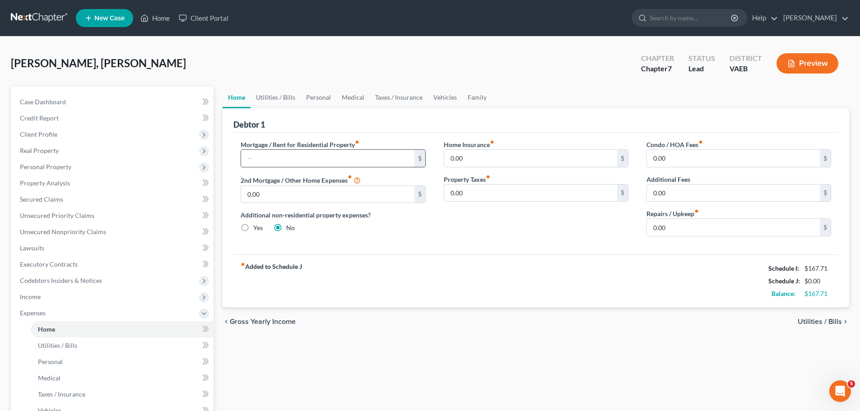
click at [251, 157] on input "text" at bounding box center [327, 158] width 173 height 17
drag, startPoint x: 261, startPoint y: 96, endPoint x: 266, endPoint y: 97, distance: 4.7
click at [261, 96] on link "Utilities / Bills" at bounding box center [276, 98] width 50 height 22
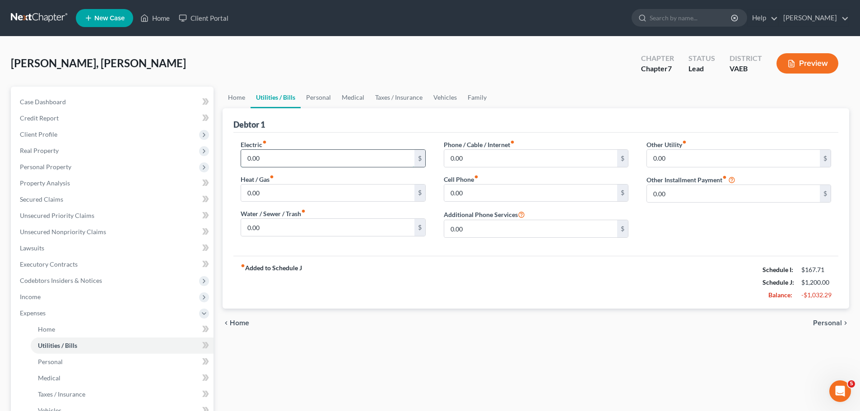
click at [301, 162] on input "0.00" at bounding box center [327, 158] width 173 height 17
click at [476, 190] on input "0.00" at bounding box center [530, 193] width 173 height 17
click at [270, 192] on input "0.00" at bounding box center [327, 193] width 173 height 17
click at [315, 98] on link "Personal" at bounding box center [319, 98] width 36 height 22
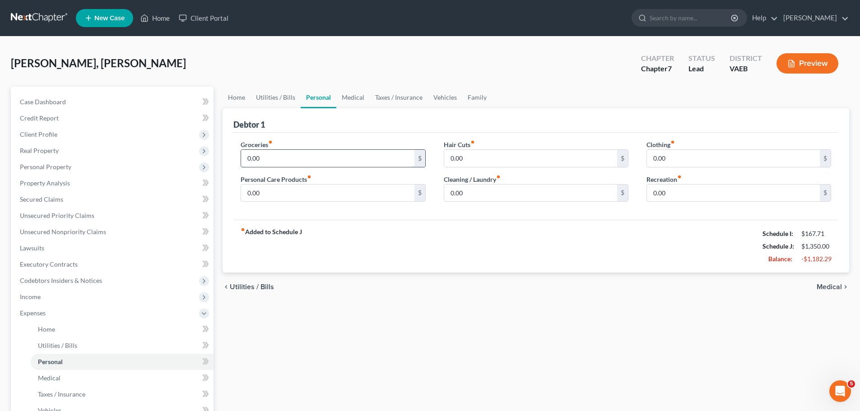
click at [284, 160] on input "0.00" at bounding box center [327, 158] width 173 height 17
click at [395, 96] on link "Taxes / Insurance" at bounding box center [399, 98] width 58 height 22
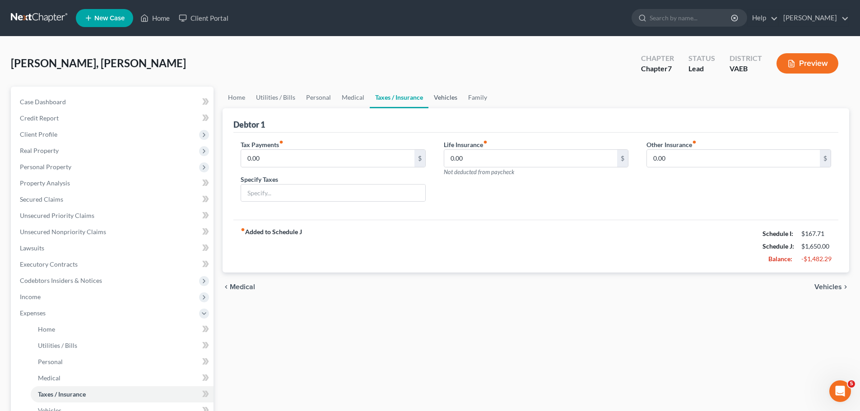
click at [446, 98] on link "Vehicles" at bounding box center [446, 98] width 34 height 22
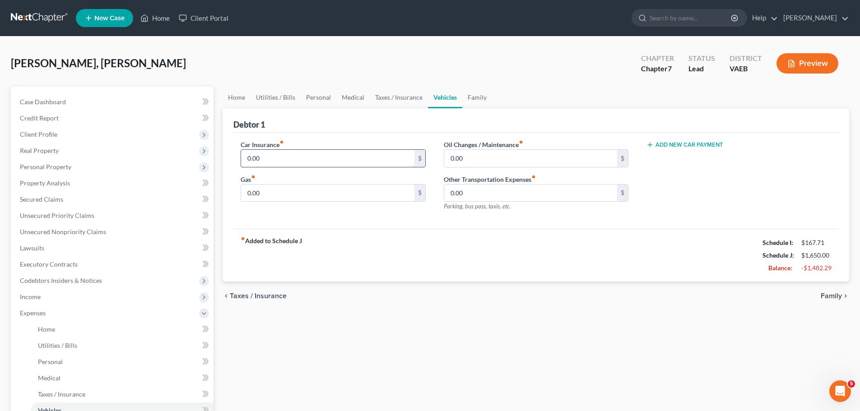
click at [306, 160] on input "0.00" at bounding box center [327, 158] width 173 height 17
click at [478, 98] on link "Family" at bounding box center [477, 98] width 30 height 22
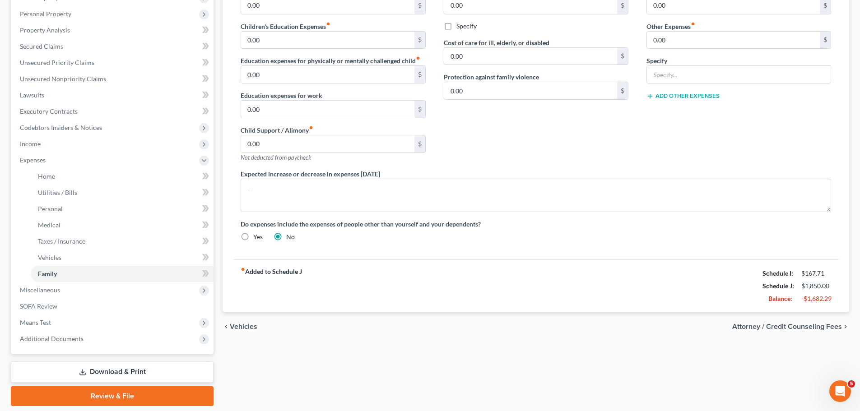
scroll to position [181, 0]
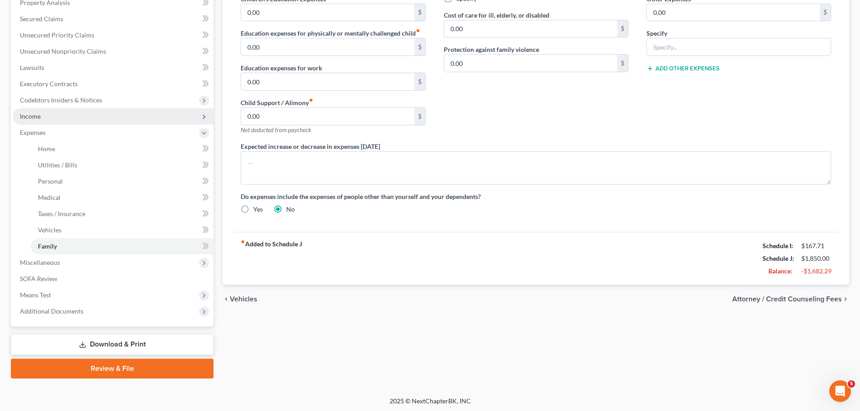
click at [35, 119] on span "Income" at bounding box center [30, 116] width 21 height 8
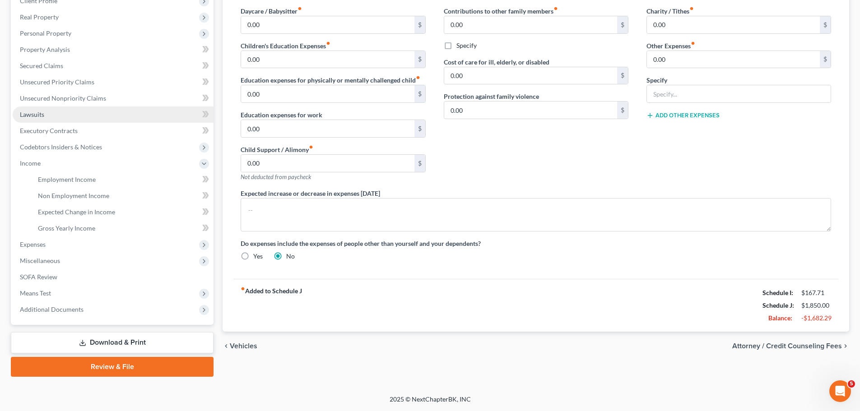
scroll to position [134, 0]
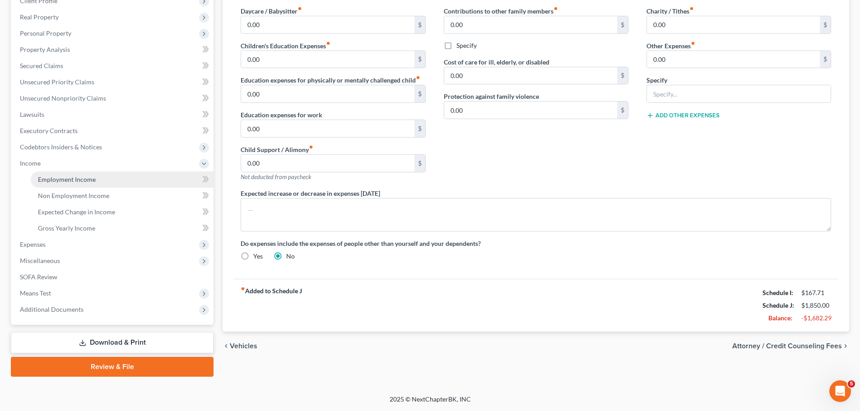
click at [68, 174] on link "Employment Income" at bounding box center [122, 180] width 183 height 16
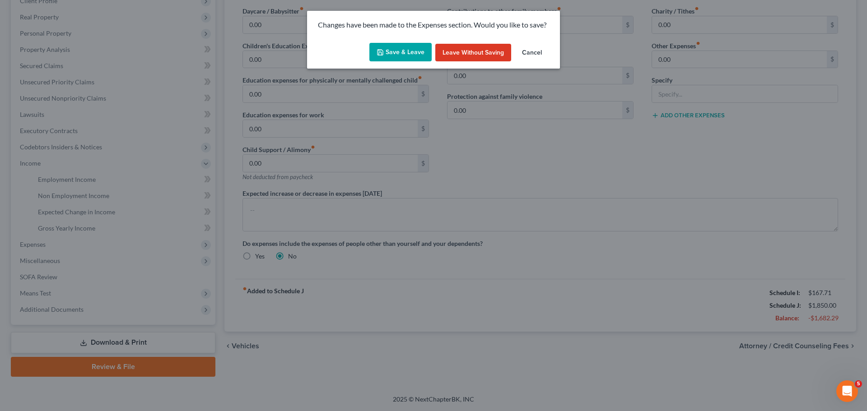
click at [408, 49] on button "Save & Leave" at bounding box center [400, 52] width 62 height 19
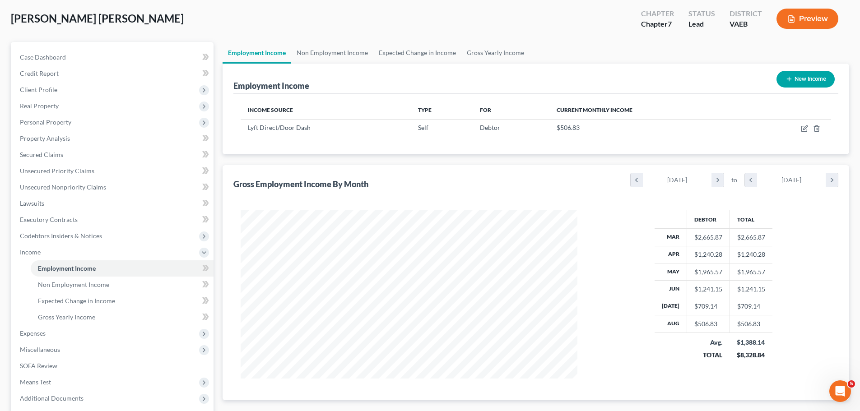
scroll to position [45, 0]
click at [41, 331] on span "Expenses" at bounding box center [33, 333] width 26 height 8
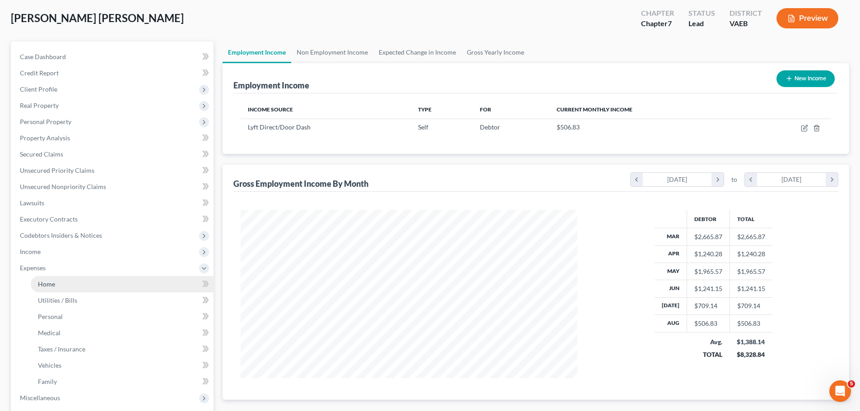
click at [52, 285] on span "Home" at bounding box center [46, 284] width 17 height 8
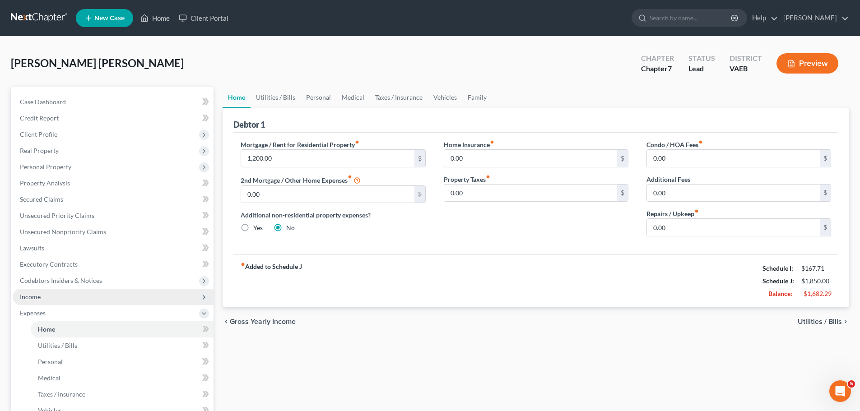
click at [27, 299] on span "Income" at bounding box center [30, 297] width 21 height 8
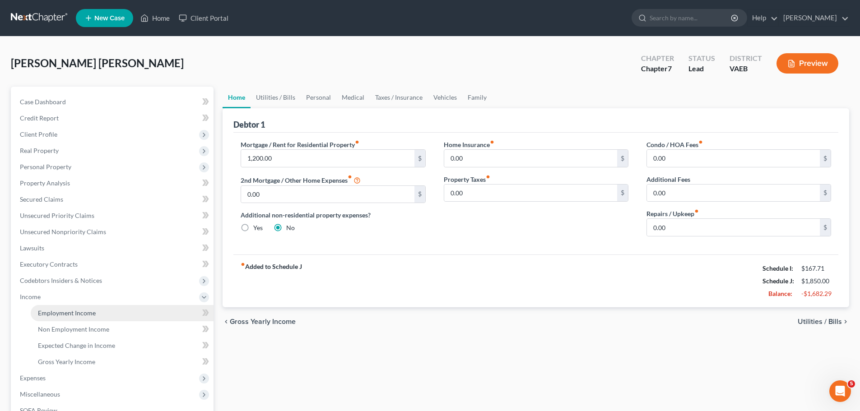
click at [67, 315] on span "Employment Income" at bounding box center [67, 313] width 58 height 8
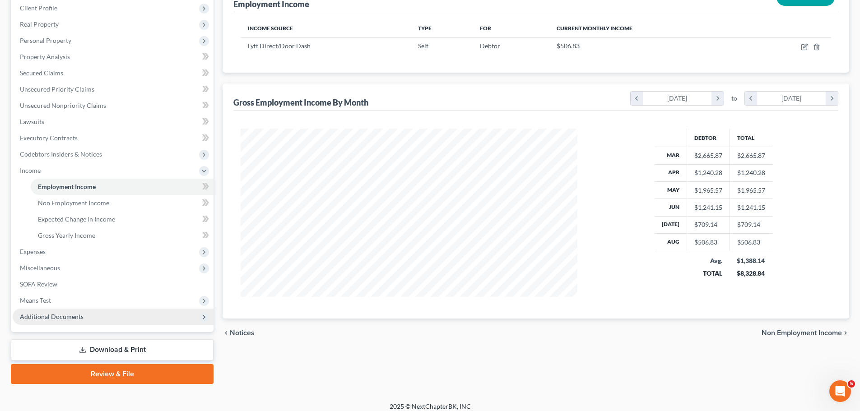
scroll to position [134, 0]
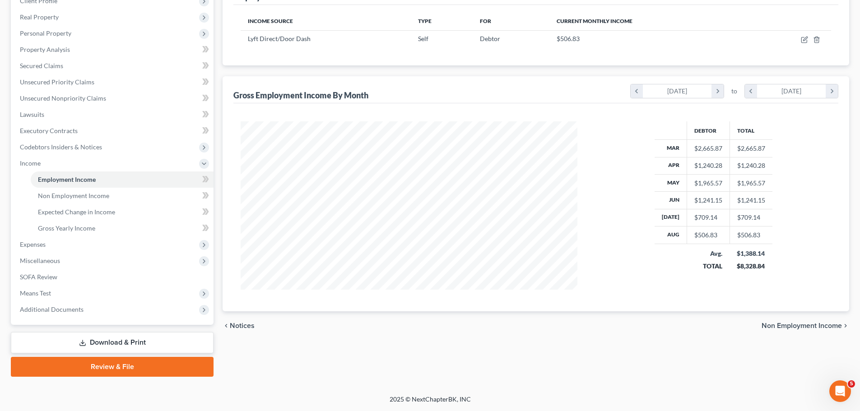
click at [106, 344] on link "Download & Print" at bounding box center [112, 342] width 203 height 21
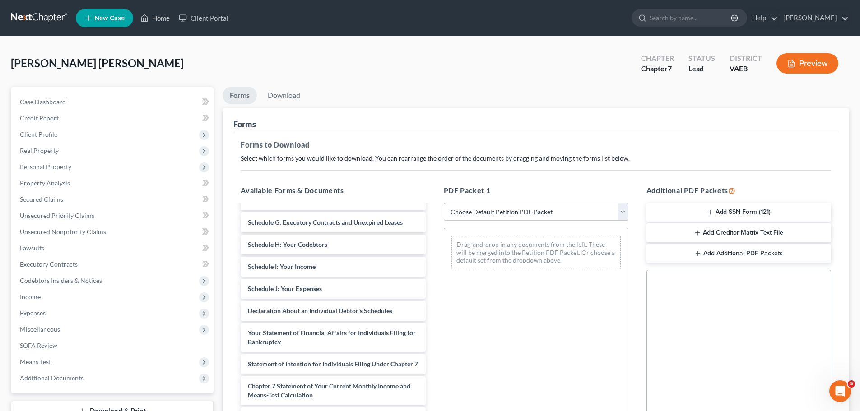
scroll to position [135, 0]
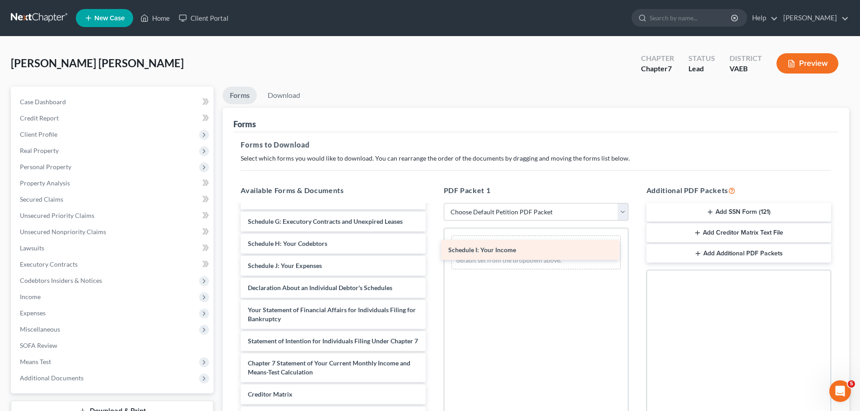
drag, startPoint x: 280, startPoint y: 264, endPoint x: 481, endPoint y: 248, distance: 201.1
click at [433, 248] on div "Schedule I: Your Income Voluntary Petition for Individuals Filing for Bankruptc…" at bounding box center [332, 275] width 199 height 410
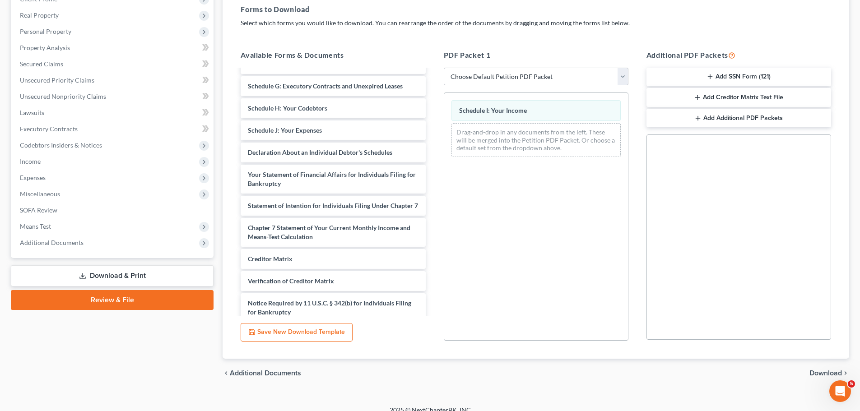
click at [826, 372] on span "Download" at bounding box center [826, 373] width 33 height 7
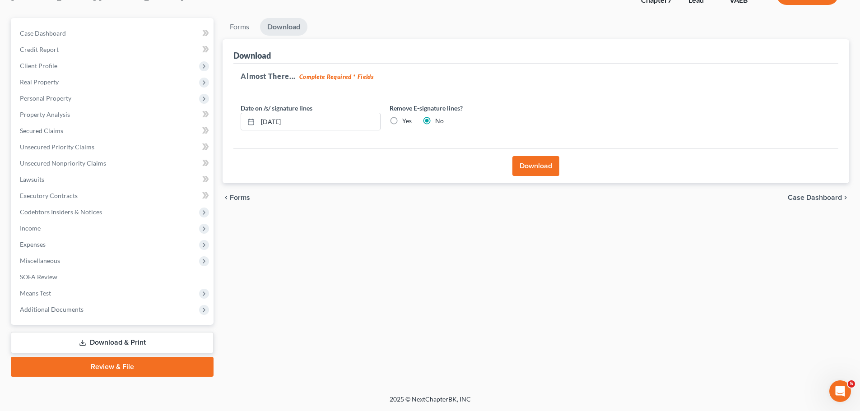
scroll to position [69, 0]
click at [535, 171] on button "Download" at bounding box center [536, 166] width 47 height 20
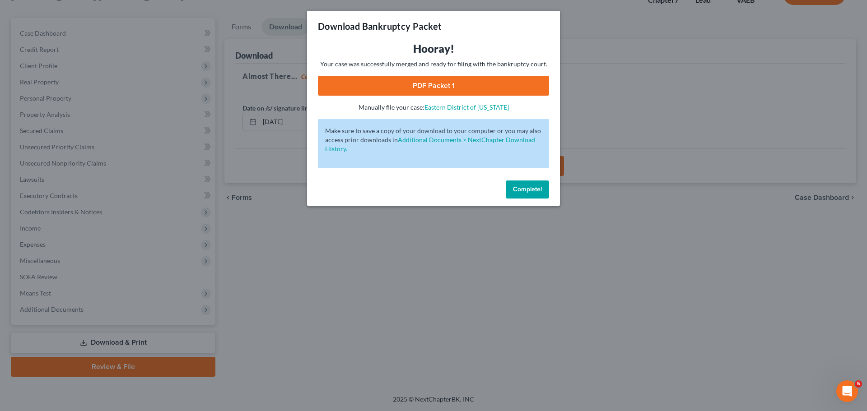
click at [420, 88] on link "PDF Packet 1" at bounding box center [433, 86] width 231 height 20
click at [521, 191] on span "Complete!" at bounding box center [527, 190] width 29 height 8
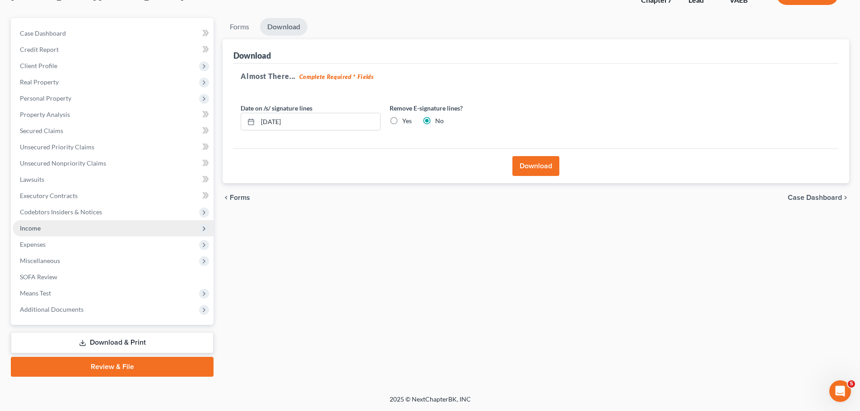
click at [29, 224] on span "Income" at bounding box center [30, 228] width 21 height 8
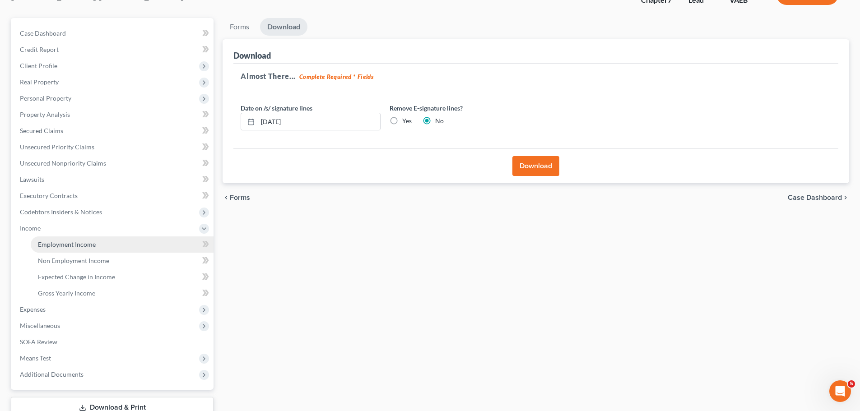
click at [58, 245] on span "Employment Income" at bounding box center [67, 245] width 58 height 8
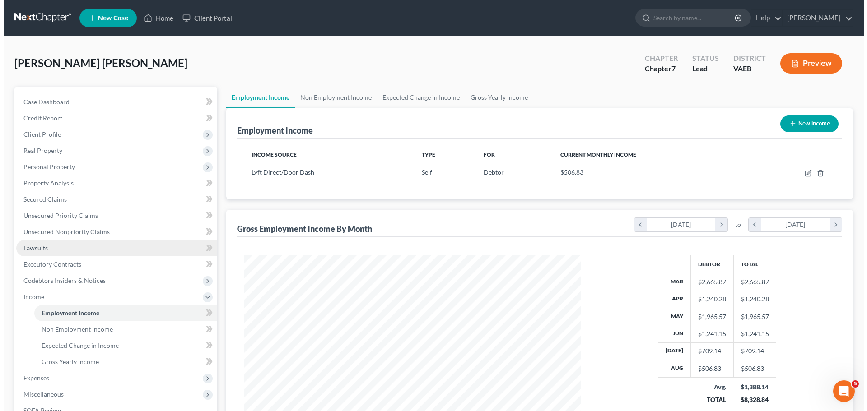
scroll to position [168, 355]
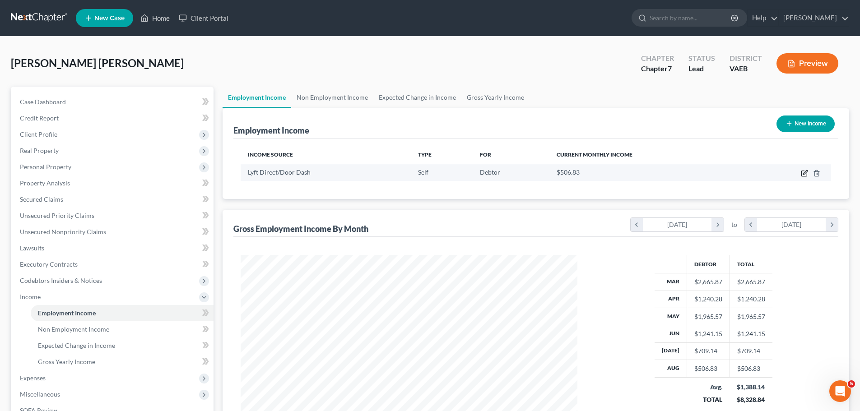
click at [801, 173] on icon "button" at bounding box center [804, 173] width 7 height 7
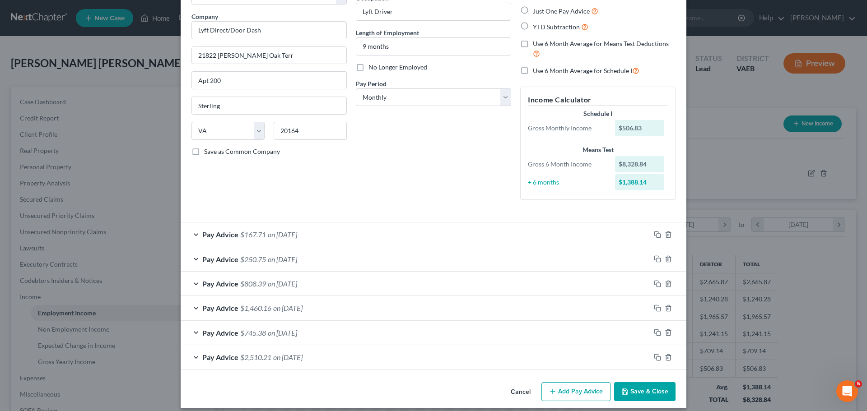
scroll to position [73, 0]
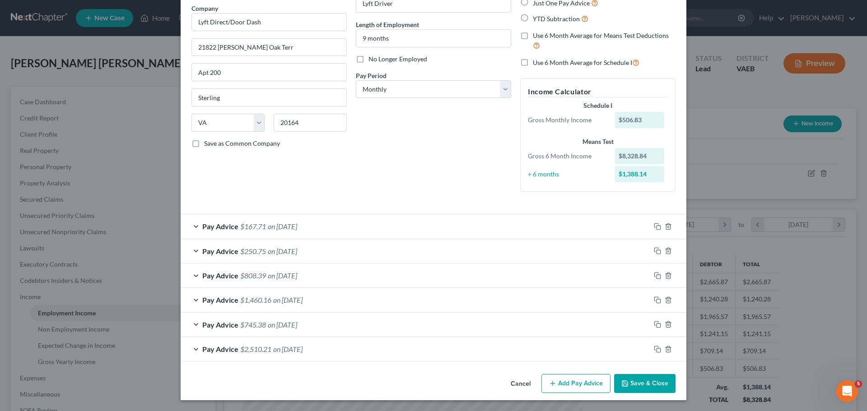
click at [297, 228] on span "on [DATE]" at bounding box center [282, 226] width 29 height 9
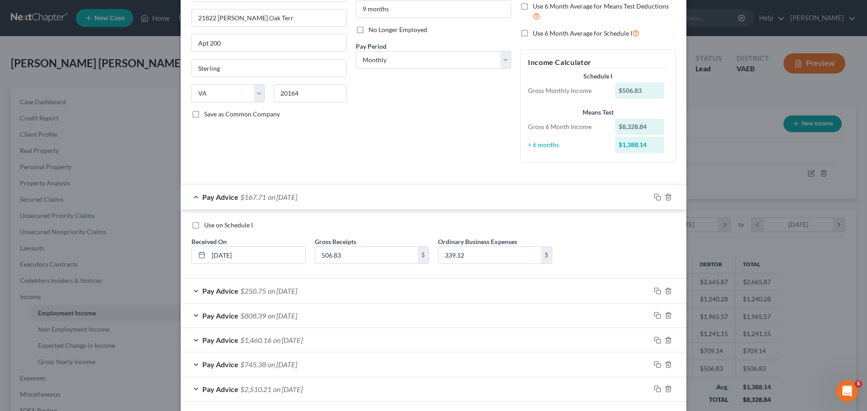
scroll to position [118, 0]
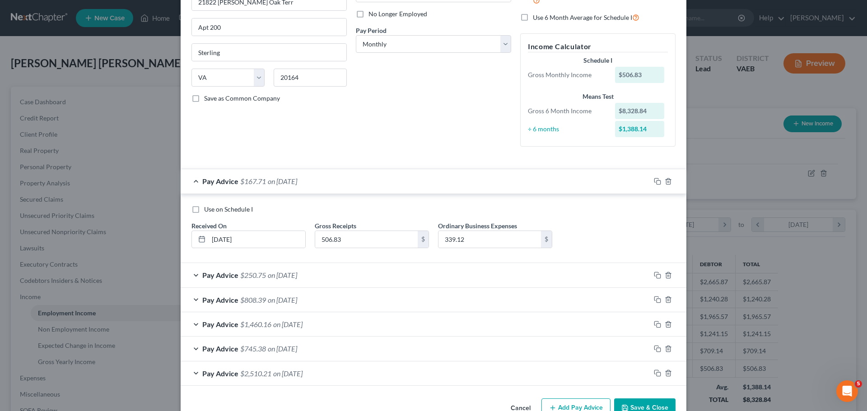
click at [411, 279] on div "Pay Advice $250.75 on [DATE]" at bounding box center [416, 275] width 470 height 24
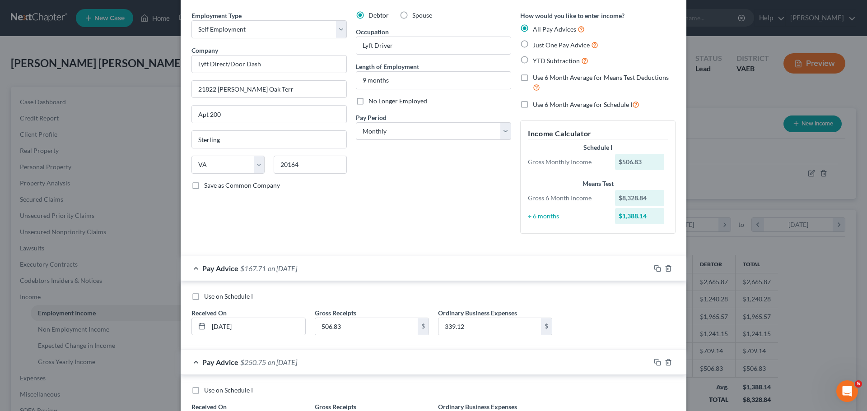
scroll to position [0, 0]
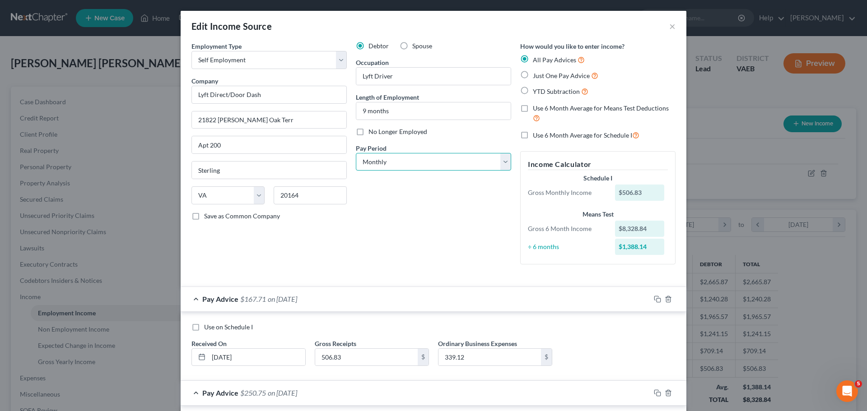
click at [467, 164] on select "Select Monthly Twice Monthly Every Other Week Weekly" at bounding box center [433, 162] width 155 height 18
click at [356, 153] on select "Select Monthly Twice Monthly Every Other Week Weekly" at bounding box center [433, 162] width 155 height 18
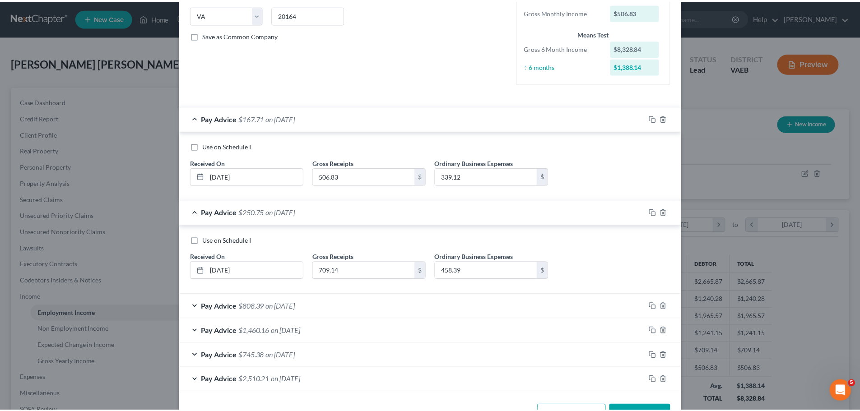
scroll to position [211, 0]
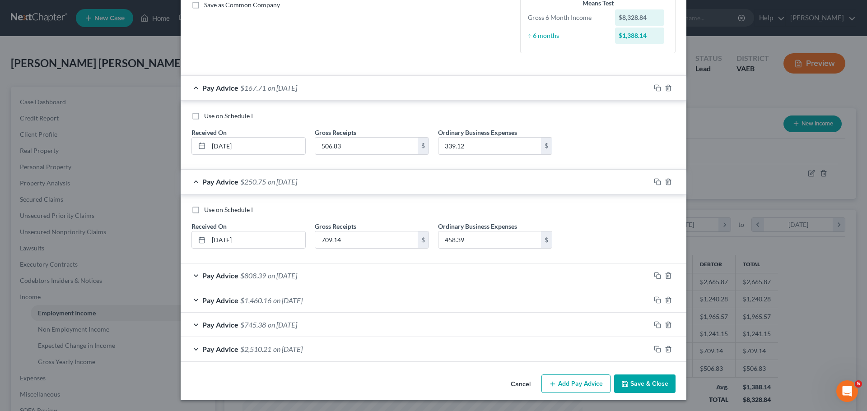
click at [630, 381] on button "Save & Close" at bounding box center [644, 384] width 61 height 19
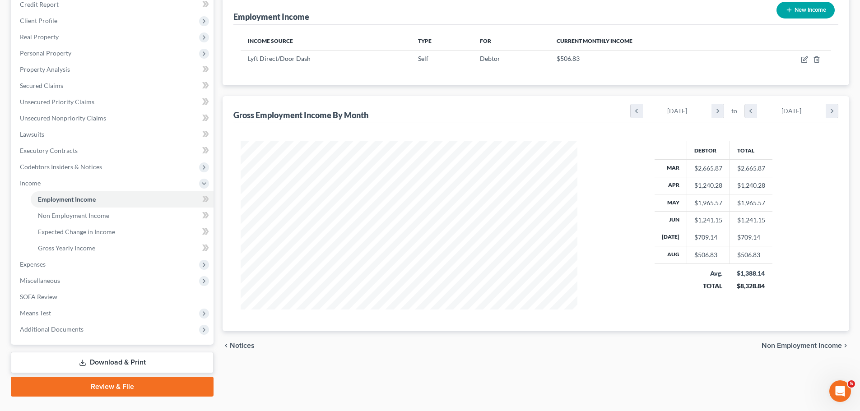
scroll to position [134, 0]
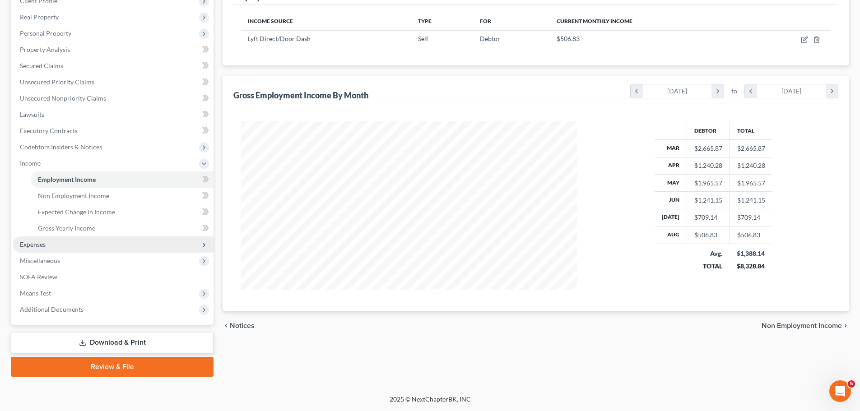
click at [32, 243] on span "Expenses" at bounding box center [33, 245] width 26 height 8
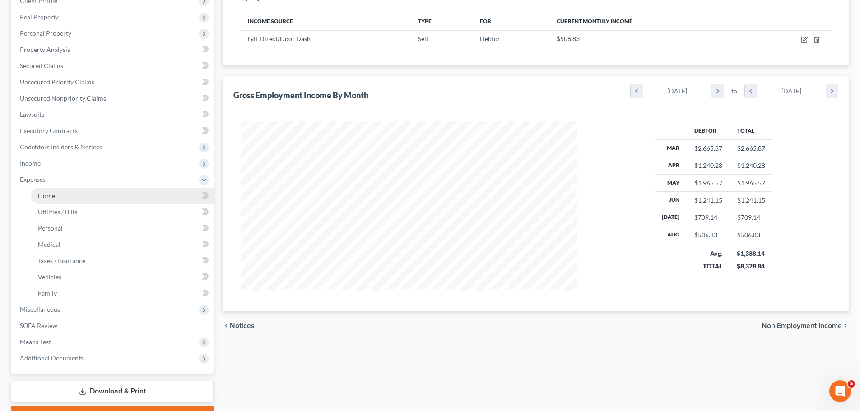
click at [45, 197] on span "Home" at bounding box center [46, 196] width 17 height 8
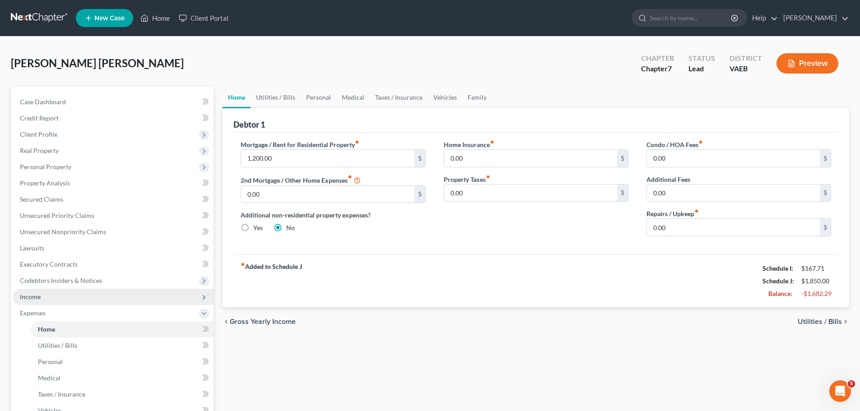
click at [33, 294] on span "Income" at bounding box center [30, 297] width 21 height 8
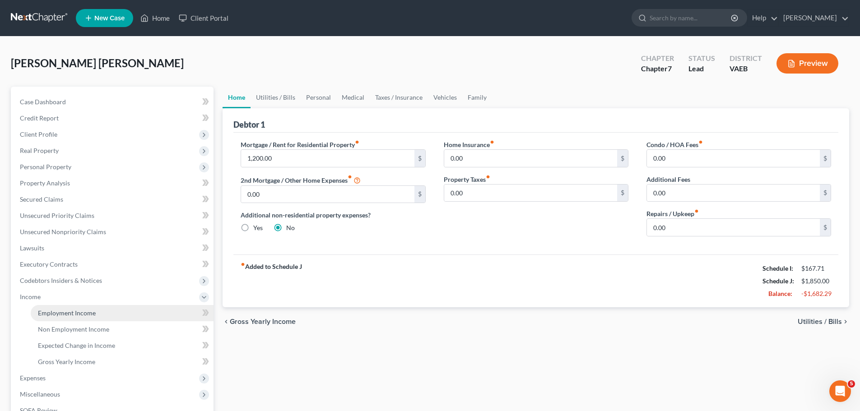
click at [67, 315] on span "Employment Income" at bounding box center [67, 313] width 58 height 8
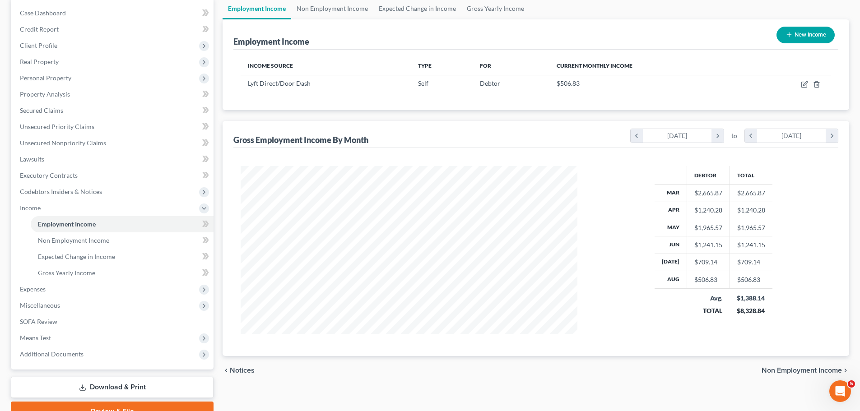
scroll to position [90, 0]
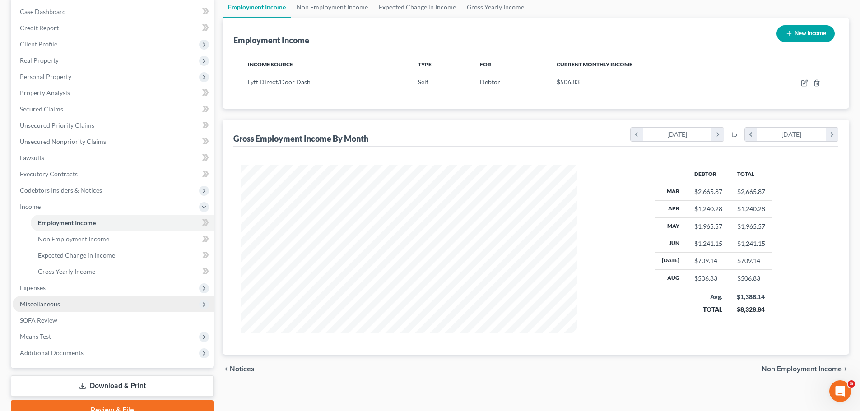
click at [39, 307] on span "Miscellaneous" at bounding box center [40, 304] width 40 height 8
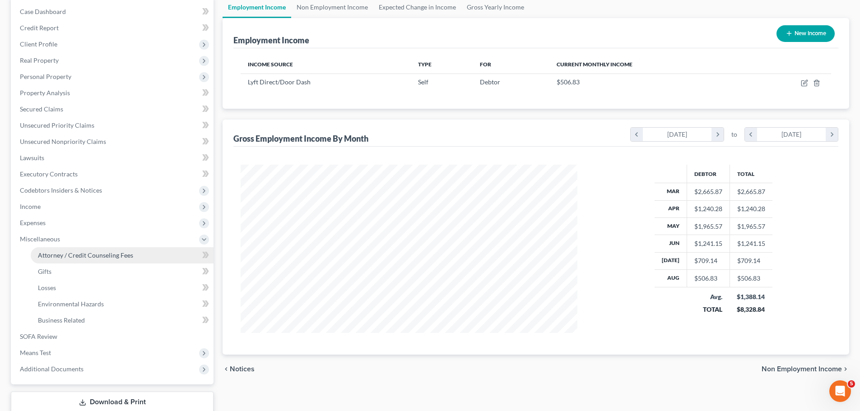
click at [97, 257] on span "Attorney / Credit Counseling Fees" at bounding box center [85, 256] width 95 height 8
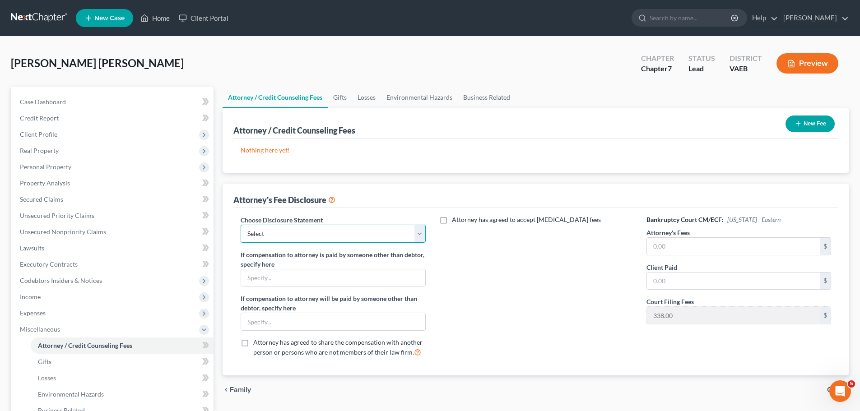
click at [408, 232] on select "Select [PERSON_NAME] PC" at bounding box center [333, 234] width 185 height 18
click at [241, 225] on select "Select [PERSON_NAME] PC" at bounding box center [333, 234] width 185 height 18
click at [688, 246] on input "text" at bounding box center [733, 246] width 173 height 17
click at [806, 121] on button "New Fee" at bounding box center [810, 124] width 49 height 17
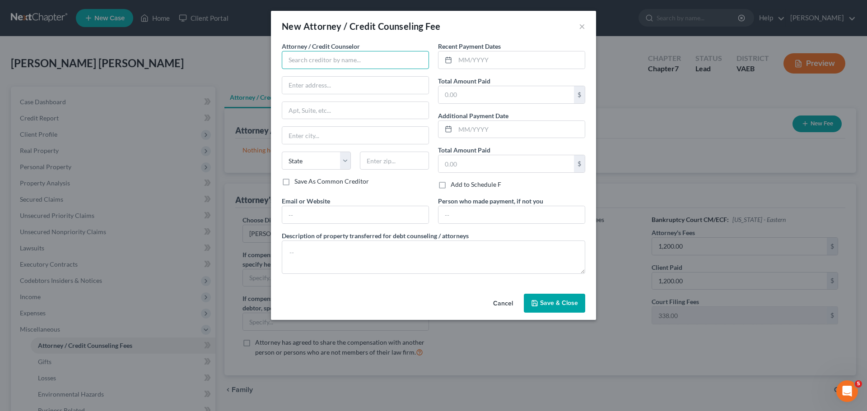
click at [354, 57] on input "text" at bounding box center [355, 60] width 147 height 18
click at [486, 60] on input "text" at bounding box center [520, 59] width 130 height 17
click at [556, 302] on span "Save & Close" at bounding box center [559, 303] width 38 height 8
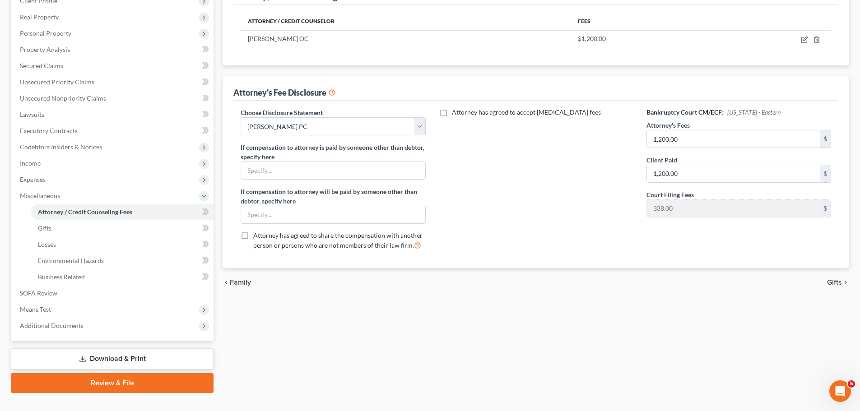
scroll to position [135, 0]
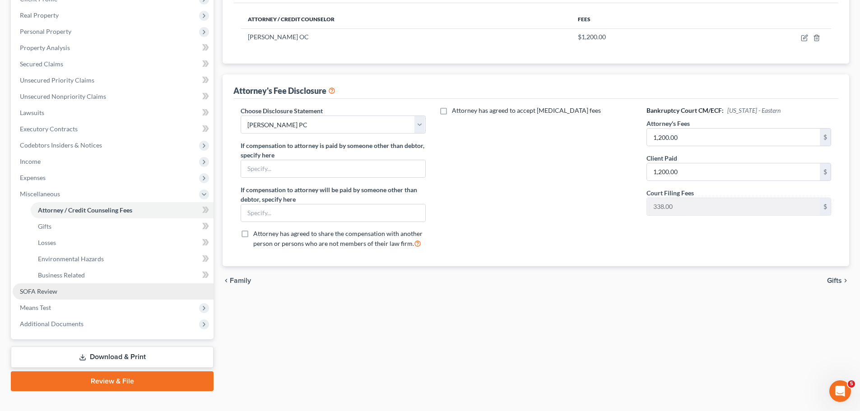
click at [33, 295] on span "SOFA Review" at bounding box center [38, 292] width 37 height 8
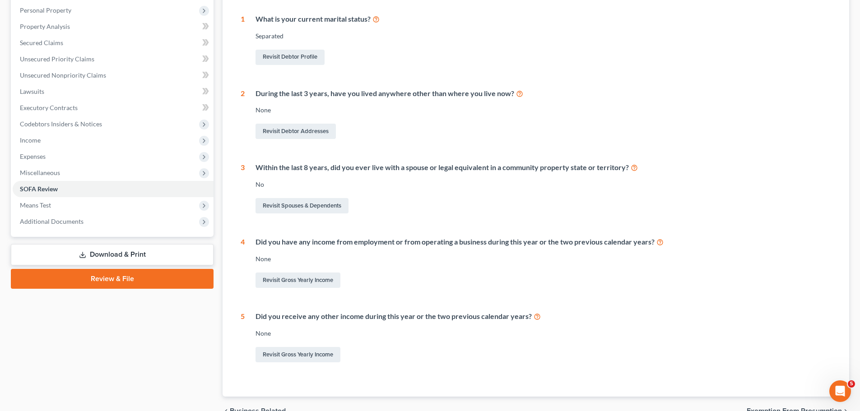
scroll to position [181, 0]
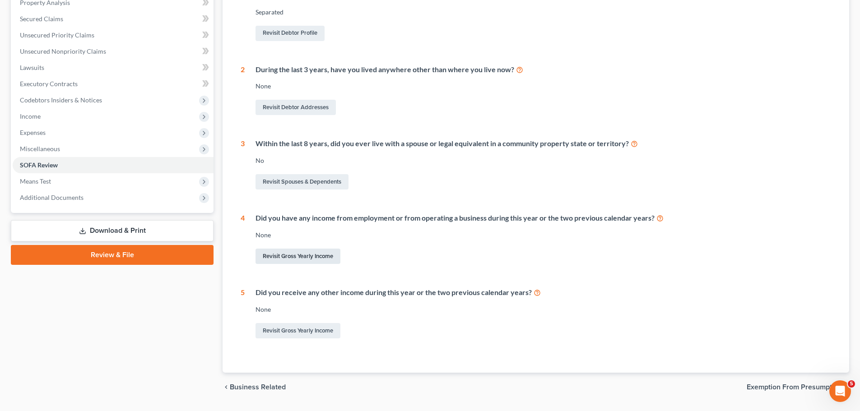
click at [313, 261] on link "Revisit Gross Yearly Income" at bounding box center [298, 256] width 85 height 15
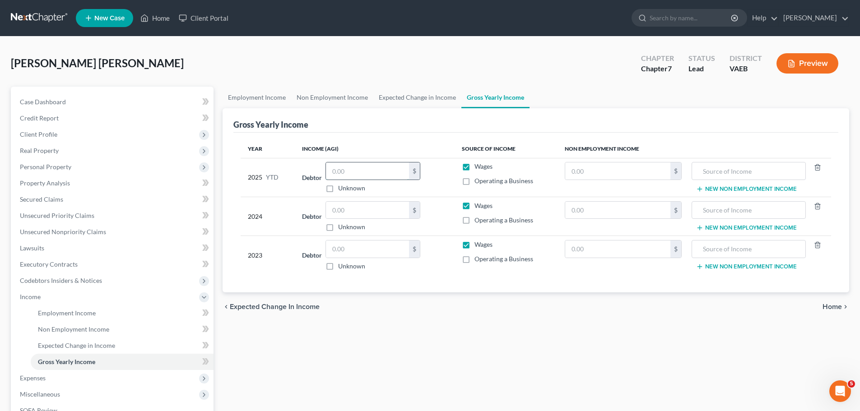
click at [348, 174] on input "text" at bounding box center [367, 171] width 83 height 17
click at [359, 210] on input "text" at bounding box center [367, 210] width 83 height 17
click at [351, 250] on input "text" at bounding box center [367, 249] width 83 height 17
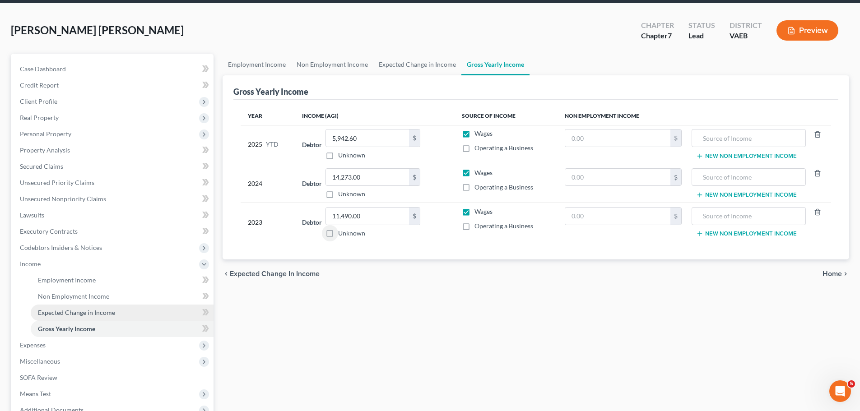
scroll to position [134, 0]
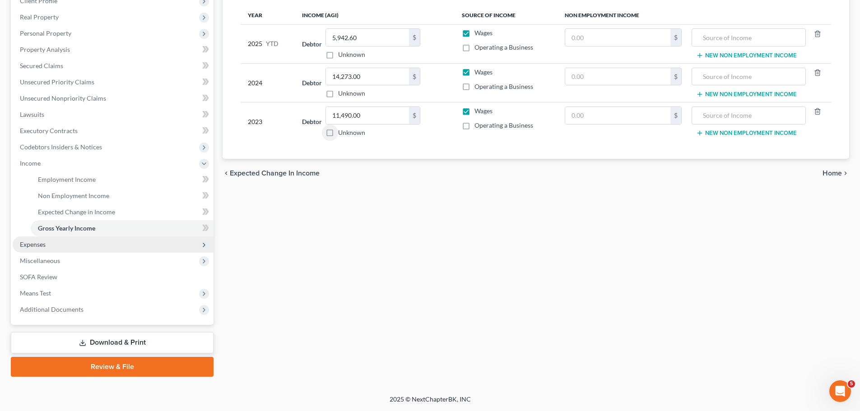
click at [40, 244] on span "Expenses" at bounding box center [33, 245] width 26 height 8
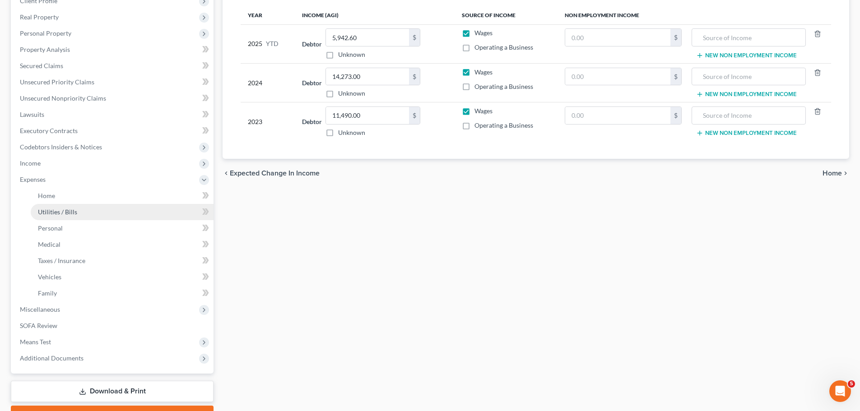
click at [43, 213] on span "Utilities / Bills" at bounding box center [57, 212] width 39 height 8
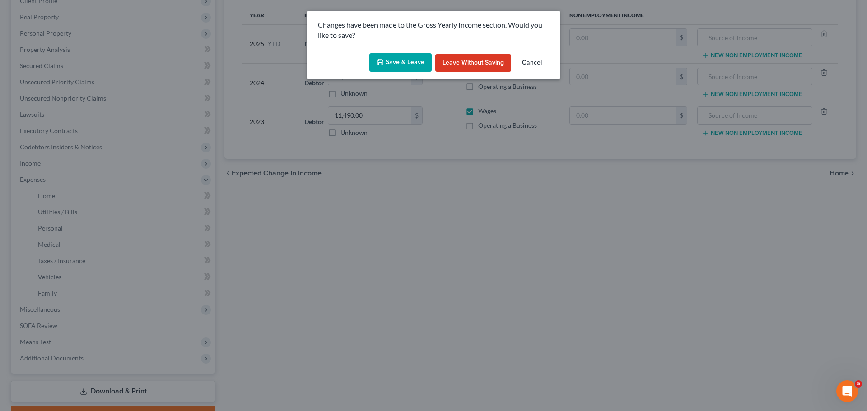
click at [410, 57] on button "Save & Leave" at bounding box center [400, 62] width 62 height 19
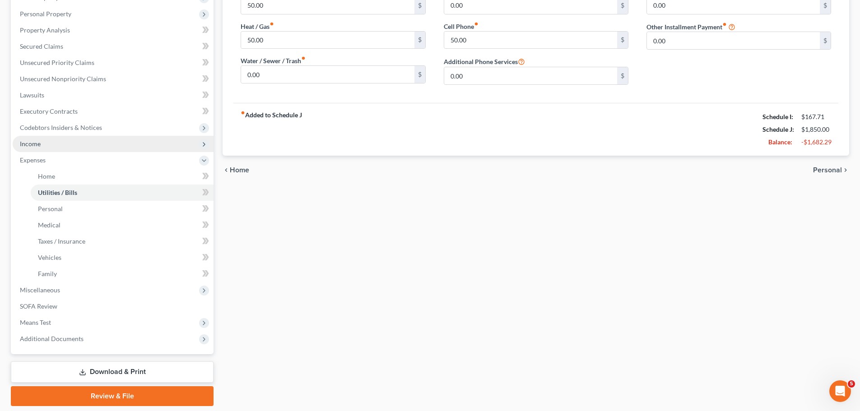
scroll to position [181, 0]
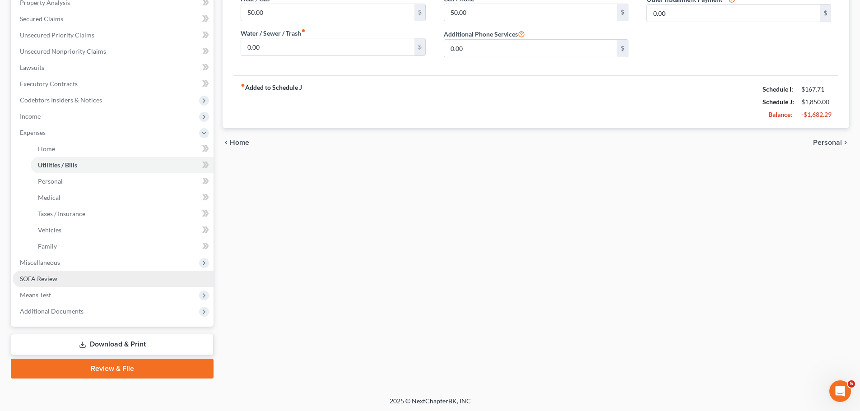
click at [56, 279] on span "SOFA Review" at bounding box center [38, 279] width 37 height 8
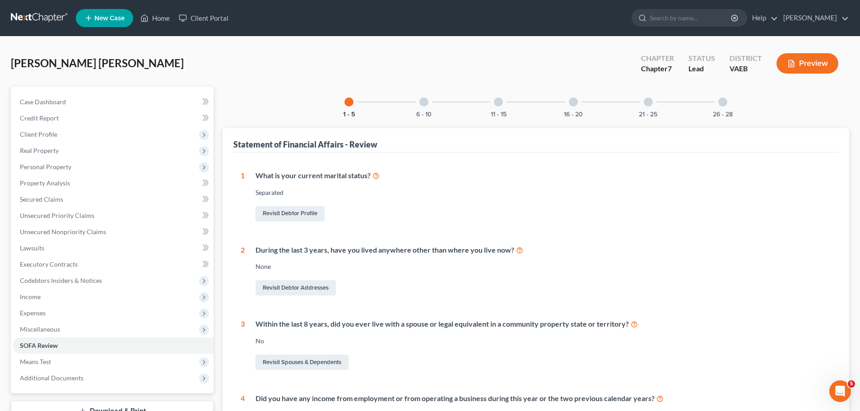
click at [420, 107] on div "6 - 10" at bounding box center [424, 102] width 31 height 31
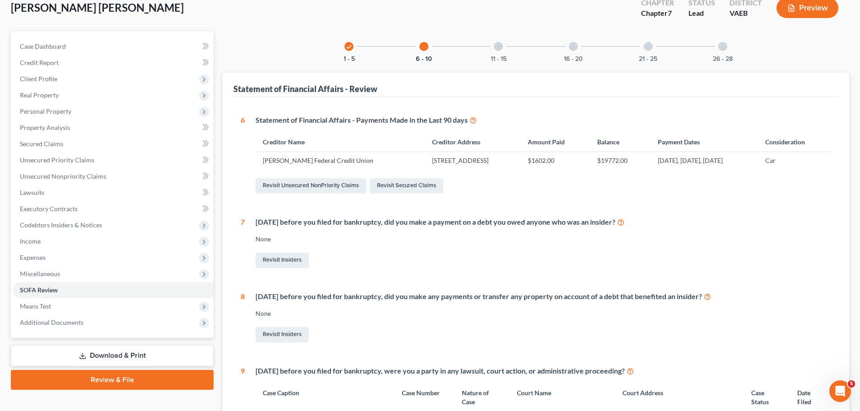
scroll to position [45, 0]
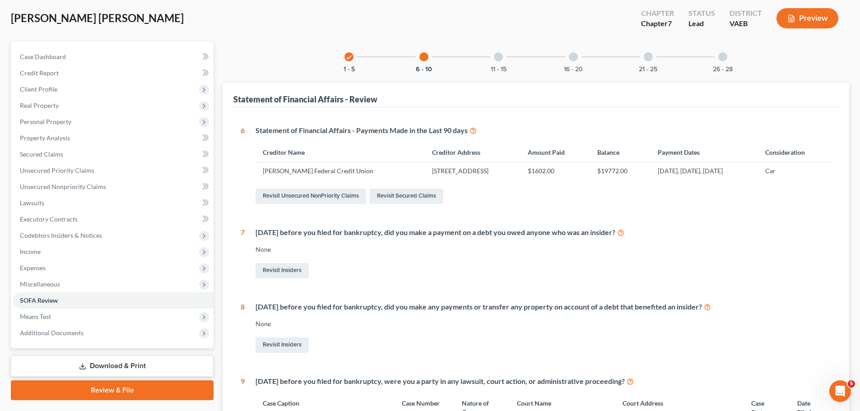
click at [501, 63] on div "11 - 15" at bounding box center [498, 57] width 31 height 31
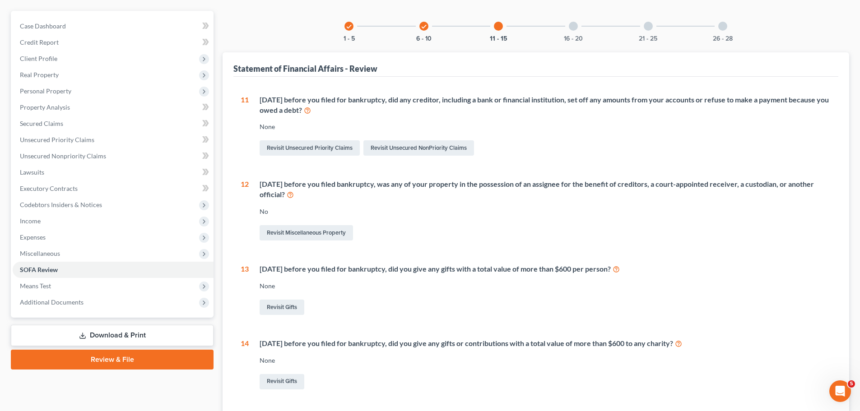
scroll to position [0, 0]
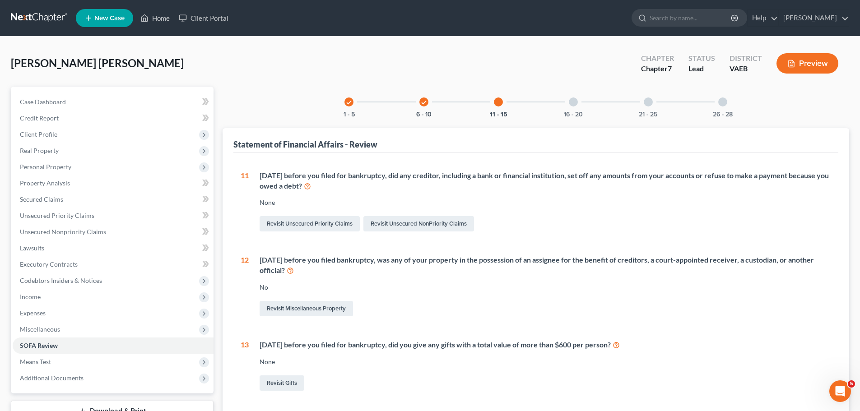
click at [569, 106] on div "16 - 20" at bounding box center [573, 102] width 31 height 31
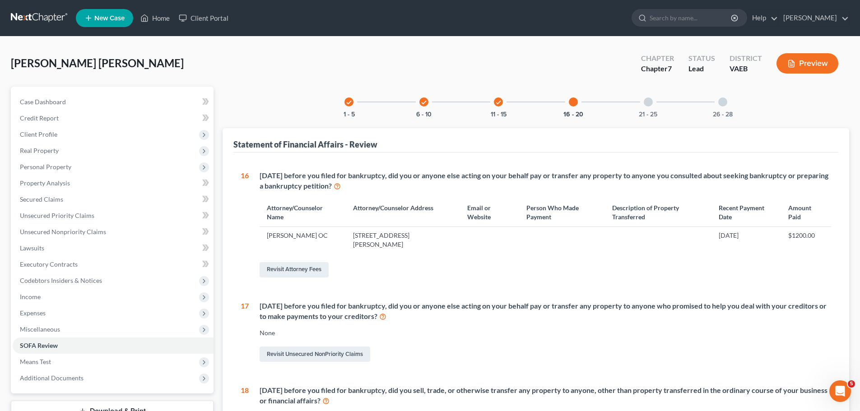
click at [655, 108] on div "21 - 25" at bounding box center [648, 102] width 31 height 31
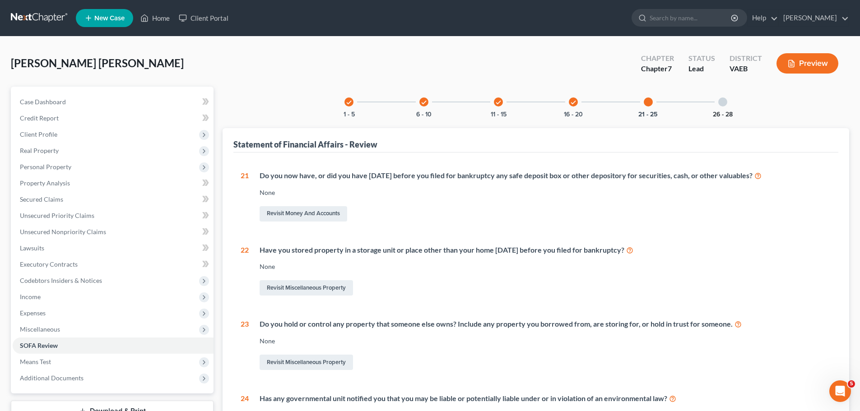
click at [725, 112] on button "26 - 28" at bounding box center [723, 115] width 20 height 6
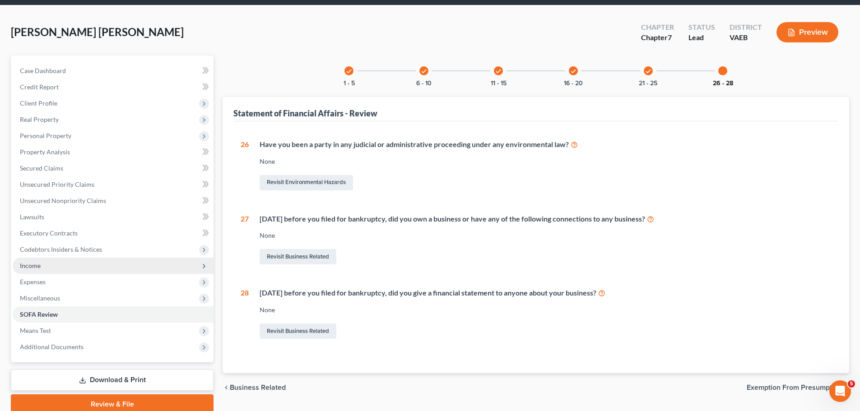
scroll to position [69, 0]
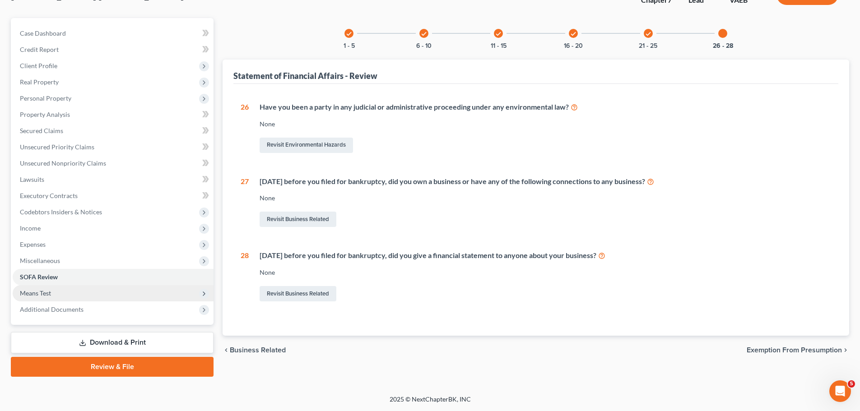
click at [27, 295] on span "Means Test" at bounding box center [35, 293] width 31 height 8
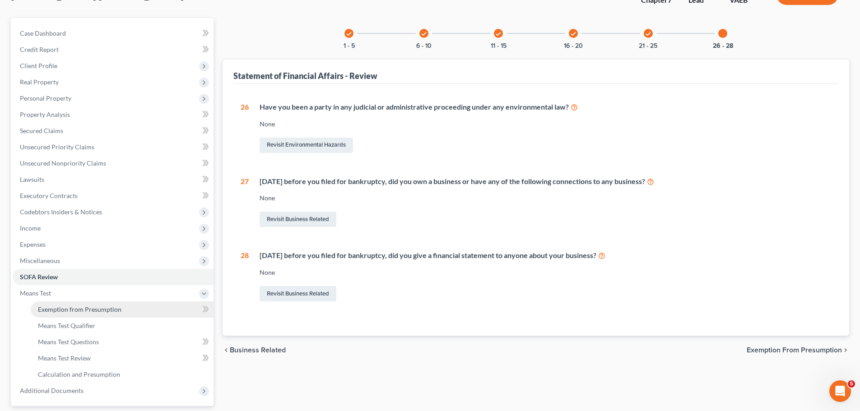
click at [94, 308] on span "Exemption from Presumption" at bounding box center [80, 310] width 84 height 8
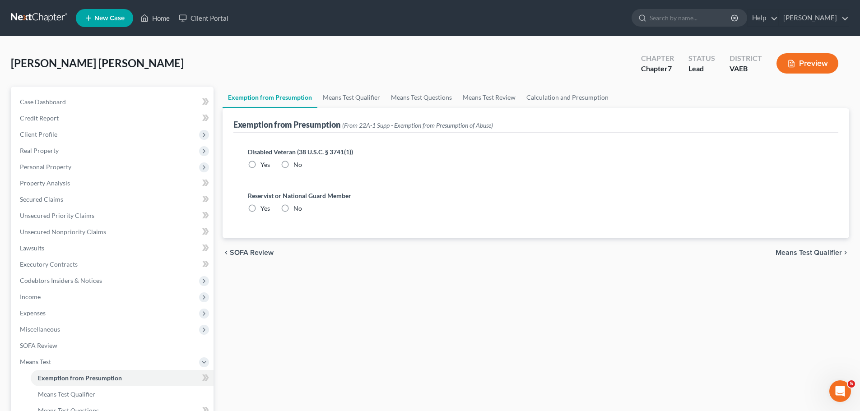
click at [294, 164] on label "No" at bounding box center [298, 164] width 9 height 9
click at [297, 164] on input "No" at bounding box center [300, 163] width 6 height 6
click at [294, 208] on label "No" at bounding box center [298, 208] width 9 height 9
click at [297, 208] on input "No" at bounding box center [300, 207] width 6 height 6
click at [350, 97] on link "Means Test Qualifier" at bounding box center [351, 98] width 68 height 22
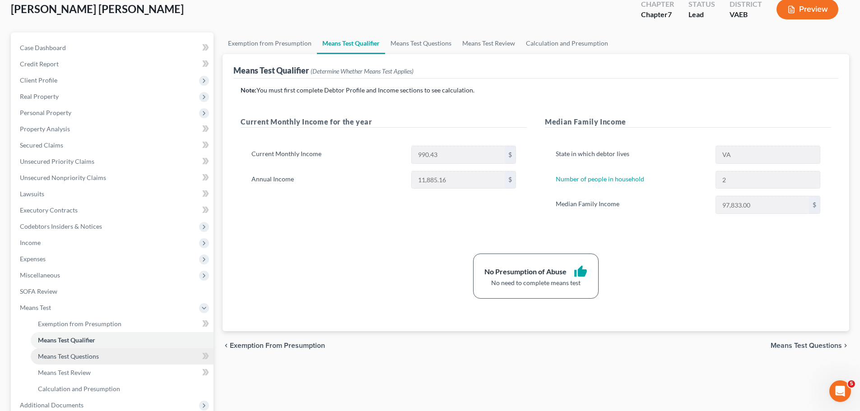
scroll to position [14, 0]
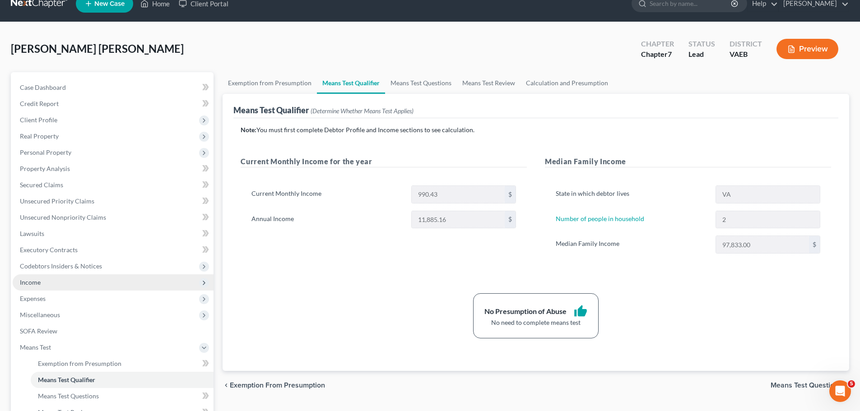
click at [39, 284] on span "Income" at bounding box center [30, 283] width 21 height 8
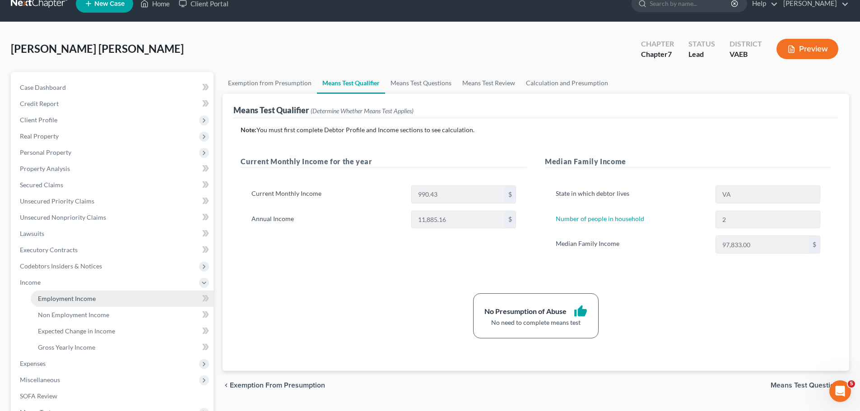
click at [78, 295] on span "Employment Income" at bounding box center [67, 299] width 58 height 8
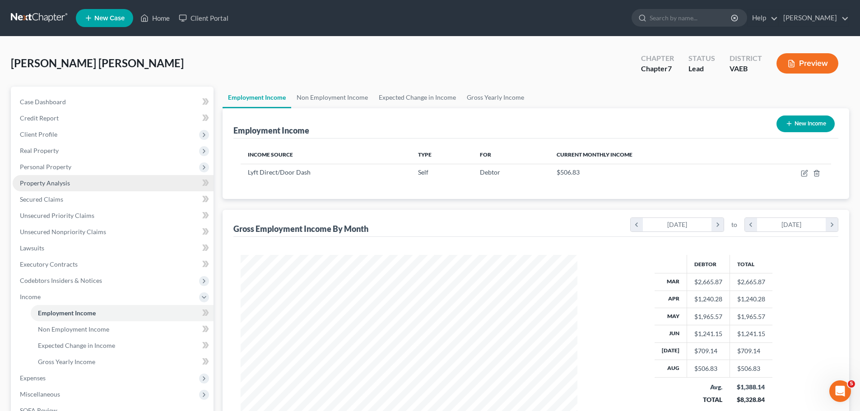
click at [44, 180] on span "Property Analysis" at bounding box center [45, 183] width 50 height 8
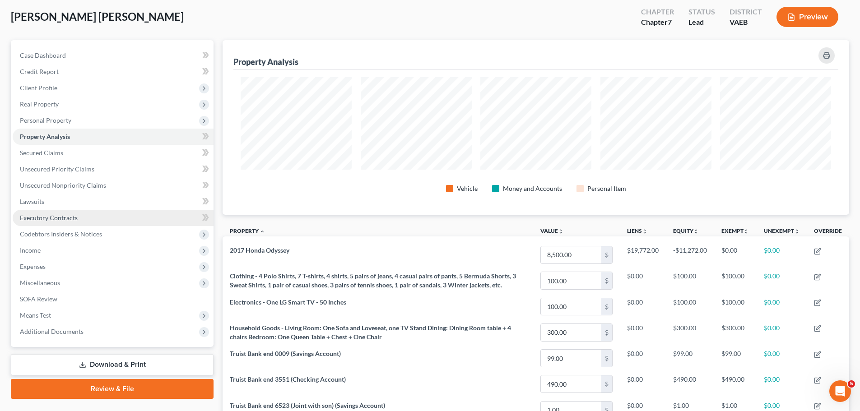
scroll to position [173, 0]
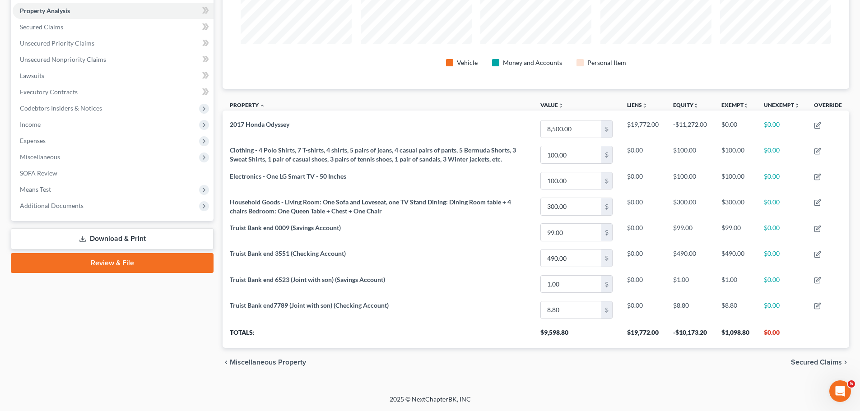
click at [120, 236] on link "Download & Print" at bounding box center [112, 239] width 203 height 21
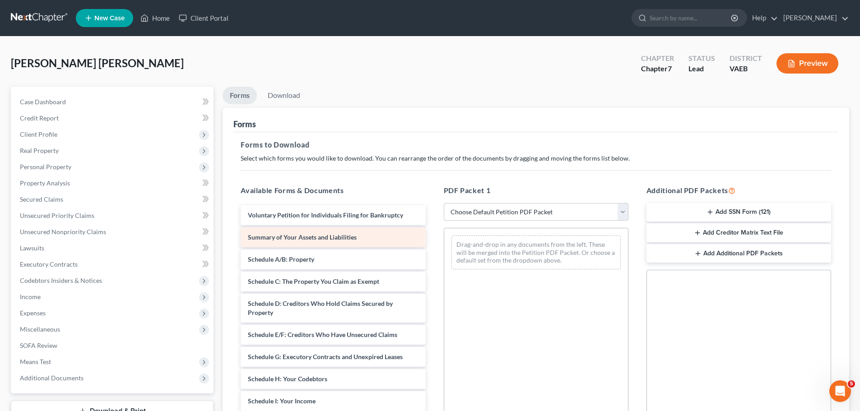
click at [319, 241] on div "Summary of Your Assets and Liabilities" at bounding box center [333, 238] width 185 height 20
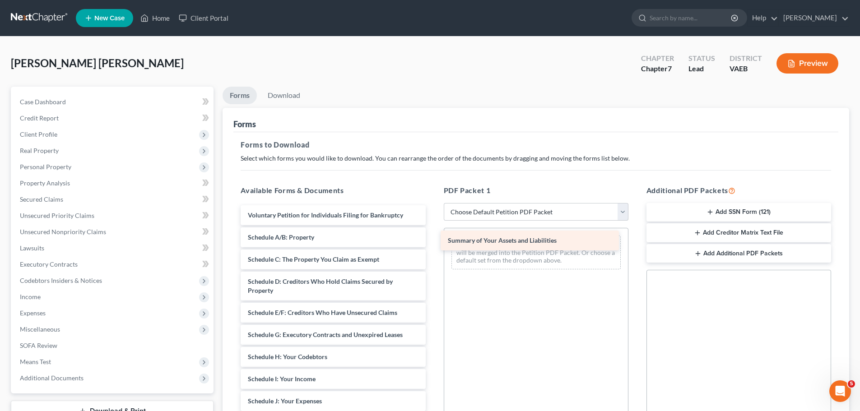
drag, startPoint x: 303, startPoint y: 238, endPoint x: 504, endPoint y: 241, distance: 200.5
click at [433, 240] on div "Summary of Your Assets and Liabilities Voluntary Petition for Individuals Filin…" at bounding box center [332, 410] width 199 height 410
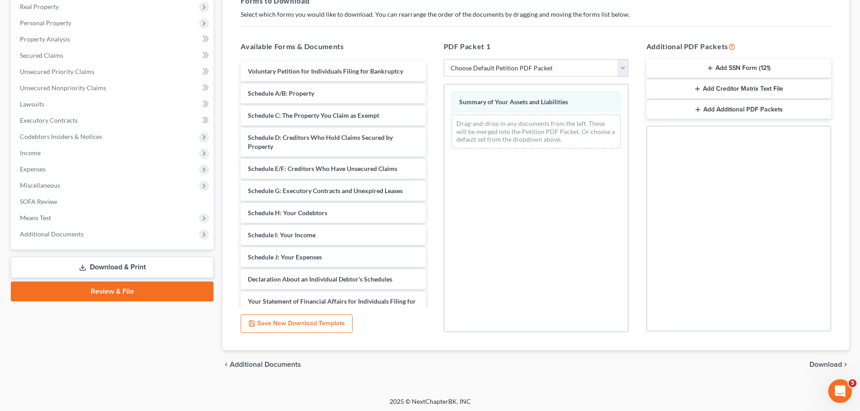
scroll to position [146, 0]
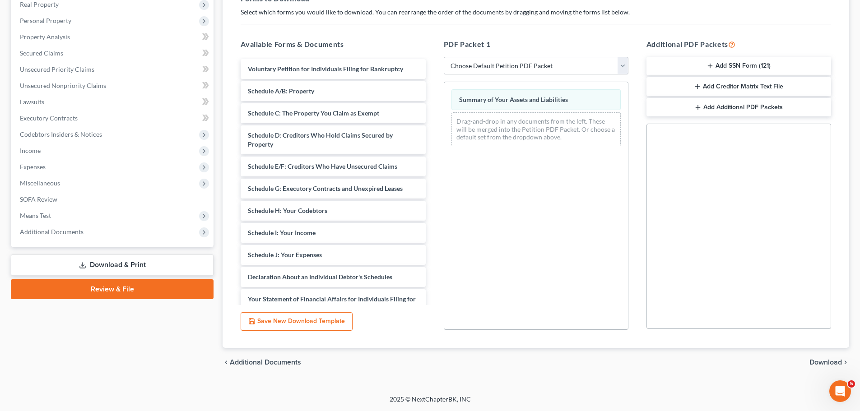
click at [832, 366] on span "Download" at bounding box center [826, 362] width 33 height 7
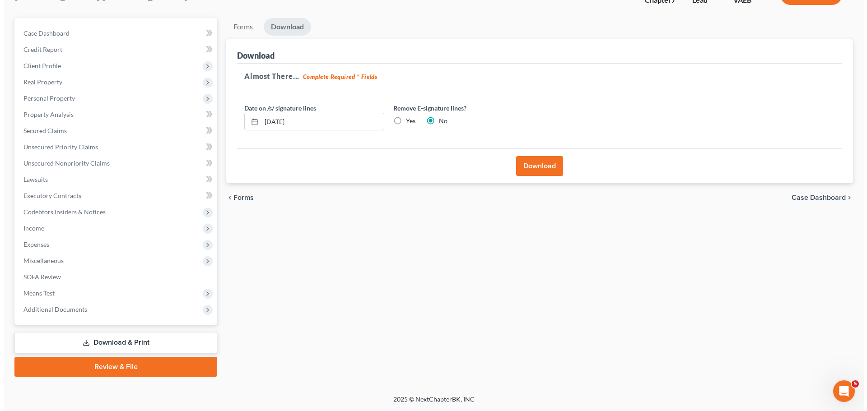
scroll to position [69, 0]
click at [532, 167] on button "Download" at bounding box center [536, 166] width 47 height 20
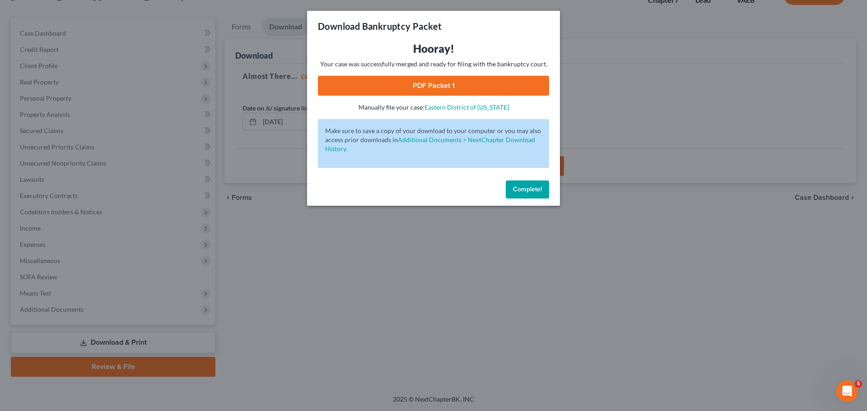
drag, startPoint x: 531, startPoint y: 189, endPoint x: 447, endPoint y: 224, distance: 91.3
click at [473, 265] on div "Download Bankruptcy Packet Hooray! Your case was successfully merged and ready …" at bounding box center [433, 205] width 867 height 411
click at [426, 84] on link "PDF Packet 1" at bounding box center [433, 86] width 231 height 20
